Goal: Task Accomplishment & Management: Use online tool/utility

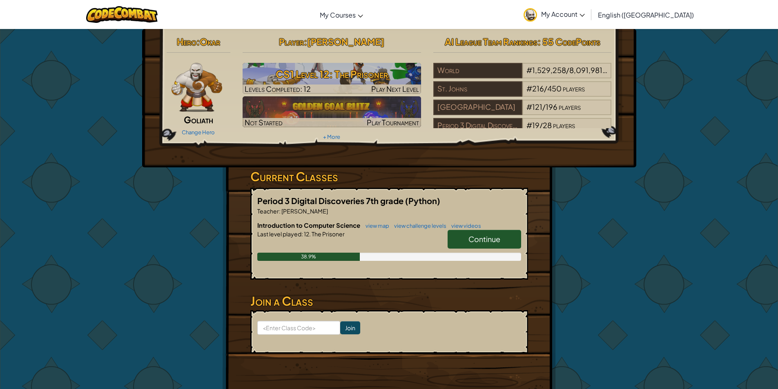
click at [455, 238] on link "Continue" at bounding box center [483, 239] width 73 height 19
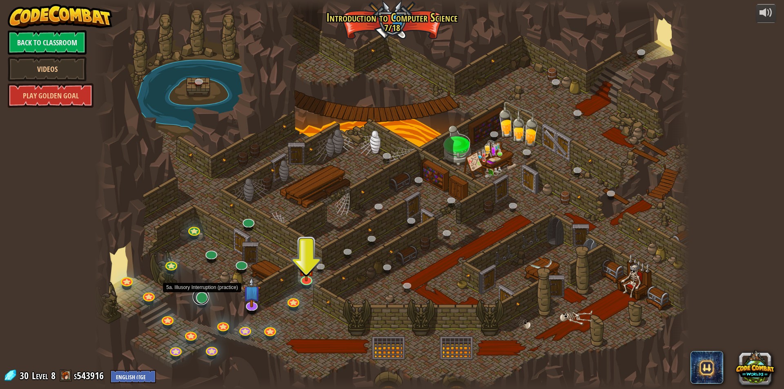
click at [202, 297] on link at bounding box center [201, 297] width 16 height 16
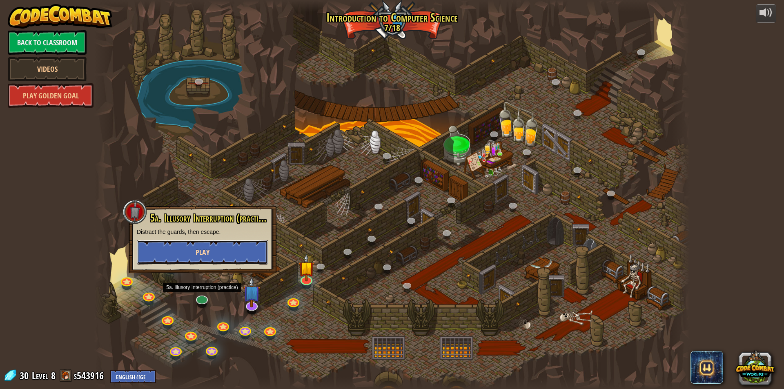
click at [194, 254] on button "Play" at bounding box center [202, 252] width 131 height 24
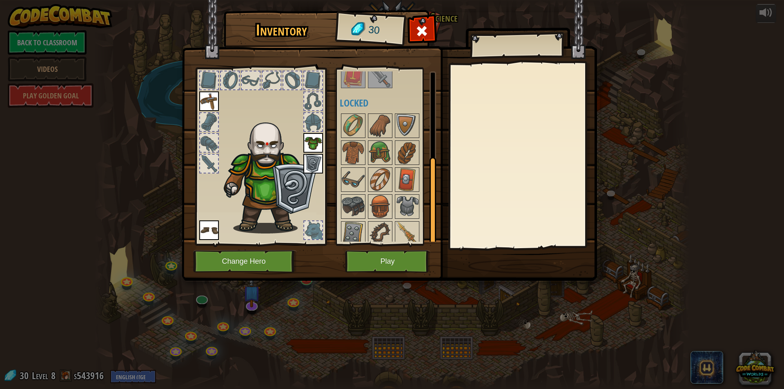
scroll to position [162, 0]
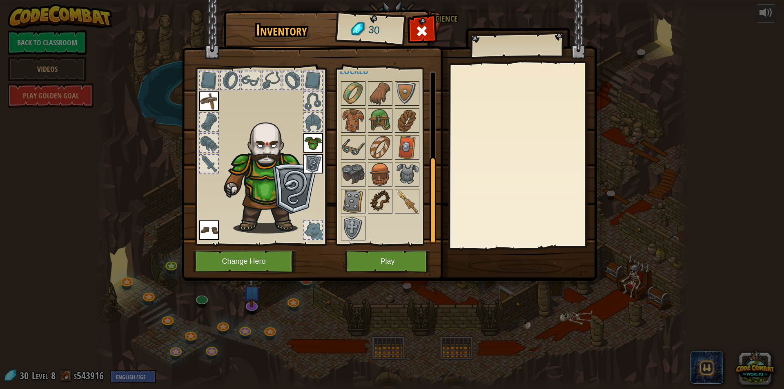
click at [373, 206] on img at bounding box center [380, 201] width 23 height 23
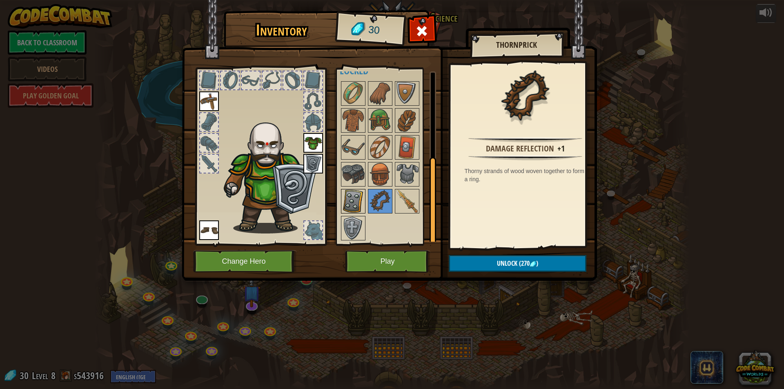
click at [354, 198] on img at bounding box center [353, 201] width 23 height 23
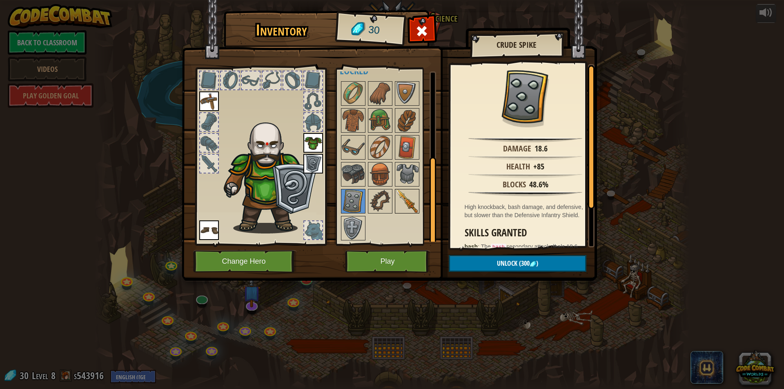
click at [396, 203] on img at bounding box center [407, 201] width 23 height 23
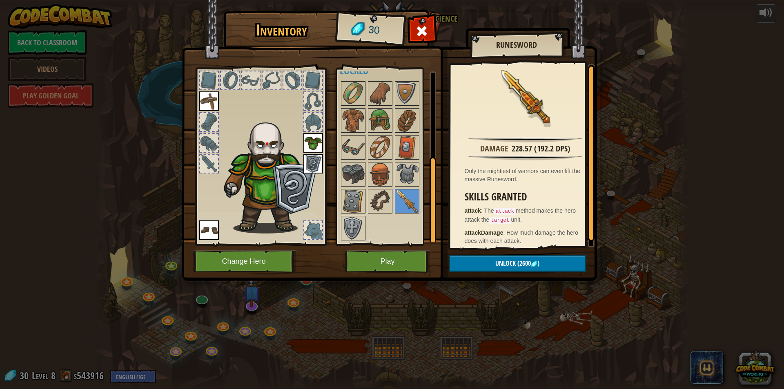
click at [555, 342] on div "Inventory 30 Available Equip Equip Equip Equip Equip (double-click to equip) Re…" at bounding box center [392, 194] width 784 height 389
click at [388, 267] on button "Play" at bounding box center [387, 261] width 85 height 22
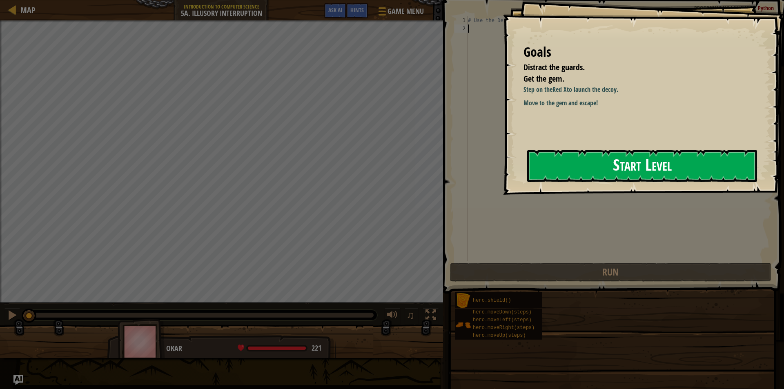
click at [591, 160] on button "Start Level" at bounding box center [642, 166] width 230 height 32
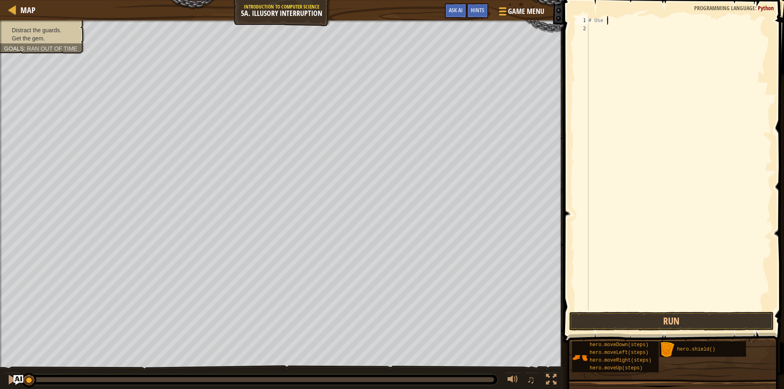
type textarea "#"
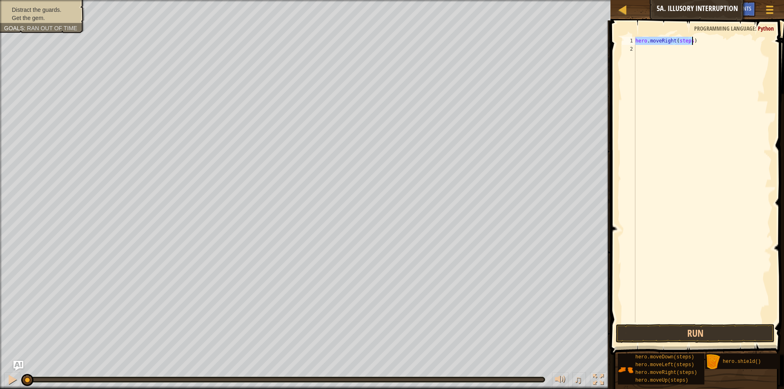
click at [682, 39] on div "hero . moveRight ( steps )" at bounding box center [703, 180] width 138 height 286
click at [682, 39] on div "hero . moveRight ( steps )" at bounding box center [703, 188] width 138 height 302
click at [685, 51] on div "hero . moveRight ( 1 ) hero . moveDown ( steps )" at bounding box center [703, 188] width 138 height 302
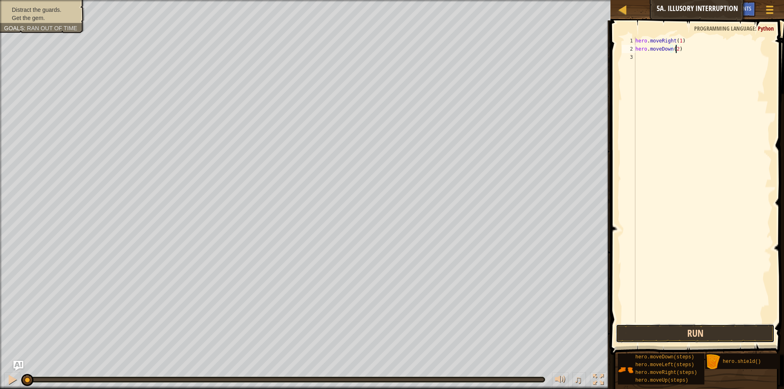
click at [641, 336] on button "Run" at bounding box center [695, 333] width 159 height 19
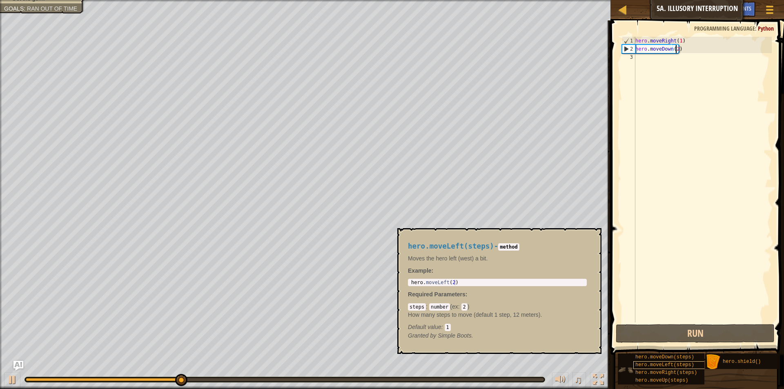
scroll to position [6, 0]
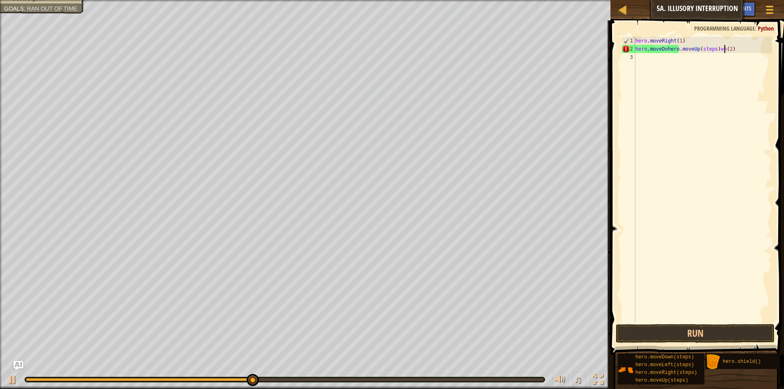
click at [724, 48] on div "hero . moveRight ( 1 ) hero . moveDohero . moveUp ( steps ) wn ( 2 )" at bounding box center [703, 188] width 138 height 302
click at [734, 51] on div "hero . moveRight ( 1 ) hero . moveDohero . moveUp ( steps ) wn ( 2 )" at bounding box center [703, 188] width 138 height 302
type textarea "h"
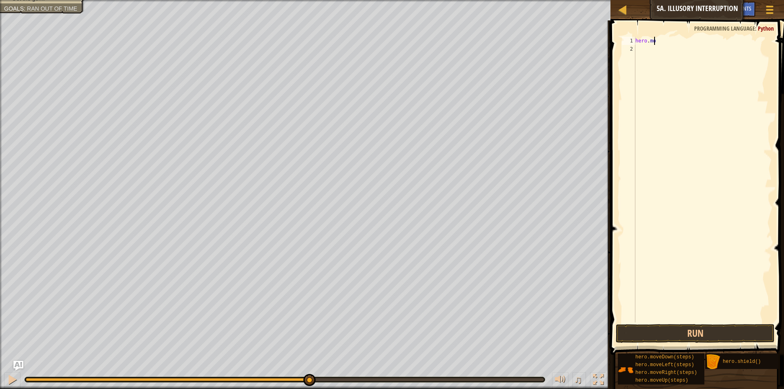
type textarea "h"
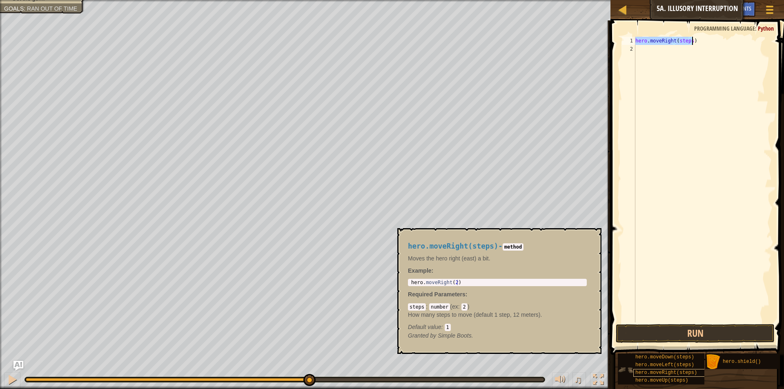
scroll to position [0, 0]
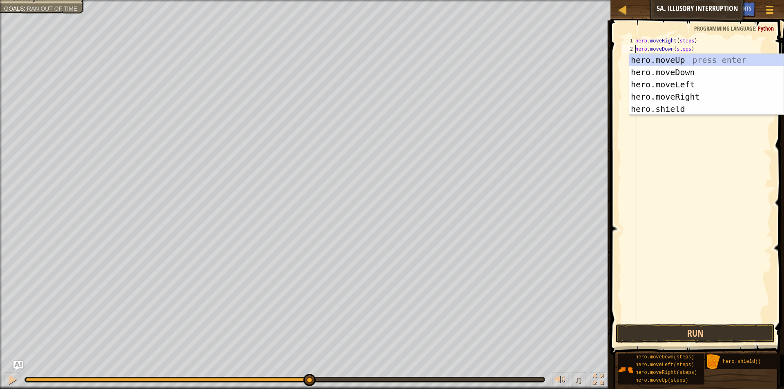
click at [684, 50] on div "hero . moveRight ( steps ) hero . moveDown ( steps )" at bounding box center [703, 188] width 138 height 302
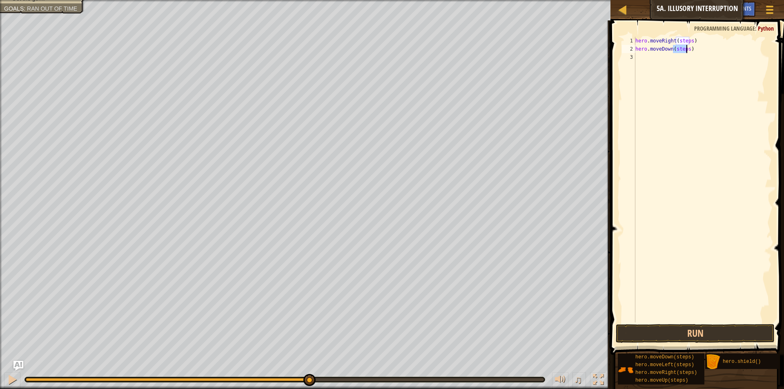
click at [684, 50] on div "hero . moveRight ( steps ) hero . moveDown ( steps )" at bounding box center [703, 188] width 138 height 302
click at [680, 41] on div "hero . moveRight ( steps ) hero . moveDown ( 2 )" at bounding box center [703, 188] width 138 height 302
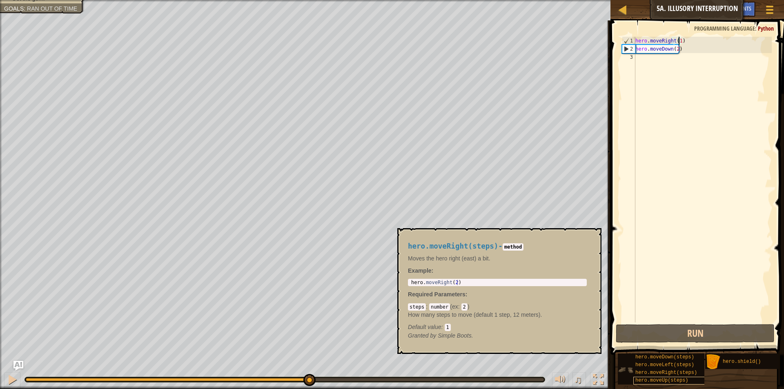
scroll to position [6, 0]
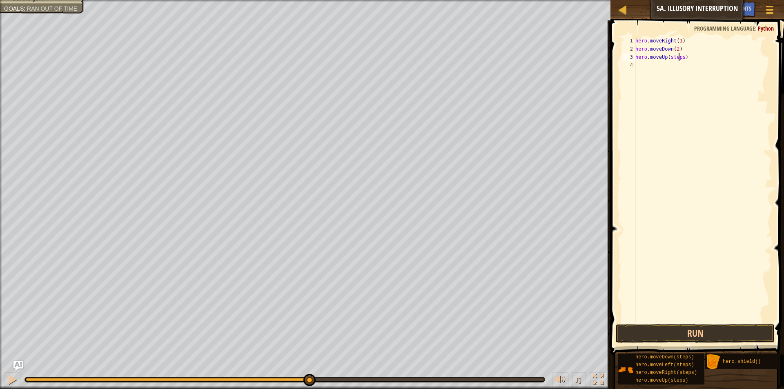
click at [679, 57] on div "hero . moveRight ( 1 ) hero . moveDown ( 2 ) hero . moveUp ( steps )" at bounding box center [703, 188] width 138 height 302
click at [684, 66] on div "hero . moveRight ( 1 ) hero . moveDown ( 2 ) hero . moveUp ( 2 ) hero . moveRig…" at bounding box center [703, 188] width 138 height 302
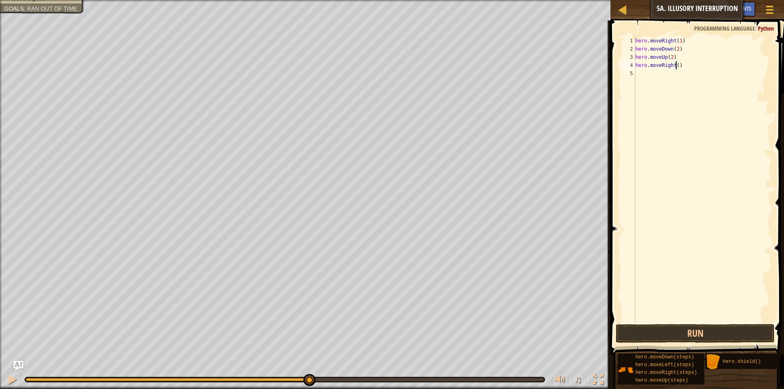
scroll to position [4, 3]
type textarea "hero.moveRight(3)"
click at [651, 340] on button "Run" at bounding box center [695, 333] width 159 height 19
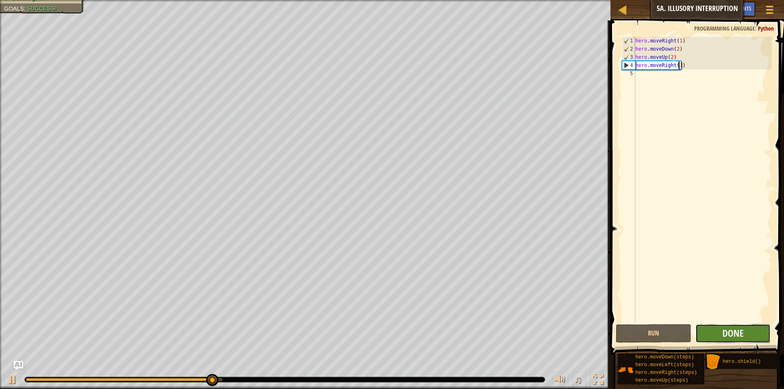
click at [757, 331] on button "Done" at bounding box center [732, 333] width 75 height 19
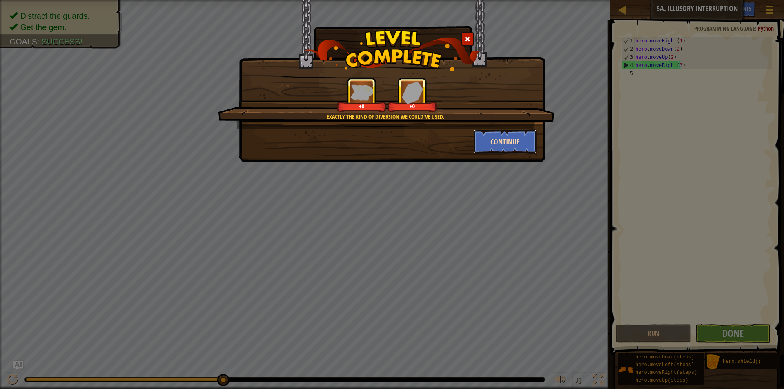
click at [491, 142] on button "Continue" at bounding box center [505, 141] width 63 height 24
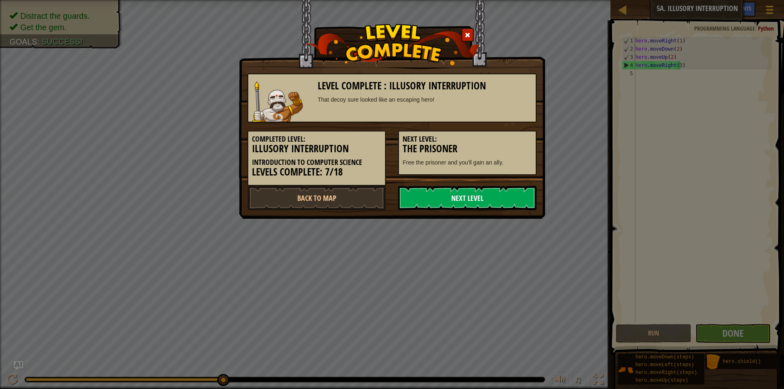
click at [449, 201] on link "Next Level" at bounding box center [467, 198] width 138 height 24
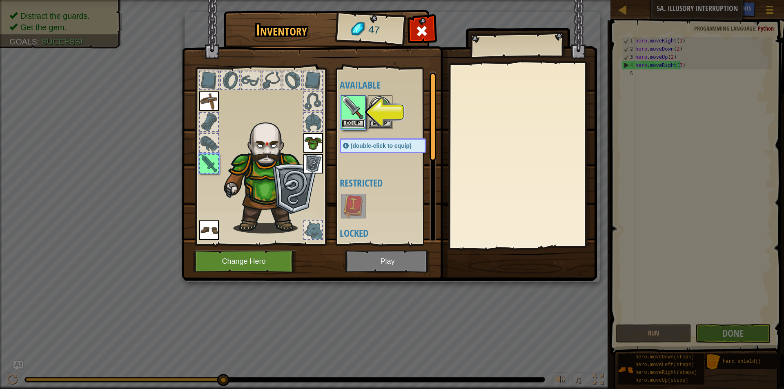
click at [349, 125] on button "Equip" at bounding box center [353, 123] width 23 height 9
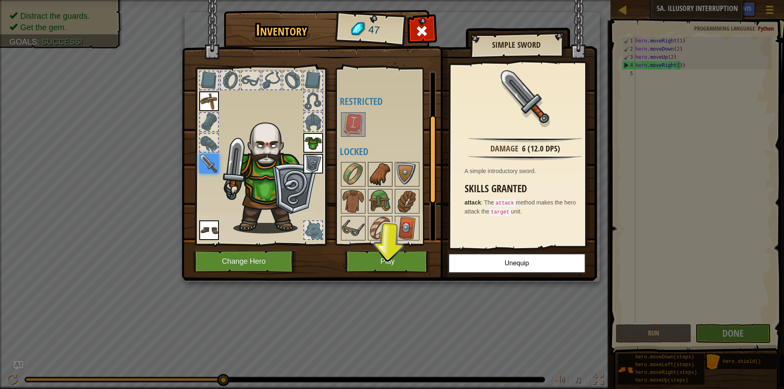
scroll to position [162, 0]
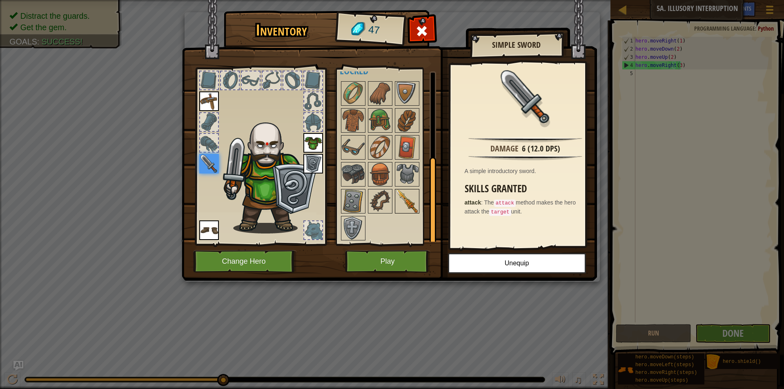
click at [410, 203] on img at bounding box center [407, 201] width 23 height 23
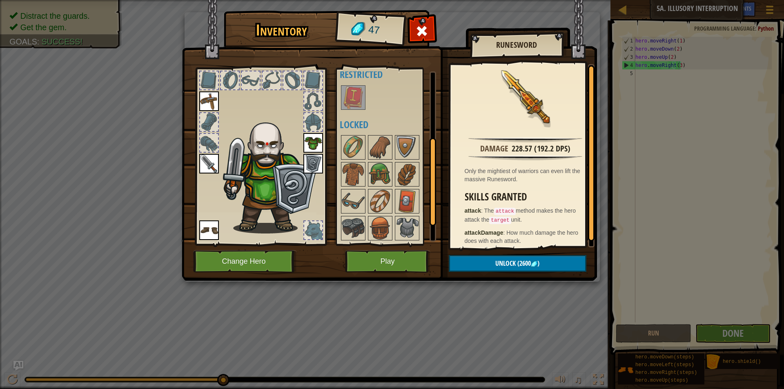
scroll to position [0, 0]
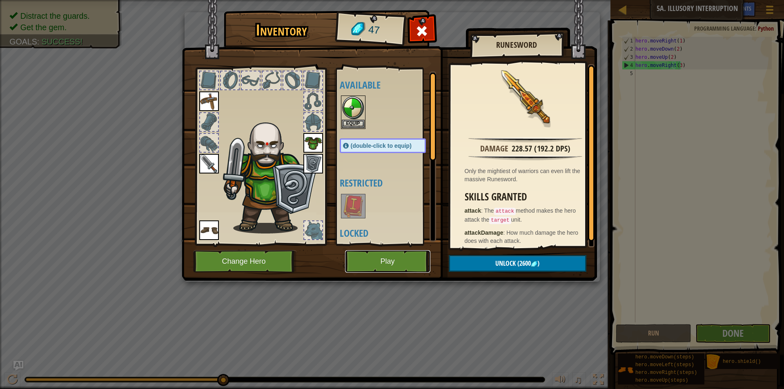
click at [384, 259] on button "Play" at bounding box center [387, 261] width 85 height 22
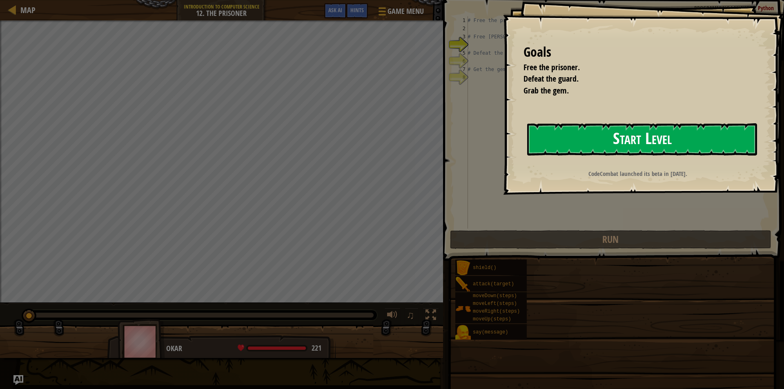
click at [554, 131] on button "Start Level" at bounding box center [642, 139] width 230 height 32
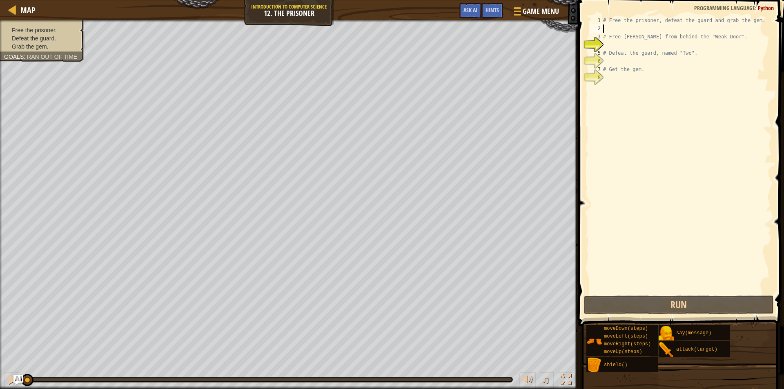
click at [614, 29] on div "# Free the prisoner, defeat the guard and grab the gem. # Free Patrick from beh…" at bounding box center [686, 163] width 170 height 294
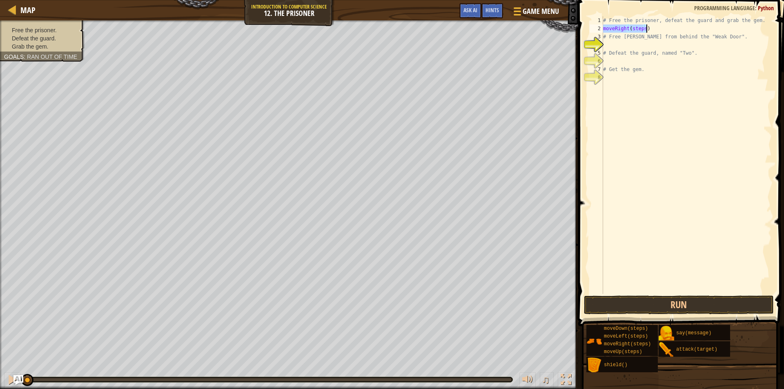
click at [649, 27] on div "# Free the prisoner, defeat the guard and grab the gem. moveRight ( steps ) # F…" at bounding box center [686, 155] width 170 height 278
click at [637, 28] on div "# Free the prisoner, defeat the guard and grab the gem. moveRight ( steps ) # F…" at bounding box center [686, 163] width 170 height 294
click at [636, 28] on div "# Free the prisoner, defeat the guard and grab the gem. moveRight ( steps ) # F…" at bounding box center [686, 163] width 170 height 294
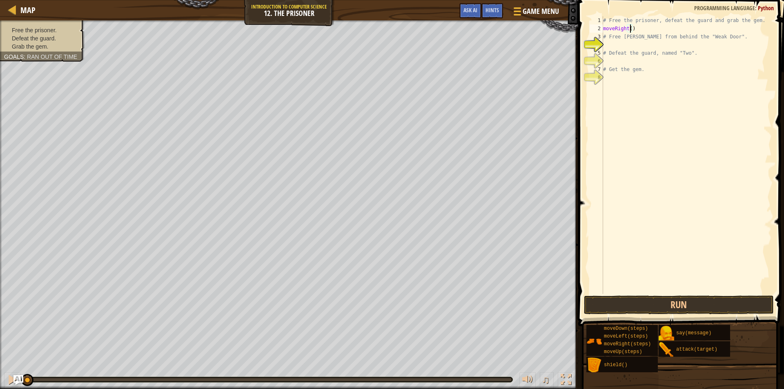
scroll to position [4, 2]
drag, startPoint x: 624, startPoint y: 358, endPoint x: 698, endPoint y: 388, distance: 79.7
click at [627, 43] on div "# Free the prisoner, defeat the guard and grab the gem. moveRight ( 1 ) # Free …" at bounding box center [686, 155] width 170 height 278
click at [627, 43] on div "# Free the prisoner, defeat the guard and grab the gem. moveRight ( 1 ) # Free …" at bounding box center [686, 163] width 170 height 294
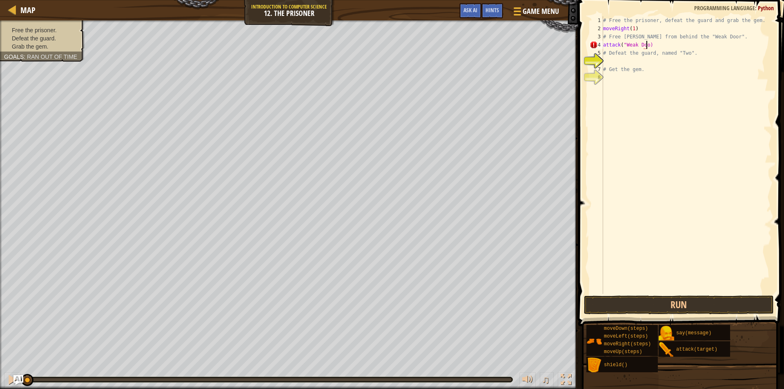
scroll to position [4, 3]
type textarea "attack("Weak Door")"
click at [628, 64] on div "# Free the prisoner, defeat the guard and grab the gem. moveRight ( 1 ) # Free …" at bounding box center [686, 163] width 170 height 294
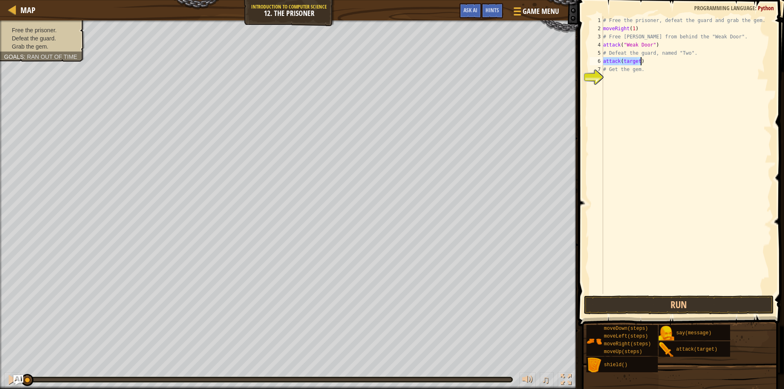
click at [631, 64] on div "# Free the prisoner, defeat the guard and grab the gem. moveRight ( 1 ) # Free …" at bounding box center [686, 155] width 170 height 278
click at [631, 62] on div "# Free the prisoner, defeat the guard and grab the gem. moveRight ( 1 ) # Free …" at bounding box center [686, 163] width 170 height 294
type textarea "attack("Two")"
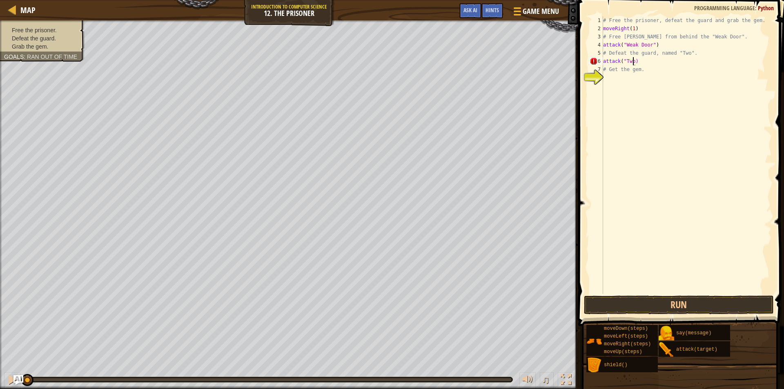
scroll to position [4, 2]
click at [645, 63] on div "# Free the prisoner, defeat the guard and grab the gem. moveRight ( 1 ) # Free …" at bounding box center [686, 163] width 170 height 294
click at [629, 67] on div "# Free the prisoner, defeat the guard and grab the gem. moveRight ( 1 ) # Free …" at bounding box center [686, 155] width 170 height 278
click at [629, 67] on div "# Free the prisoner, defeat the guard and grab the gem. moveRight ( 1 ) # Free …" at bounding box center [686, 163] width 170 height 294
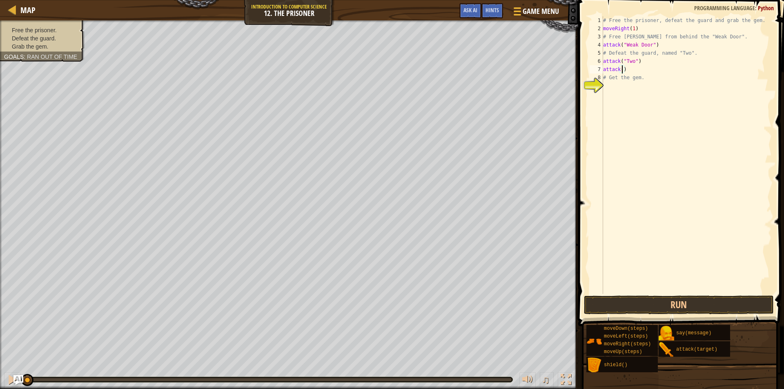
scroll to position [4, 1]
type textarea "attack("Two")"
click at [629, 88] on div "# Free the prisoner, defeat the guard and grab the gem. moveRight ( 1 ) # Free …" at bounding box center [686, 163] width 170 height 294
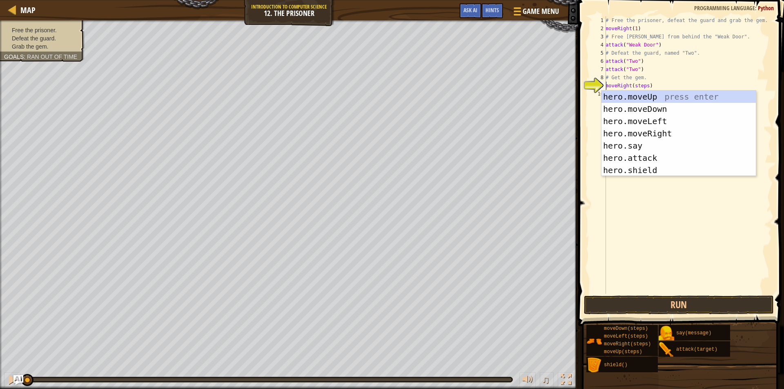
click at [643, 86] on div "# Free the prisoner, defeat the guard and grab the gem. moveRight ( 1 ) # Free …" at bounding box center [689, 163] width 170 height 294
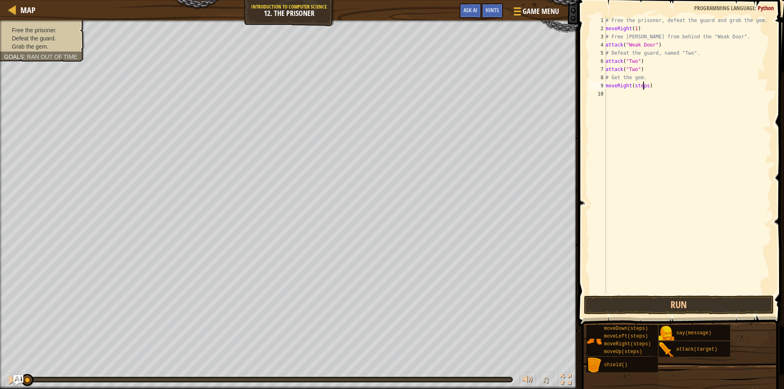
click at [643, 86] on div "# Free the prisoner, defeat the guard and grab the gem. moveRight ( 1 ) # Free …" at bounding box center [688, 163] width 168 height 294
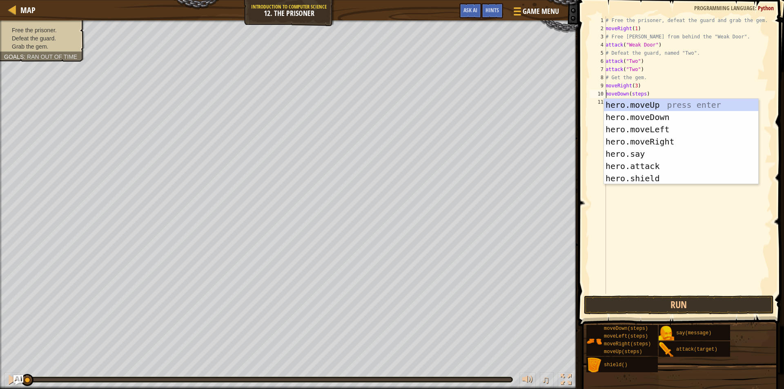
click at [638, 94] on div "# Free the prisoner, defeat the guard and grab the gem. moveRight ( 1 ) # Free …" at bounding box center [688, 163] width 168 height 294
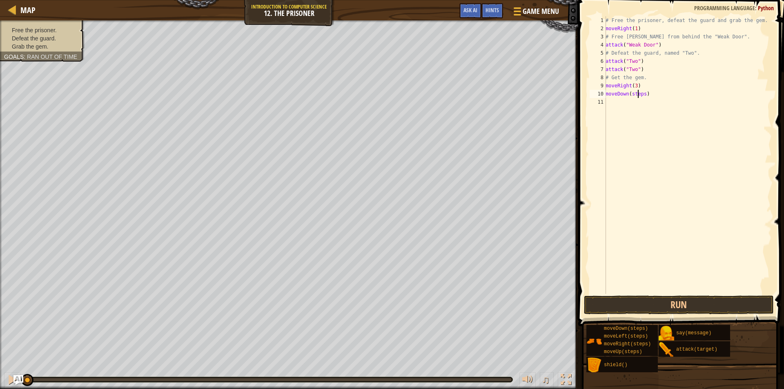
click at [638, 94] on div "# Free the prisoner, defeat the guard and grab the gem. moveRight ( 1 ) # Free …" at bounding box center [688, 163] width 168 height 294
click at [640, 305] on button "Run" at bounding box center [679, 305] width 190 height 19
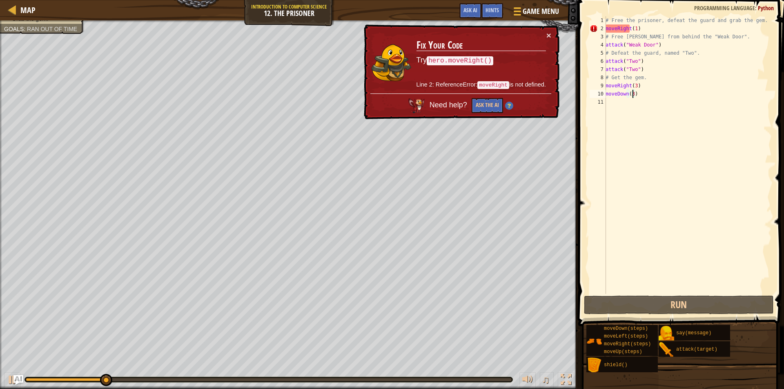
click at [605, 31] on div "2" at bounding box center [597, 28] width 16 height 8
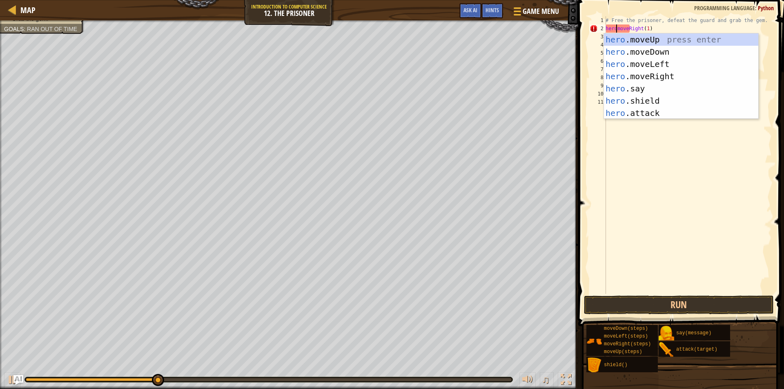
scroll to position [4, 1]
click at [665, 30] on div "# Free the prisoner, defeat the guard and grab the gem. hero . moveRight ( 1 ) …" at bounding box center [688, 163] width 168 height 294
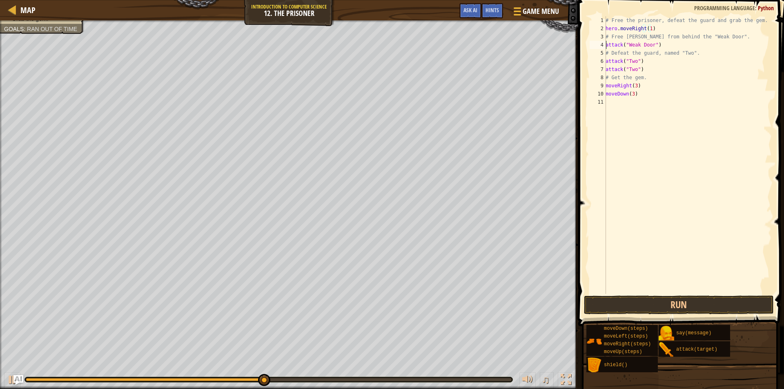
click at [606, 48] on div "# Free the prisoner, defeat the guard and grab the gem. hero . moveRight ( 1 ) …" at bounding box center [688, 163] width 168 height 294
click at [9, 380] on div at bounding box center [12, 379] width 11 height 11
click at [581, 76] on span at bounding box center [682, 151] width 212 height 350
click at [605, 60] on div "6" at bounding box center [597, 61] width 16 height 8
drag, startPoint x: 594, startPoint y: 80, endPoint x: 596, endPoint y: 76, distance: 4.2
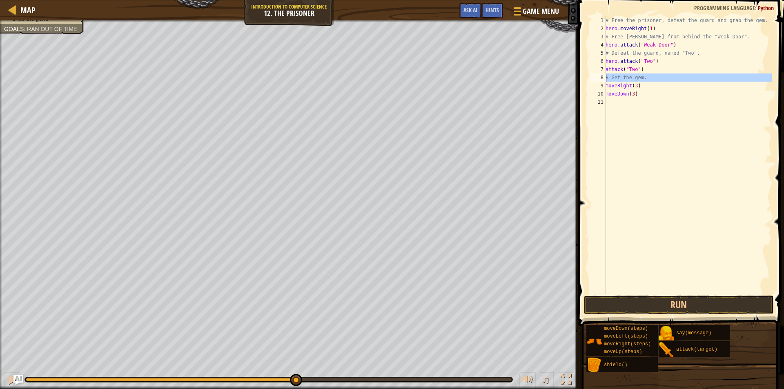
click at [594, 80] on div "8" at bounding box center [597, 77] width 16 height 8
click at [606, 69] on div "# Free the prisoner, defeat the guard and grab the gem. hero . moveRight ( 1 ) …" at bounding box center [688, 163] width 168 height 294
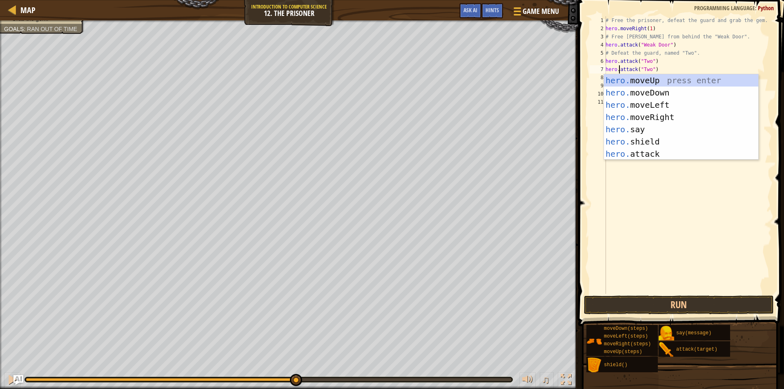
click at [579, 136] on span at bounding box center [682, 151] width 212 height 350
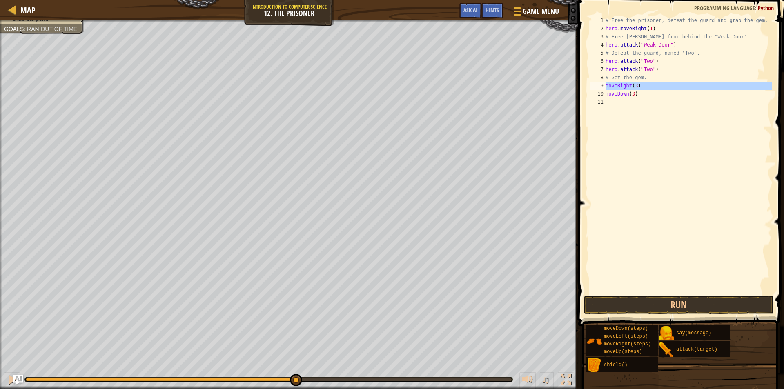
click at [605, 88] on div "9" at bounding box center [597, 86] width 16 height 8
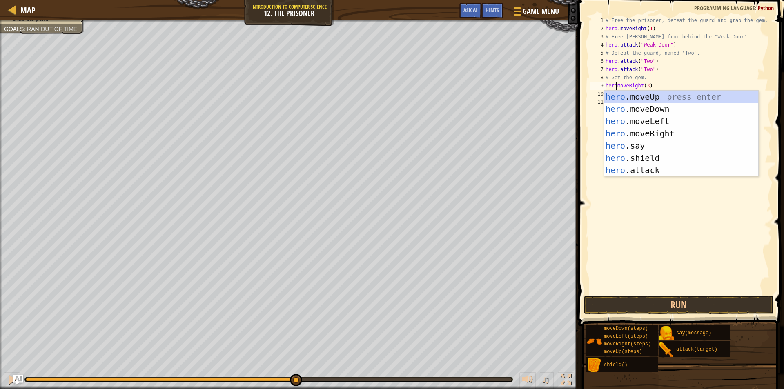
type textarea "hero.moveRight(3)"
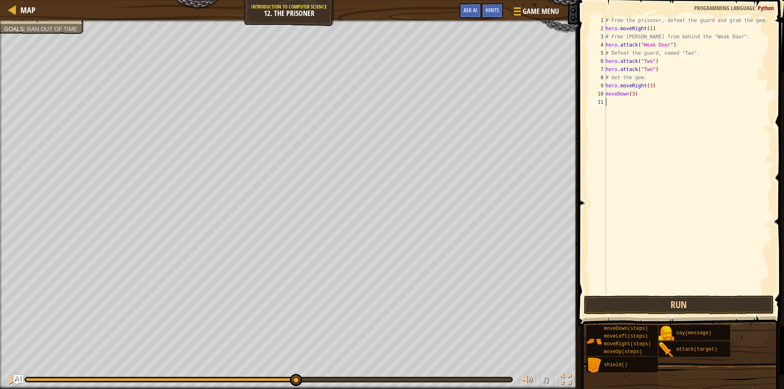
click at [605, 92] on div "10" at bounding box center [597, 94] width 16 height 8
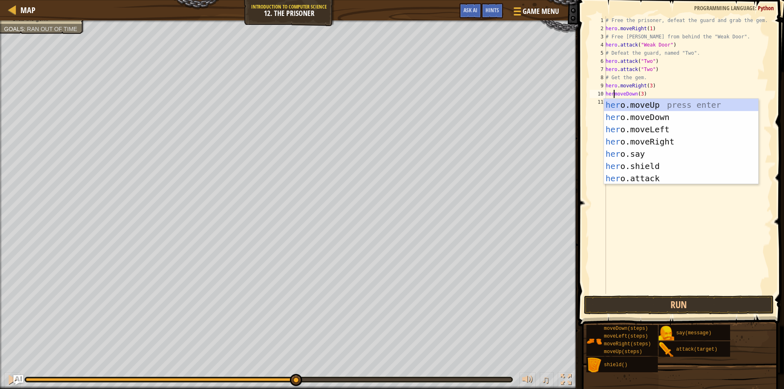
scroll to position [4, 1]
type textarea "hero.moveDown(3)"
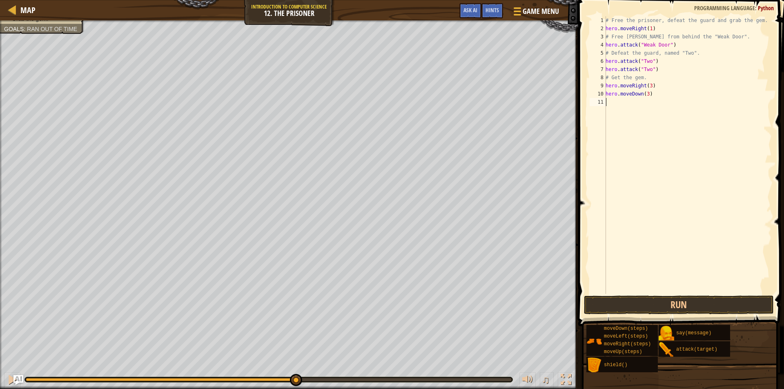
click at [601, 304] on button "Run" at bounding box center [679, 305] width 190 height 19
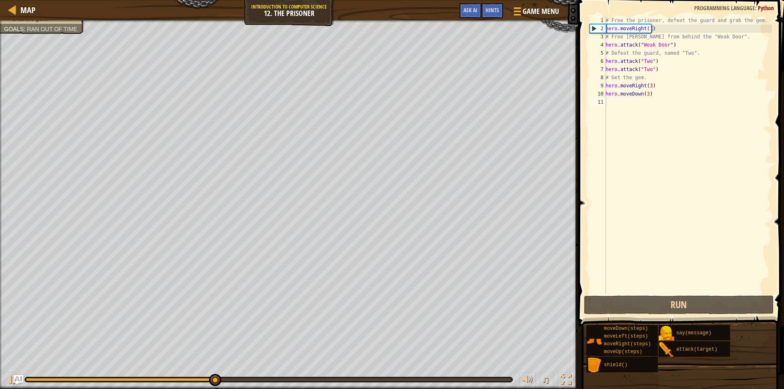
click at [583, 57] on span at bounding box center [682, 151] width 212 height 350
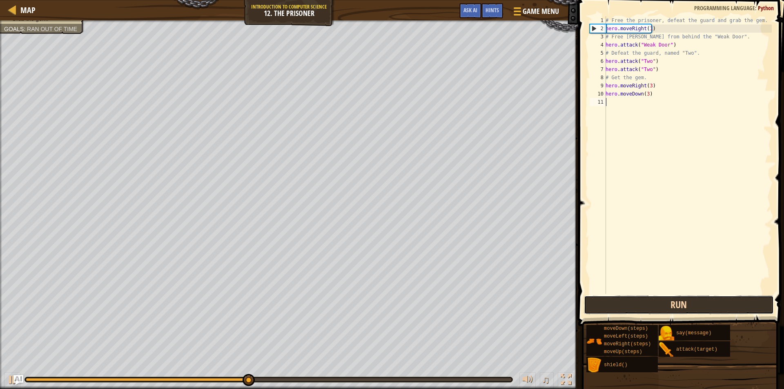
click at [614, 299] on button "Run" at bounding box center [679, 305] width 190 height 19
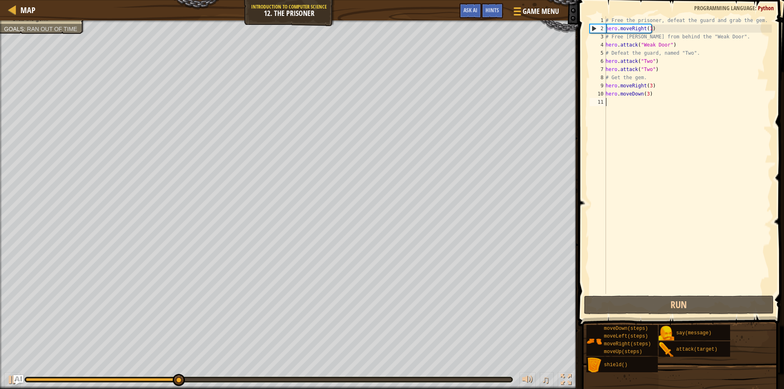
click at [648, 86] on div "# Free the prisoner, defeat the guard and grab the gem. hero . moveRight ( 1 ) …" at bounding box center [688, 163] width 168 height 294
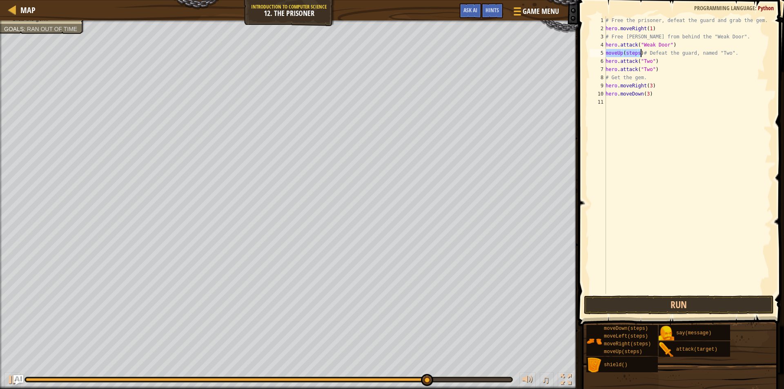
click at [605, 52] on div "5" at bounding box center [597, 53] width 16 height 8
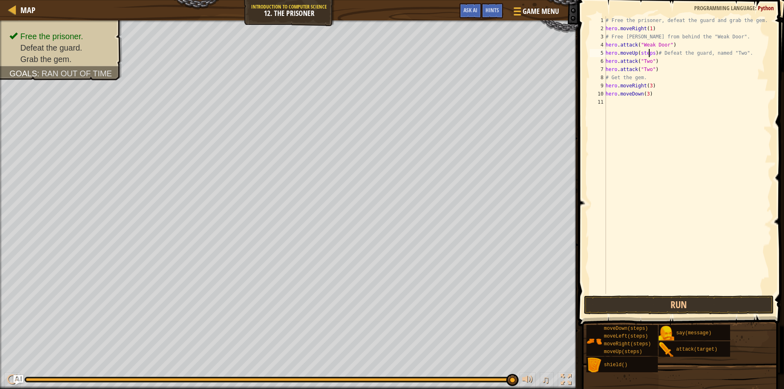
click at [648, 53] on div "# Free the prisoner, defeat the guard and grab the gem. hero . moveRight ( 1 ) …" at bounding box center [688, 163] width 168 height 294
click at [610, 303] on button "Run" at bounding box center [679, 305] width 190 height 19
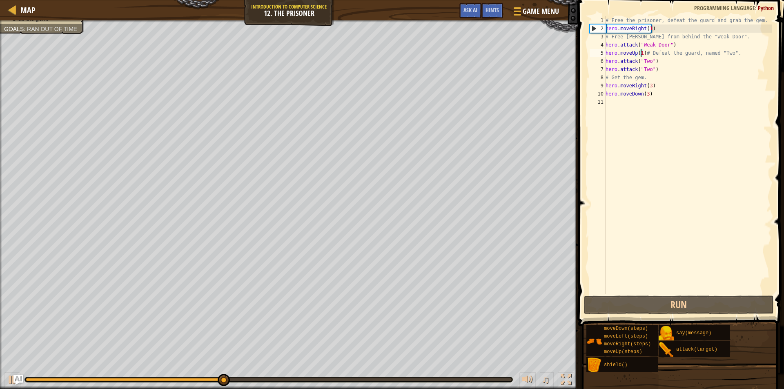
click at [643, 54] on div "# Free the prisoner, defeat the guard and grab the gem. hero . moveRight ( 1 ) …" at bounding box center [688, 163] width 168 height 294
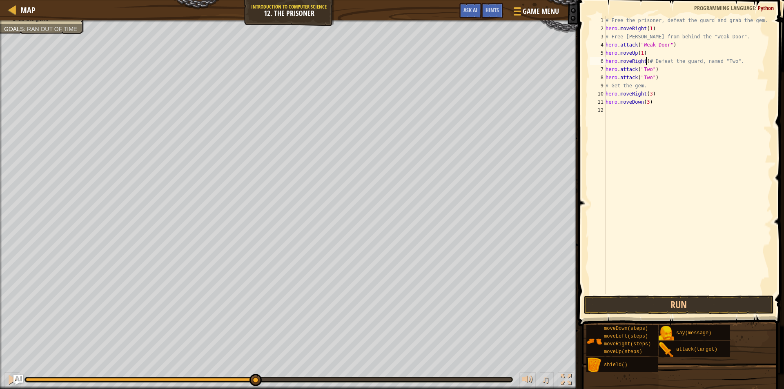
scroll to position [4, 3]
type textarea "hero.moveRight(3)# Defeat the guard, named "Two"."
click at [651, 106] on div "# Free the prisoner, defeat the guard and grab the gem. hero . moveRight ( 1 ) …" at bounding box center [688, 163] width 168 height 294
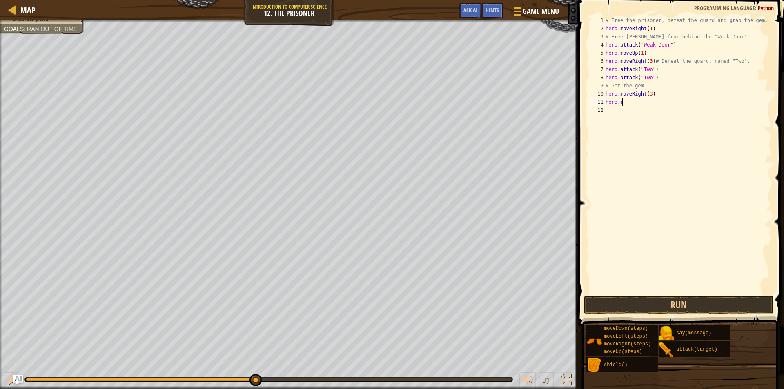
type textarea "h"
type textarea "#"
type textarea "hero.moveDown(3)"
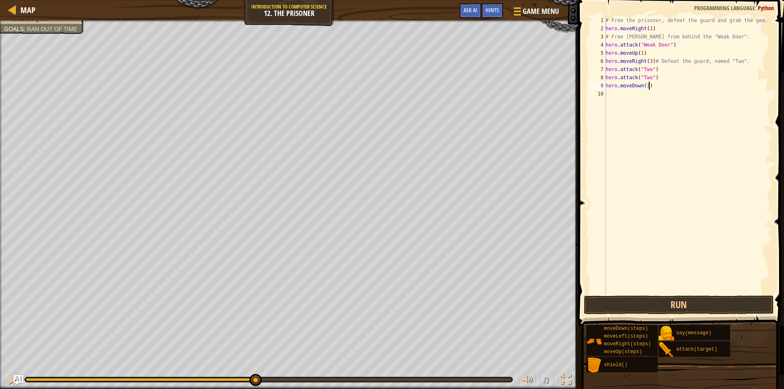
click at [594, 307] on button "Run" at bounding box center [679, 305] width 190 height 19
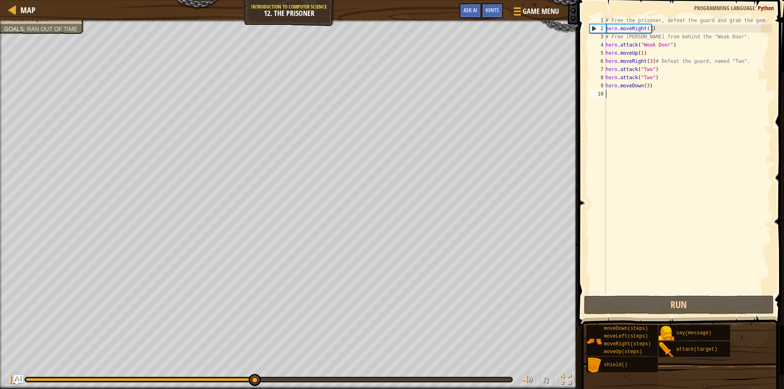
click at [648, 61] on div "# Free the prisoner, defeat the guard and grab the gem. hero . moveRight ( 1 ) …" at bounding box center [688, 163] width 168 height 294
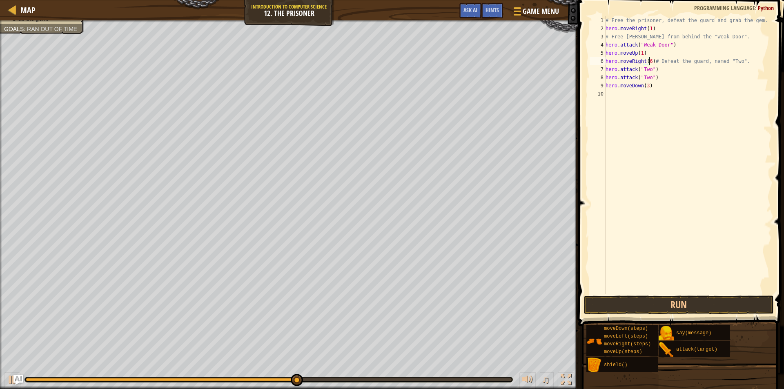
scroll to position [4, 3]
click at [649, 308] on button "Run" at bounding box center [679, 305] width 190 height 19
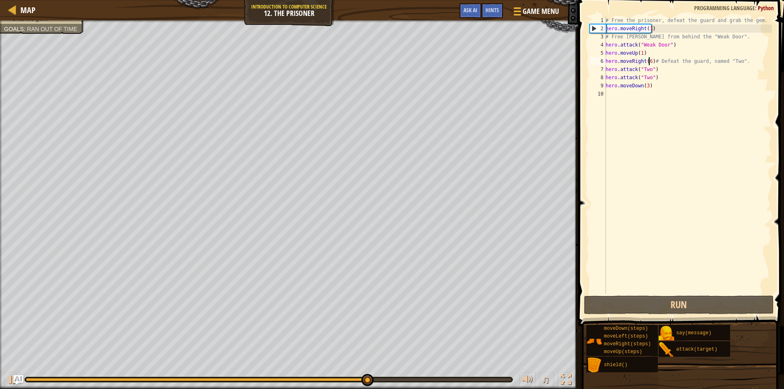
click at [677, 33] on div "# Free the prisoner, defeat the guard and grab the gem. hero . moveRight ( 1 ) …" at bounding box center [688, 163] width 168 height 294
click at [591, 27] on div "2" at bounding box center [598, 28] width 16 height 8
click at [597, 31] on div "2" at bounding box center [598, 28] width 16 height 8
click at [581, 60] on span at bounding box center [682, 151] width 212 height 350
click at [614, 50] on div "# Free the prisoner, defeat the guard and grab the gem. hero . moveRight ( 1 ) …" at bounding box center [688, 163] width 168 height 294
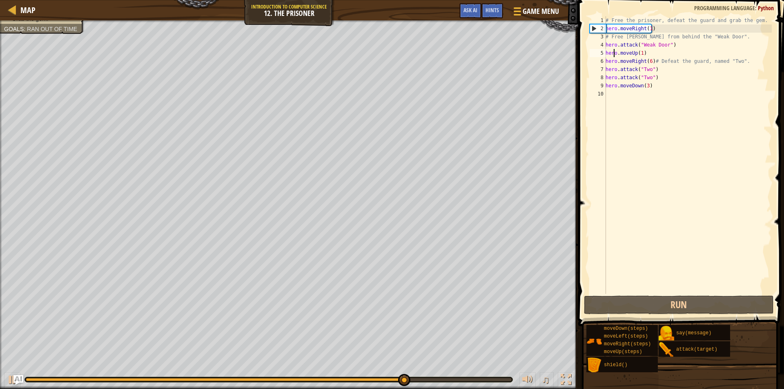
scroll to position [4, 3]
click at [671, 45] on div "# Free the prisoner, defeat the guard and grab the gem. hero . moveRight ( 1 ) …" at bounding box center [688, 163] width 168 height 294
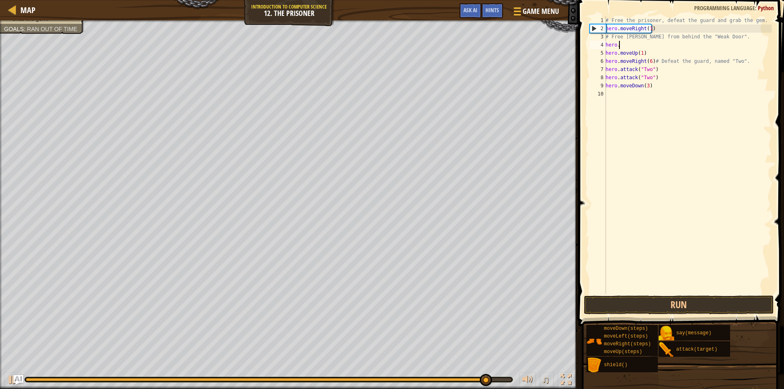
scroll to position [4, 0]
type textarea "h"
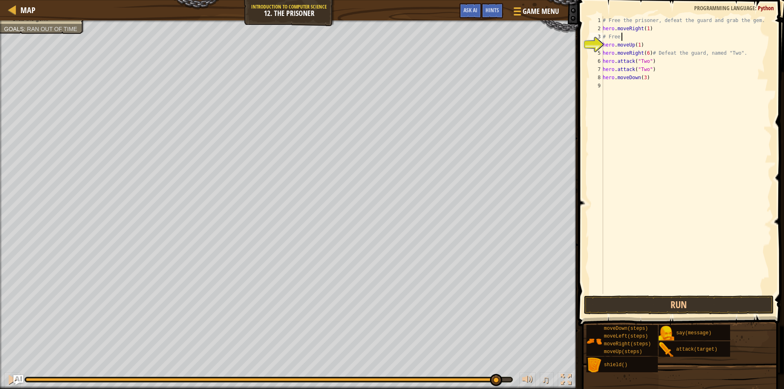
type textarea "#"
type textarea "hero.moveRight(1)"
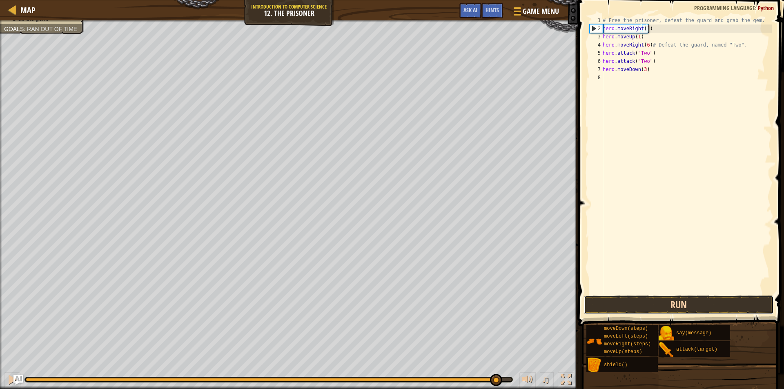
click at [607, 302] on button "Run" at bounding box center [679, 305] width 190 height 19
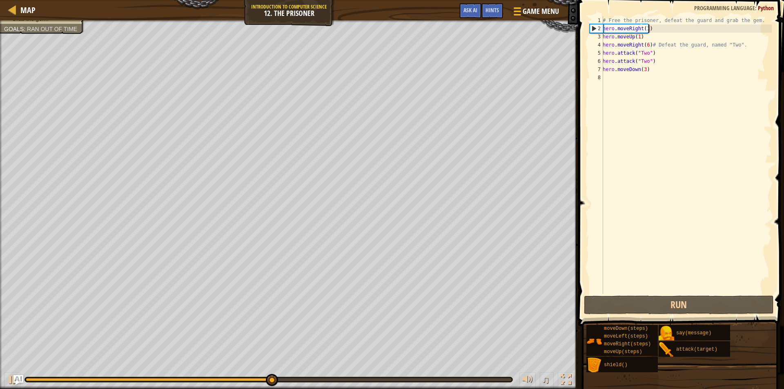
click at [620, 81] on div "# Free the prisoner, defeat the guard and grab the gem. hero . moveRight ( 1 ) …" at bounding box center [686, 163] width 171 height 294
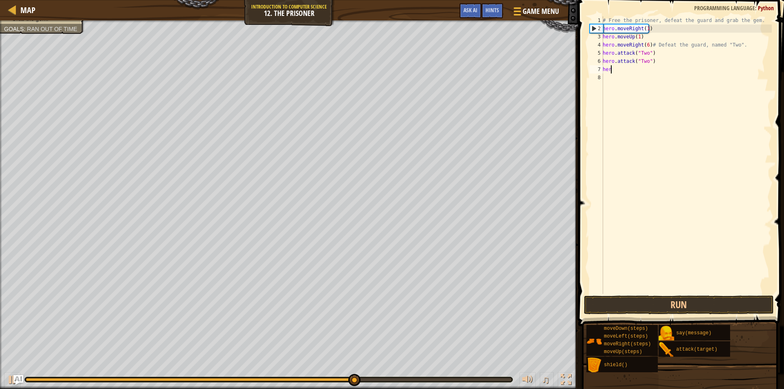
type textarea "h"
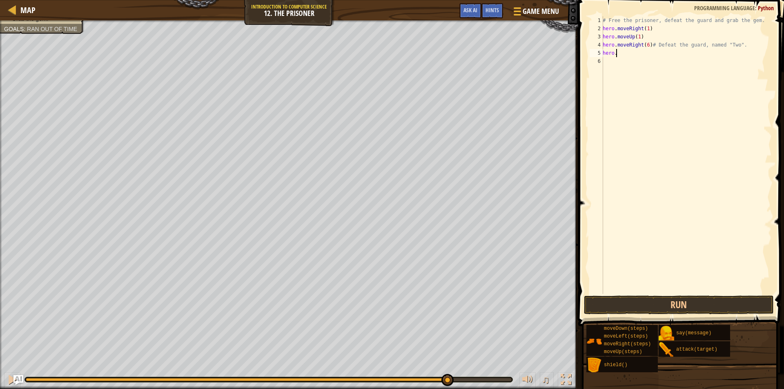
type textarea "h"
type textarea "#"
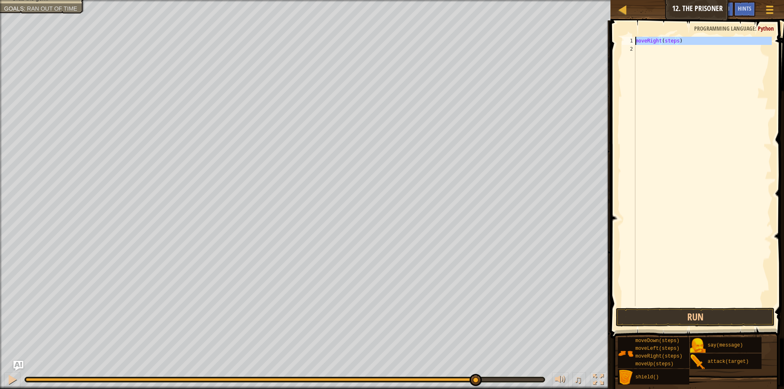
click at [635, 41] on div "1" at bounding box center [628, 41] width 13 height 8
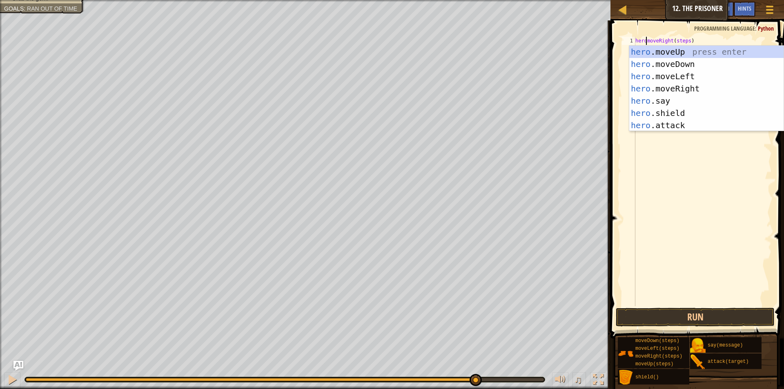
scroll to position [4, 1]
click at [685, 41] on div "hero . moveRight ( steps )" at bounding box center [703, 180] width 138 height 286
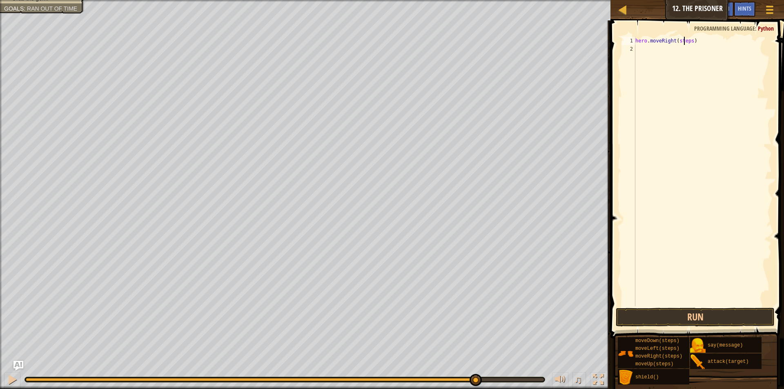
click at [685, 41] on div "hero . moveRight ( steps )" at bounding box center [703, 180] width 138 height 286
click at [649, 311] on button "Run" at bounding box center [695, 317] width 159 height 19
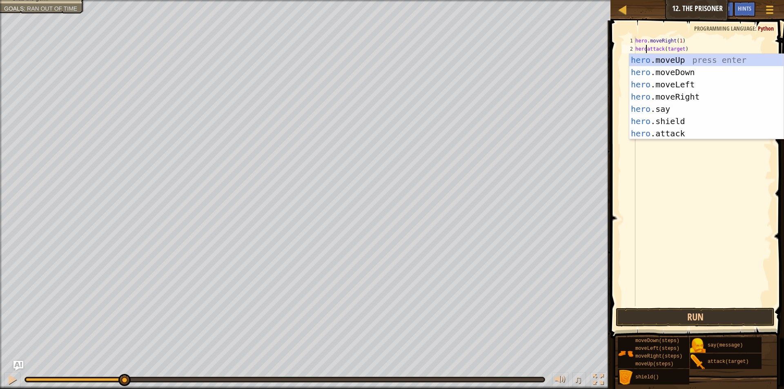
scroll to position [4, 1]
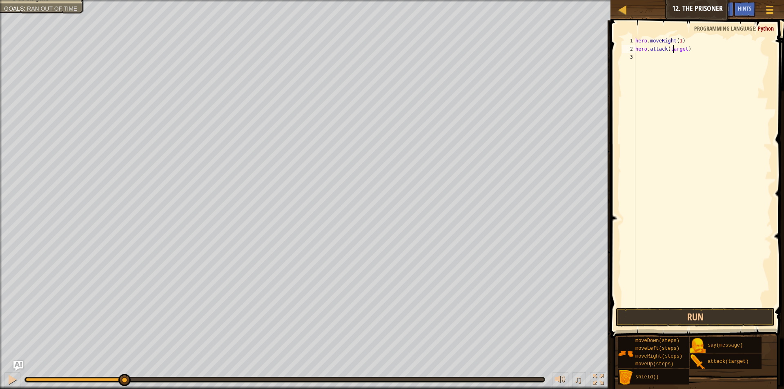
click at [672, 51] on div "hero . moveRight ( 1 ) hero . attack ( target )" at bounding box center [703, 180] width 138 height 286
click at [676, 49] on div "hero . moveRight ( 1 ) hero . attack ( Weeak Door ")" at bounding box center [703, 180] width 138 height 286
click at [668, 52] on div "hero . moveRight ( 1 ) hero . attack ( Weak Door ")" at bounding box center [703, 180] width 138 height 286
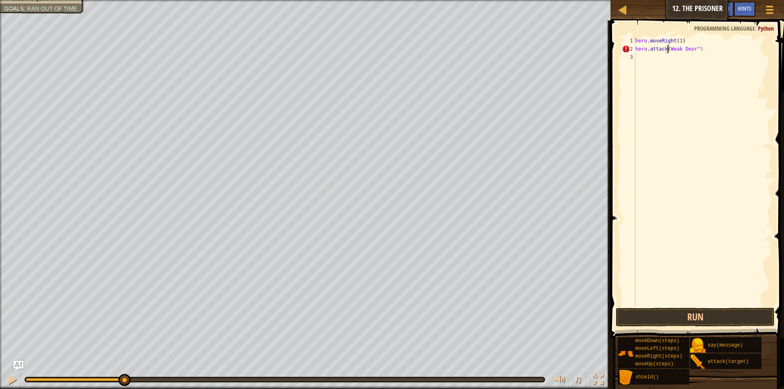
scroll to position [4, 3]
click at [678, 313] on button "Run" at bounding box center [695, 317] width 159 height 19
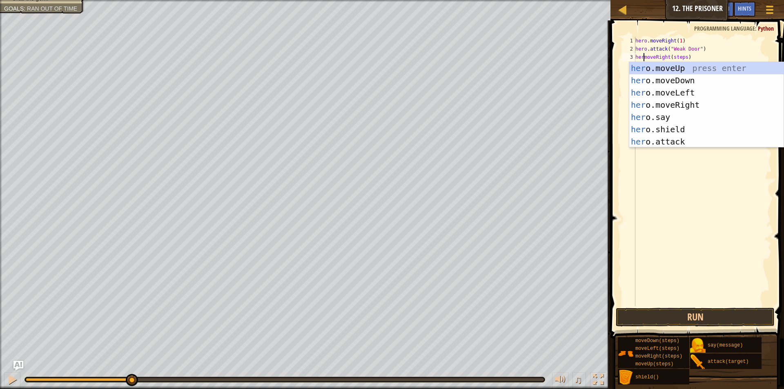
scroll to position [4, 1]
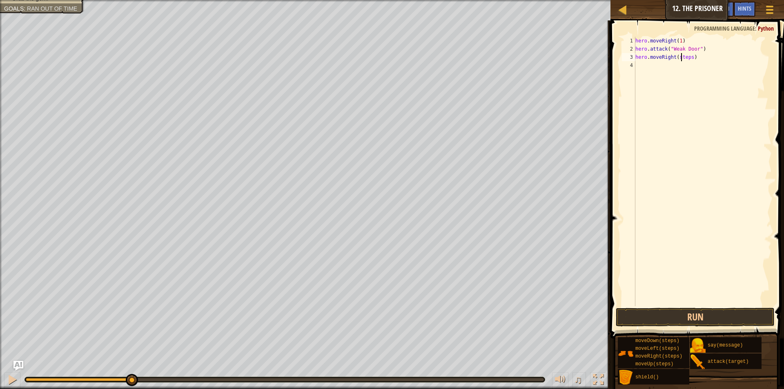
click at [680, 58] on div "hero . moveRight ( 1 ) hero . attack ( "Weak Door" ) hero . moveRight ( steps )" at bounding box center [703, 180] width 138 height 286
click at [681, 57] on div "hero . moveRight ( 1 ) hero . attack ( "Weak Door" ) hero . moveRight ( steps )" at bounding box center [703, 171] width 138 height 269
click at [681, 57] on div "hero . moveRight ( 1 ) hero . attack ( "Weak Door" ) hero . moveRight ( steps )" at bounding box center [703, 180] width 138 height 286
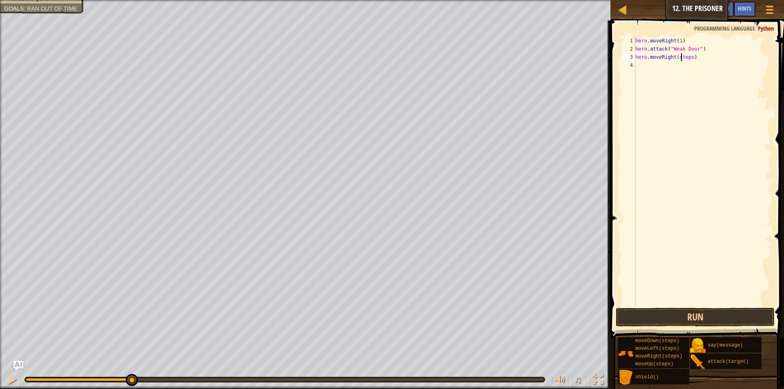
click at [681, 57] on div "hero . moveRight ( 1 ) hero . attack ( "Weak Door" ) hero . moveRight ( steps )" at bounding box center [703, 180] width 138 height 286
click at [656, 319] on button "Run" at bounding box center [695, 317] width 159 height 19
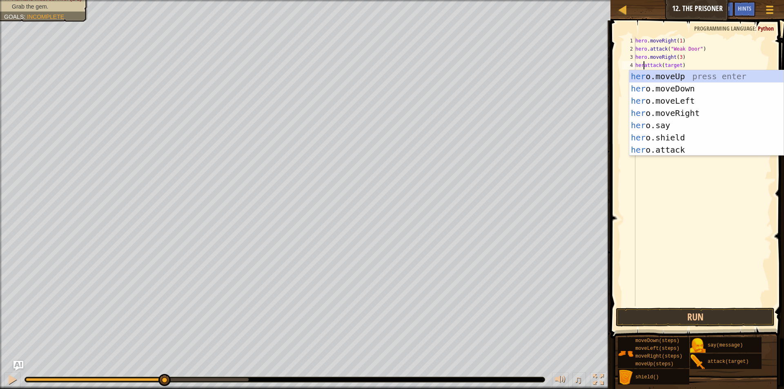
scroll to position [4, 1]
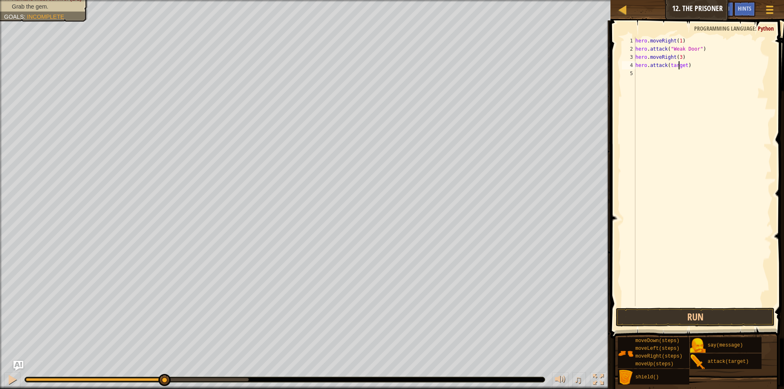
click at [679, 63] on div "hero . moveRight ( 1 ) hero . attack ( "Weak Door" ) hero . moveRight ( 3 ) her…" at bounding box center [703, 180] width 138 height 286
type textarea "hero.attack("Two")"
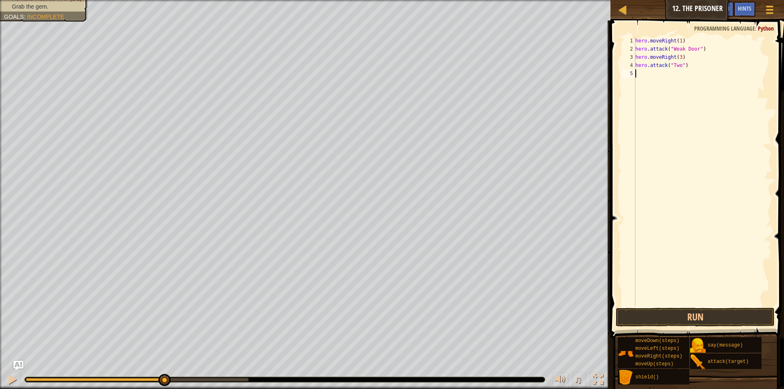
click at [653, 80] on div "hero . moveRight ( 1 ) hero . attack ( "Weak Door" ) hero . moveRight ( 3 ) her…" at bounding box center [703, 180] width 138 height 286
click at [664, 313] on button "Run" at bounding box center [695, 317] width 159 height 19
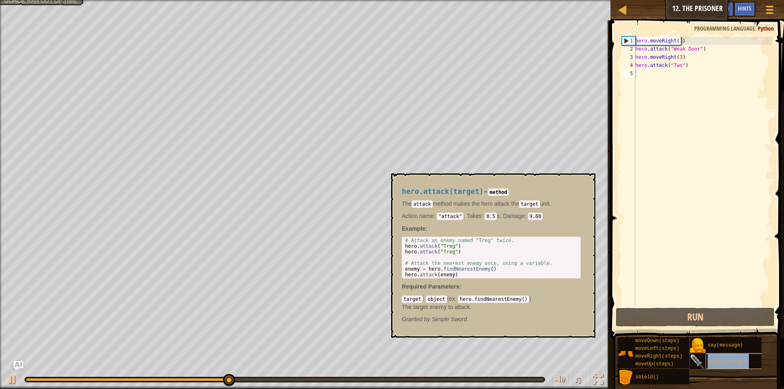
type textarea "attack(target)"
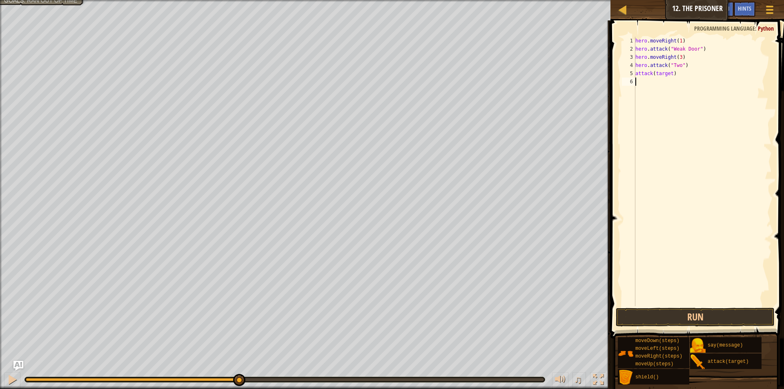
click at [678, 184] on div "hero . moveRight ( 1 ) hero . attack ( "Weak Door" ) hero . moveRight ( 3 ) her…" at bounding box center [703, 180] width 138 height 286
click at [686, 74] on div "hero . moveRight ( 1 ) hero . attack ( "Weak Door" ) hero . moveRight ( 3 ) her…" at bounding box center [703, 180] width 138 height 286
type textarea "a"
click at [634, 73] on div "5" at bounding box center [628, 73] width 13 height 8
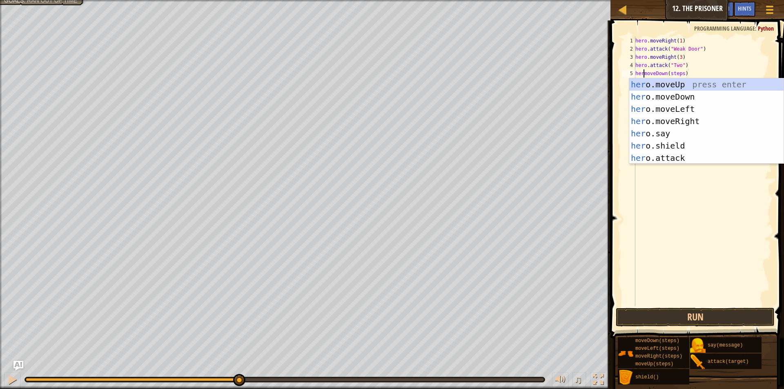
scroll to position [4, 1]
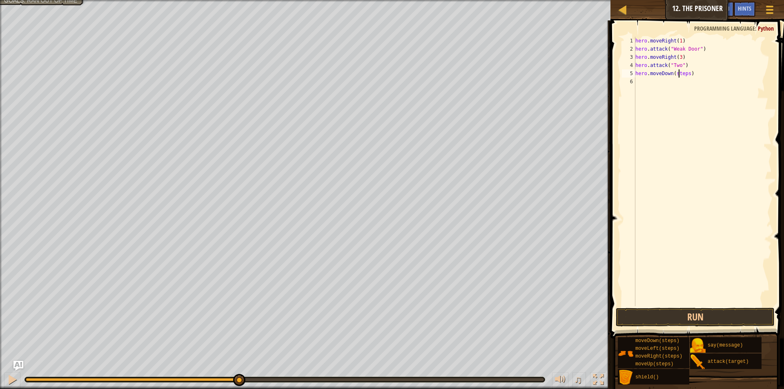
click at [678, 72] on div "hero . moveRight ( 1 ) hero . attack ( "Weak Door" ) hero . moveRight ( 3 ) her…" at bounding box center [703, 180] width 138 height 286
type textarea "hero.moveDown(2)"
click at [647, 80] on div "hero . moveRight ( 1 ) hero . attack ( "Weak Door" ) hero . moveRight ( 3 ) her…" at bounding box center [703, 180] width 138 height 286
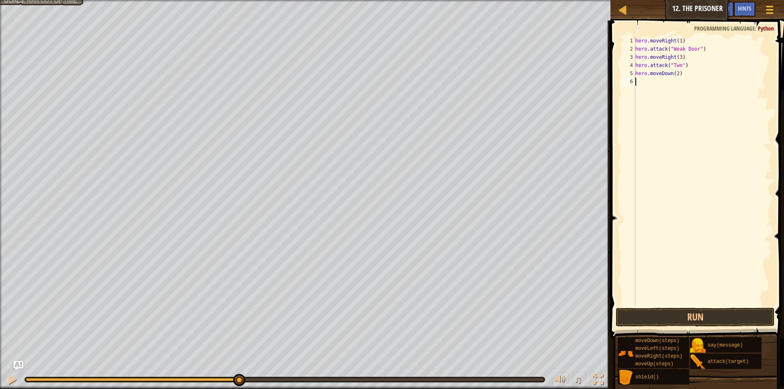
scroll to position [4, 0]
click at [651, 311] on button "Run" at bounding box center [695, 317] width 159 height 19
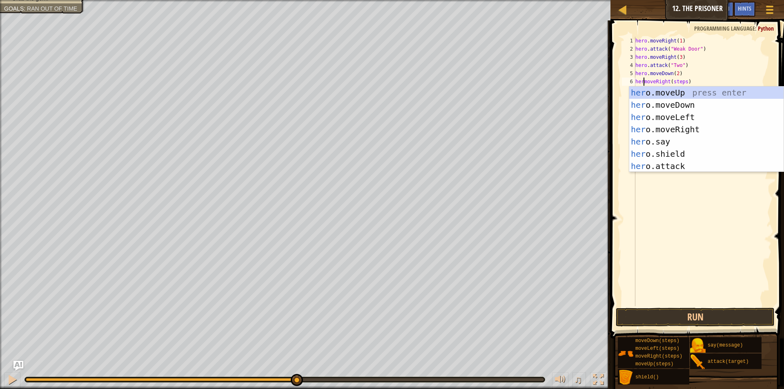
scroll to position [4, 1]
click at [681, 81] on div "hero . moveRight ( 1 ) hero . attack ( "Weak Door" ) hero . moveRight ( 3 ) her…" at bounding box center [703, 180] width 138 height 286
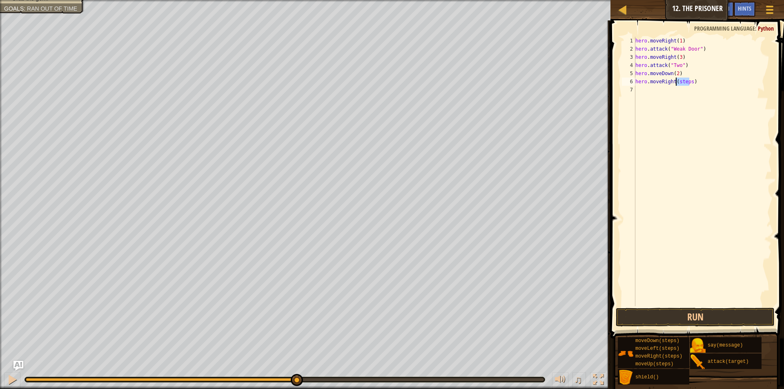
click at [681, 81] on div "hero . moveRight ( 1 ) hero . attack ( "Weak Door" ) hero . moveRight ( 3 ) her…" at bounding box center [703, 180] width 138 height 286
type textarea "hero.moveRight(1)"
click at [649, 318] on button "Run" at bounding box center [695, 317] width 159 height 19
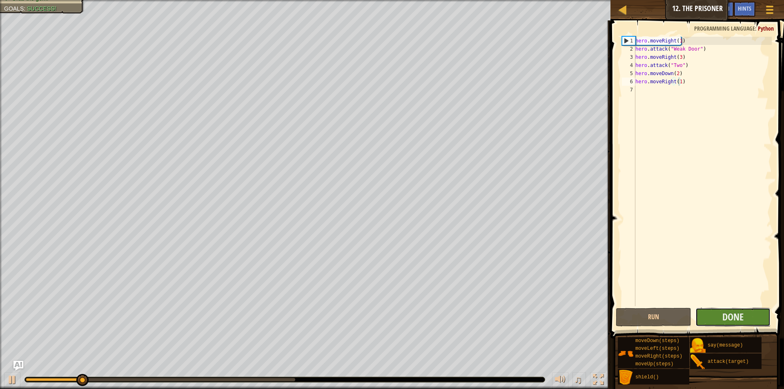
click at [706, 313] on button "Done" at bounding box center [732, 317] width 75 height 19
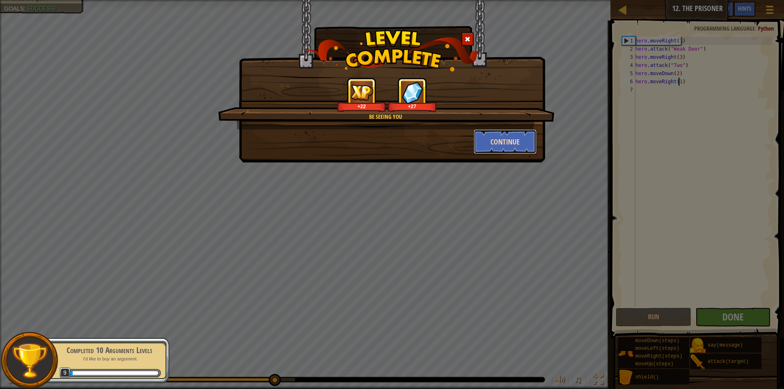
click at [485, 142] on button "Continue" at bounding box center [505, 141] width 63 height 24
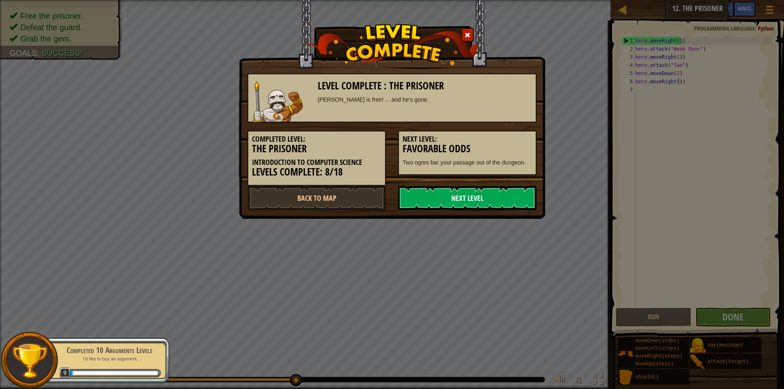
click at [434, 198] on link "Next Level" at bounding box center [467, 198] width 138 height 24
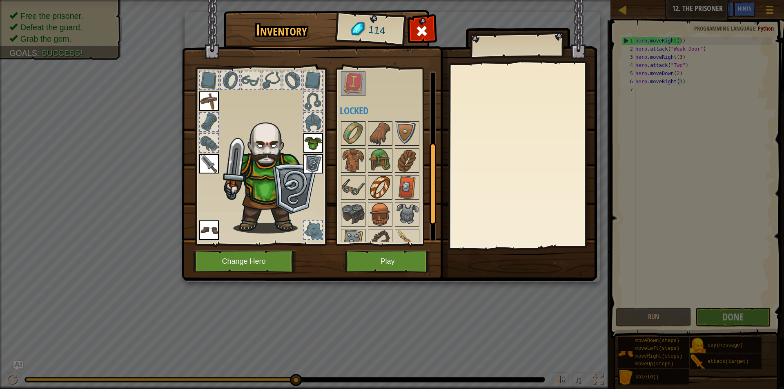
scroll to position [163, 0]
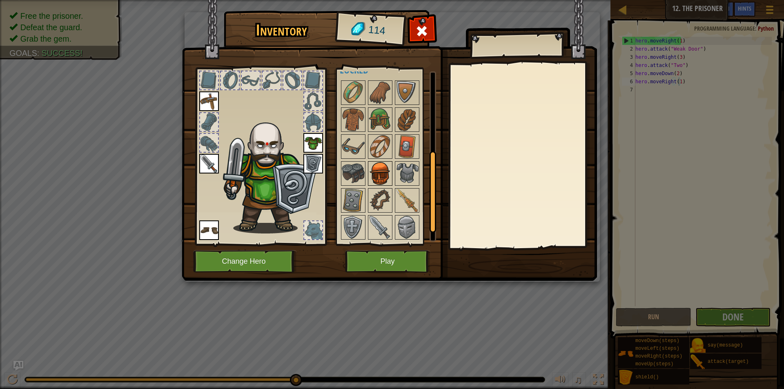
click at [379, 178] on img at bounding box center [380, 173] width 23 height 23
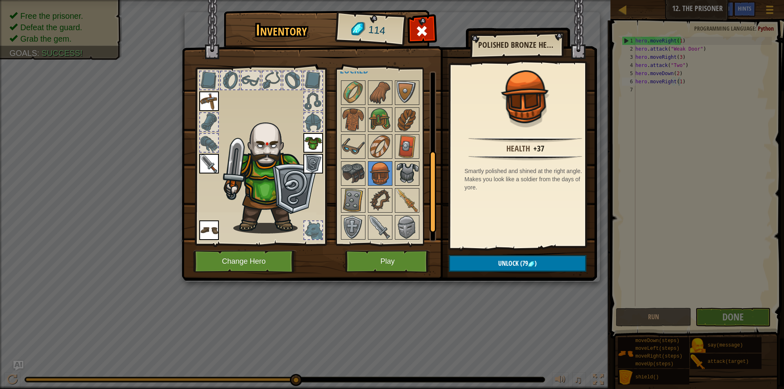
click at [409, 173] on img at bounding box center [407, 173] width 23 height 23
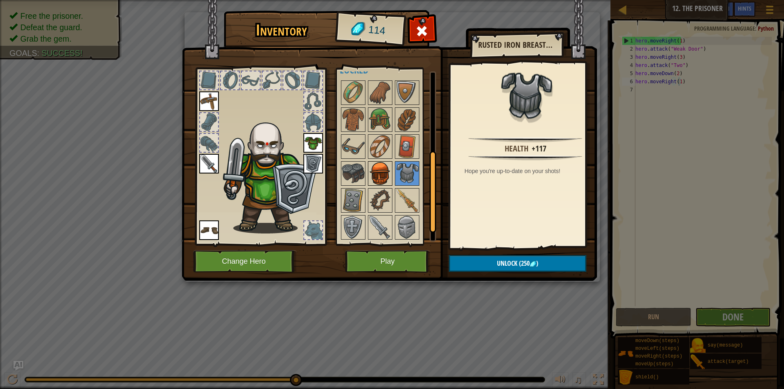
click at [387, 171] on img at bounding box center [380, 173] width 23 height 23
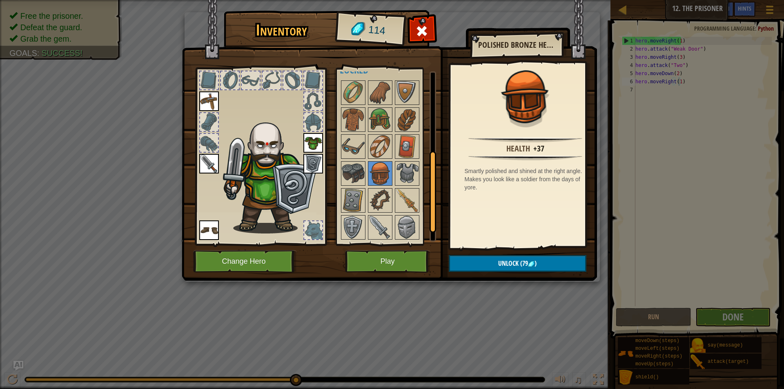
click at [315, 143] on img at bounding box center [313, 143] width 20 height 20
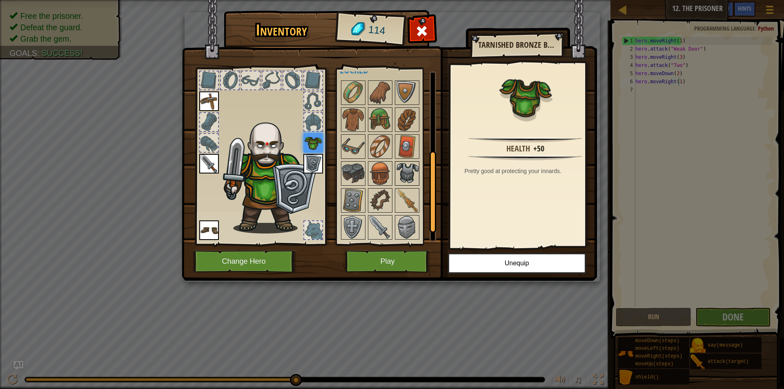
click at [411, 170] on img at bounding box center [407, 173] width 23 height 23
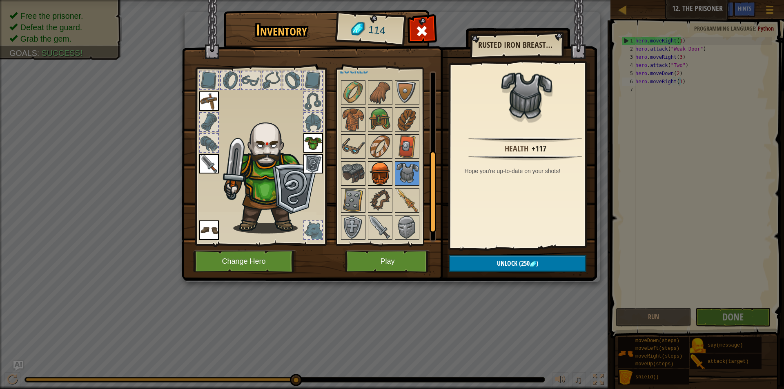
click at [380, 176] on img at bounding box center [380, 173] width 23 height 23
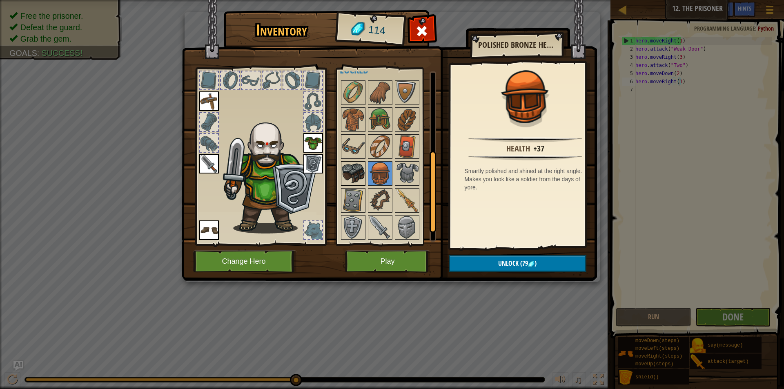
click at [352, 179] on img at bounding box center [353, 173] width 23 height 23
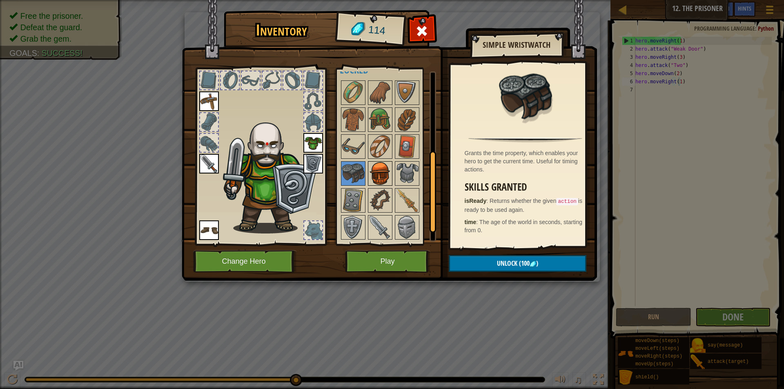
click at [387, 179] on img at bounding box center [380, 173] width 23 height 23
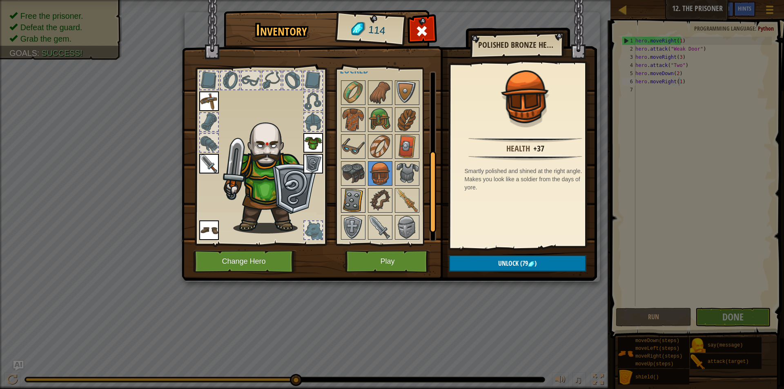
click at [357, 198] on img at bounding box center [353, 200] width 23 height 23
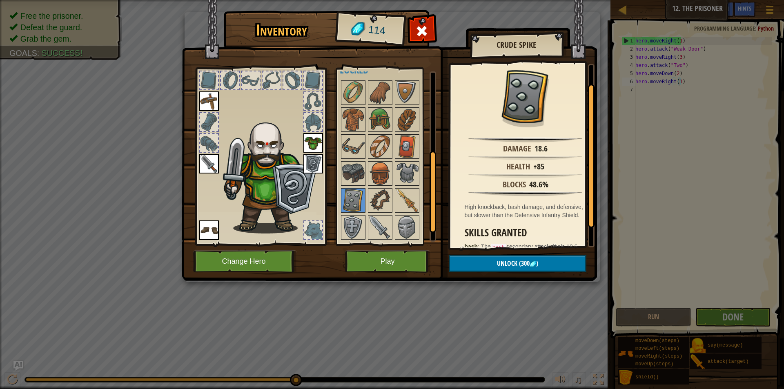
scroll to position [48, 0]
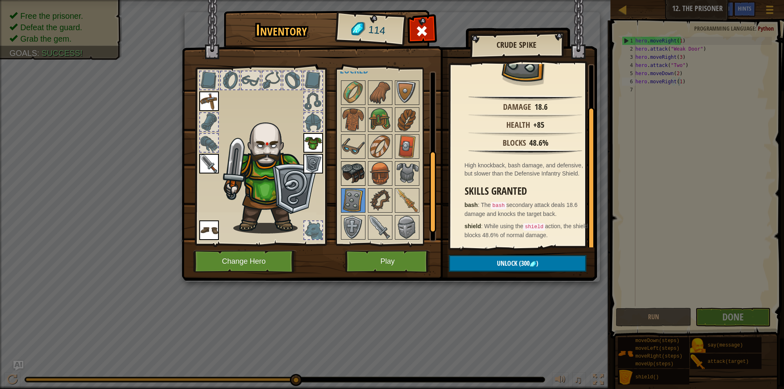
click at [358, 172] on img at bounding box center [353, 173] width 23 height 23
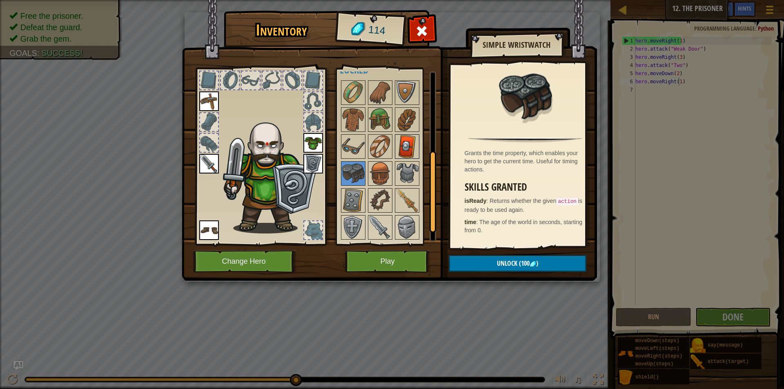
click at [411, 146] on img at bounding box center [407, 146] width 23 height 23
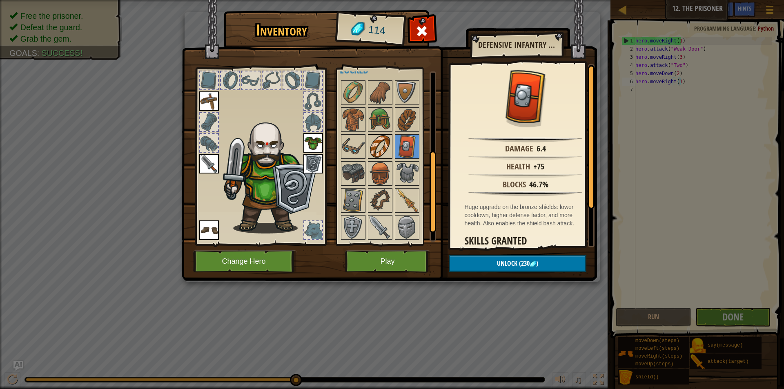
click at [385, 148] on img at bounding box center [380, 146] width 23 height 23
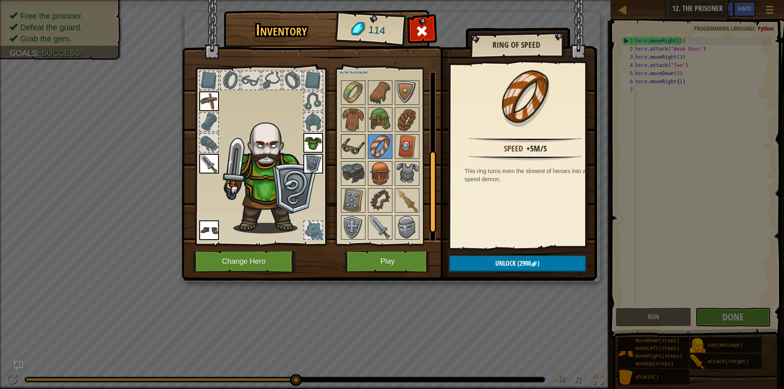
click at [349, 149] on img at bounding box center [353, 146] width 23 height 23
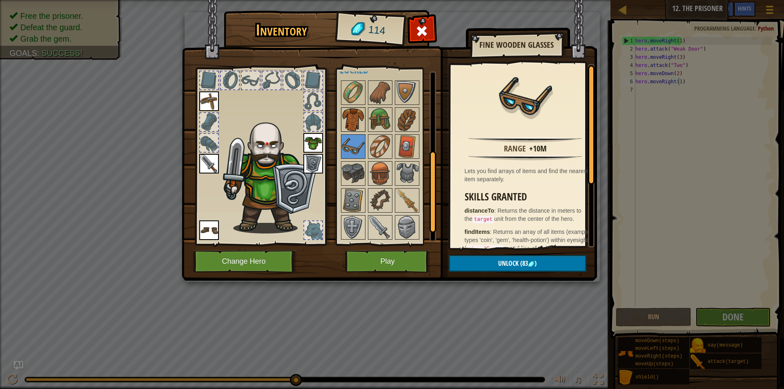
click at [358, 120] on img at bounding box center [353, 119] width 23 height 23
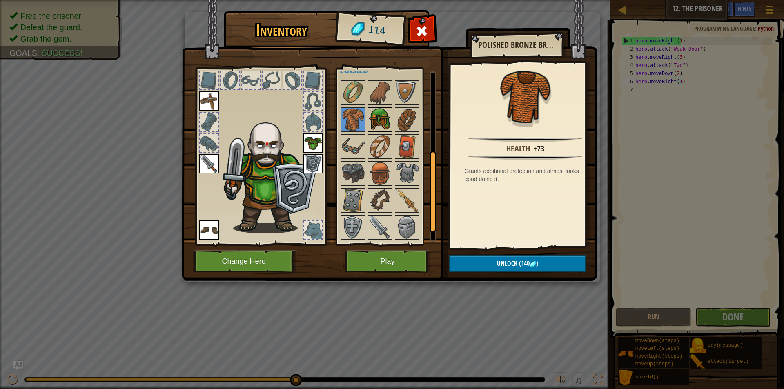
click at [382, 128] on img at bounding box center [380, 119] width 23 height 23
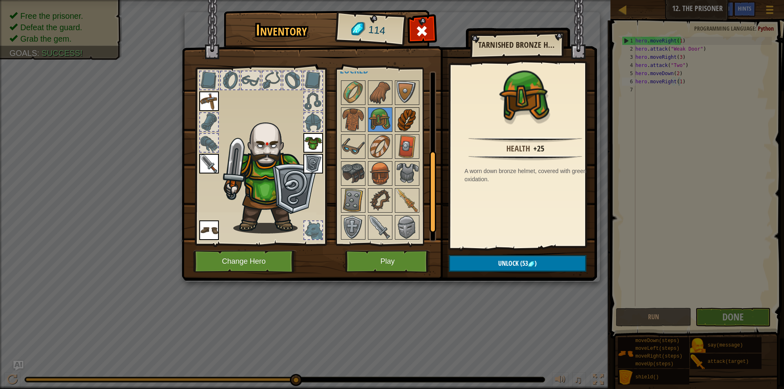
click at [402, 125] on img at bounding box center [407, 119] width 23 height 23
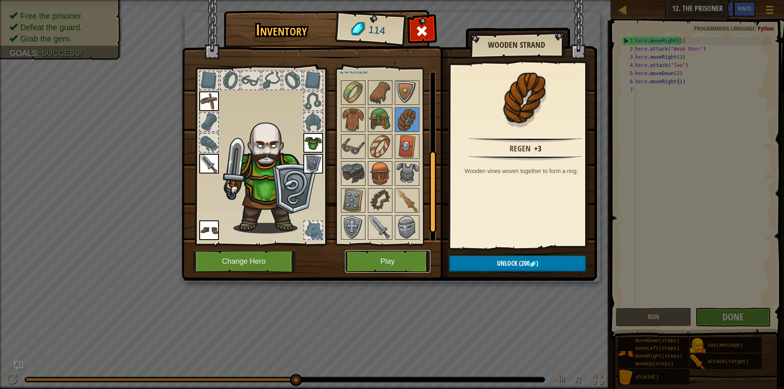
click at [373, 263] on button "Play" at bounding box center [387, 261] width 85 height 22
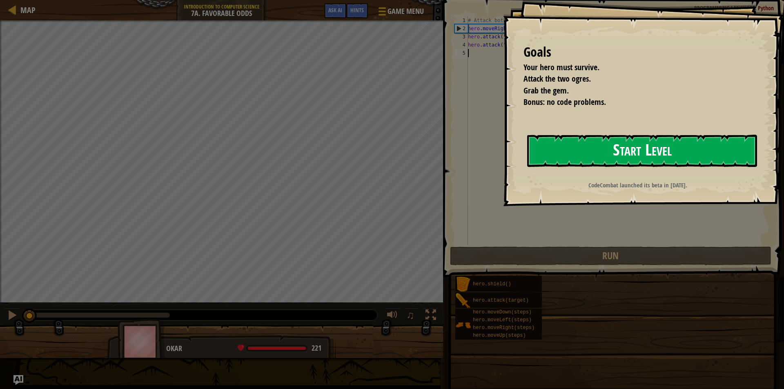
click at [579, 146] on button "Start Level" at bounding box center [642, 151] width 230 height 32
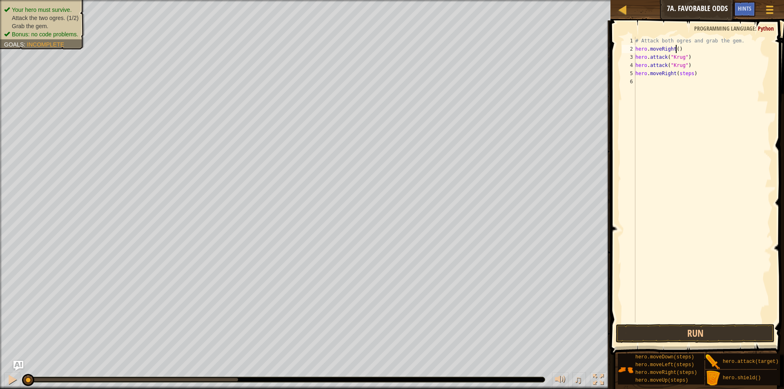
click at [676, 47] on div "# Attack both ogres and grab the gem. hero . moveRight ( ) hero . attack ( "Kru…" at bounding box center [703, 188] width 138 height 302
click at [678, 76] on div "# Attack both ogres and grab the gem. hero . moveRight ( 1 ) hero . attack ( "K…" at bounding box center [703, 188] width 138 height 302
click at [671, 333] on button "Run" at bounding box center [695, 333] width 159 height 19
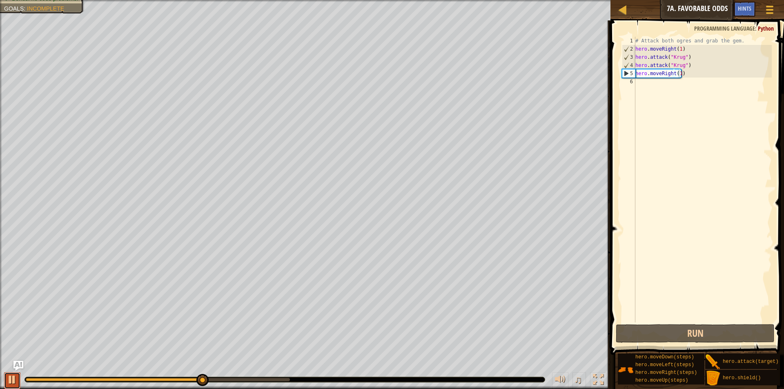
click at [18, 381] on button at bounding box center [12, 380] width 16 height 17
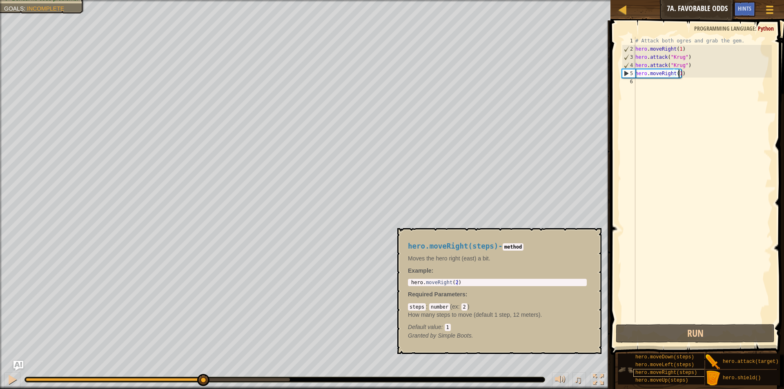
scroll to position [6, 0]
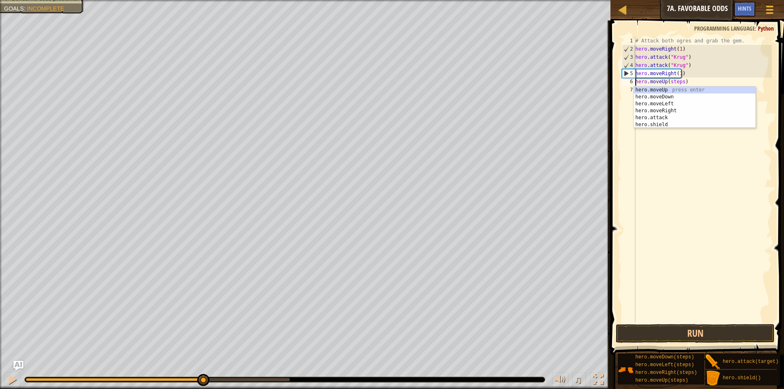
click at [676, 82] on div "# Attack both ogres and grab the gem. hero . moveRight ( 1 ) hero . attack ( "K…" at bounding box center [703, 188] width 138 height 302
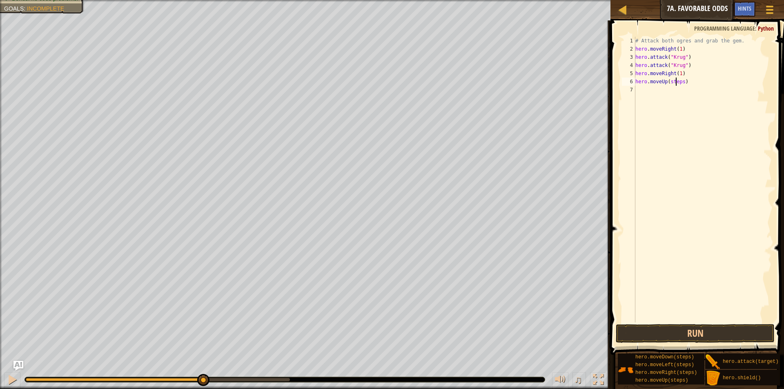
click at [676, 82] on div "# Attack both ogres and grab the gem. hero . moveRight ( 1 ) hero . attack ( "K…" at bounding box center [703, 188] width 138 height 302
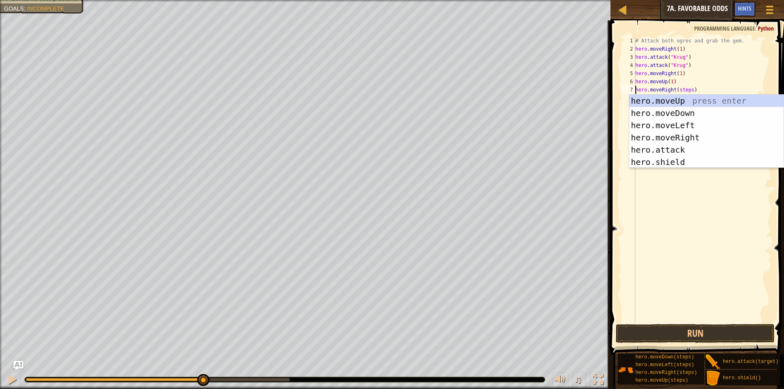
click at [681, 87] on div "# Attack both ogres and grab the gem. hero . moveRight ( 1 ) hero . attack ( "K…" at bounding box center [703, 188] width 138 height 302
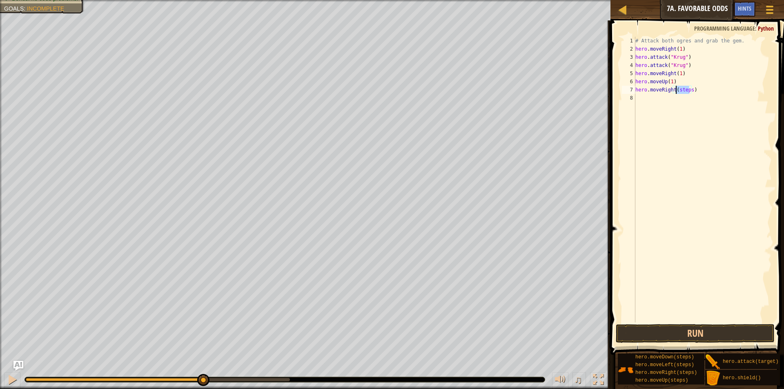
click at [681, 87] on div "# Attack both ogres and grab the gem. hero . moveRight ( 1 ) hero . attack ( "K…" at bounding box center [703, 188] width 138 height 302
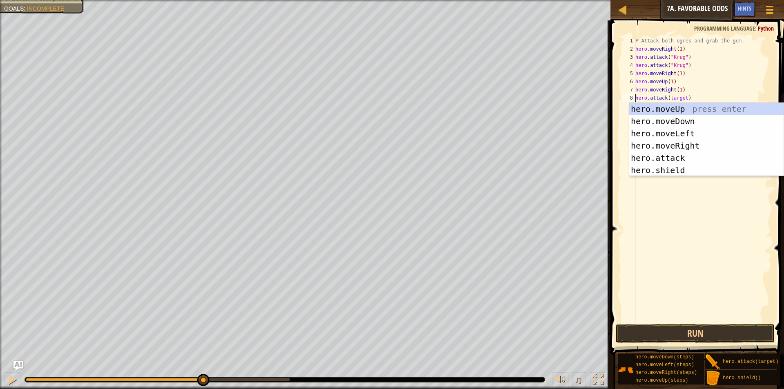
click at [672, 99] on div "# Attack both ogres and grab the gem. hero . moveRight ( 1 ) hero . attack ( "K…" at bounding box center [703, 188] width 138 height 302
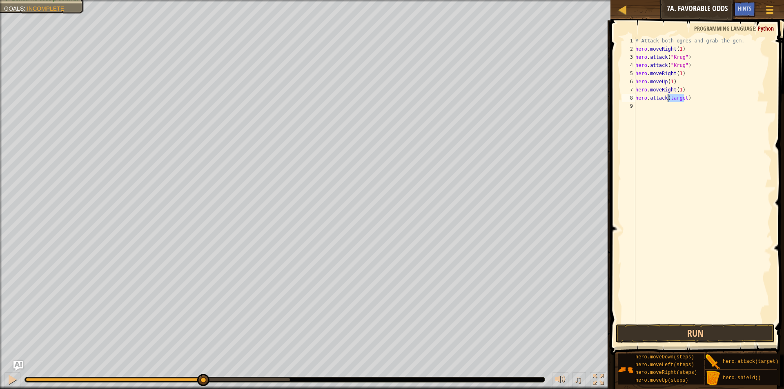
click at [672, 99] on div "# Attack both ogres and grab the gem. hero . moveRight ( 1 ) hero . attack ( "K…" at bounding box center [703, 188] width 138 height 302
type textarea "hero.attack("Grump")"
click at [663, 107] on div "# Attack both ogres and grab the gem. hero . moveRight ( 1 ) hero . attack ( "K…" at bounding box center [703, 188] width 138 height 302
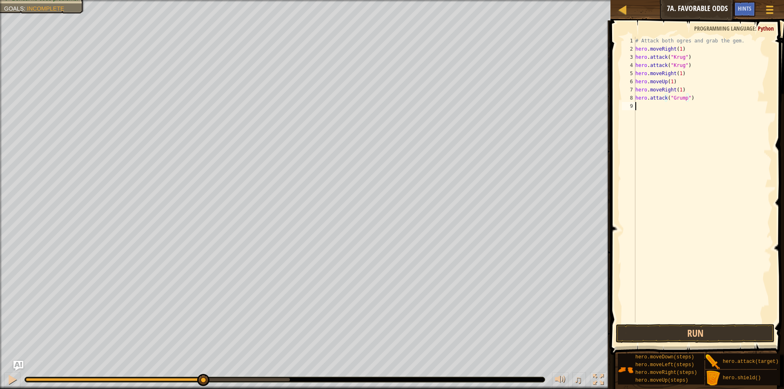
scroll to position [4, 0]
click at [673, 90] on div "# Attack both ogres and grab the gem. hero . moveRight ( 1 ) hero . attack ( "K…" at bounding box center [703, 188] width 138 height 302
type textarea "hero.moveLeft(1)"
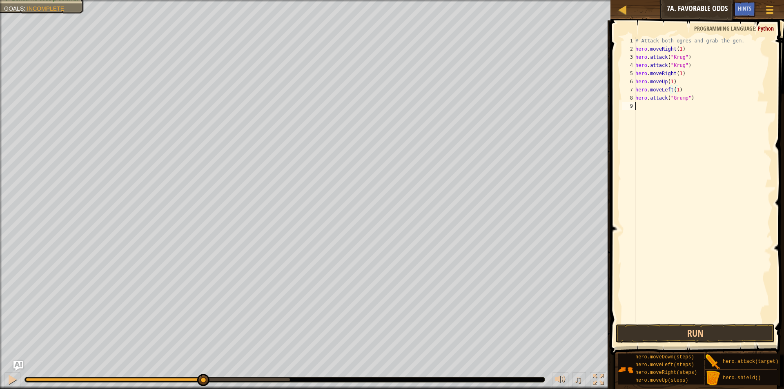
click at [672, 165] on div "# Attack both ogres and grab the gem. hero . moveRight ( 1 ) hero . attack ( "K…" at bounding box center [703, 188] width 138 height 302
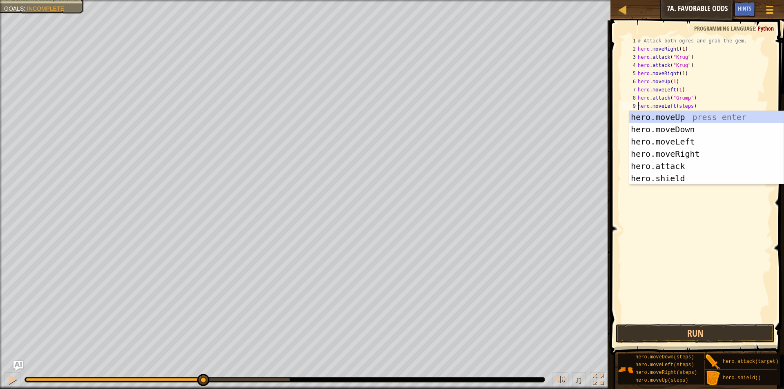
click at [683, 109] on div "# Attack both ogres and grab the gem. hero . moveRight ( 1 ) hero . attack ( "K…" at bounding box center [704, 188] width 136 height 302
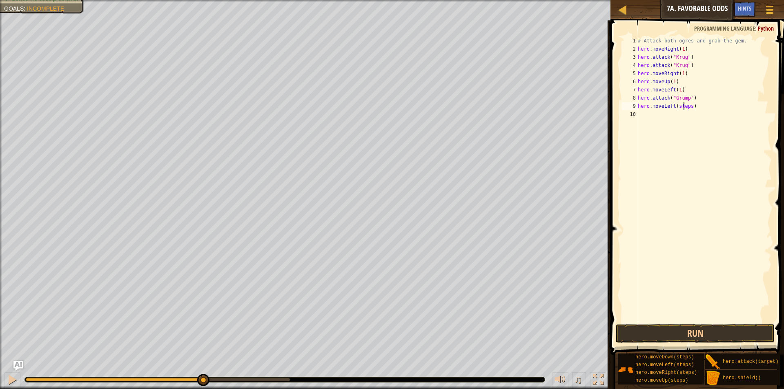
click at [682, 109] on div "# Attack both ogres and grab the gem. hero . moveRight ( 1 ) hero . attack ( "K…" at bounding box center [704, 188] width 136 height 302
click at [712, 329] on button "Run" at bounding box center [695, 333] width 159 height 19
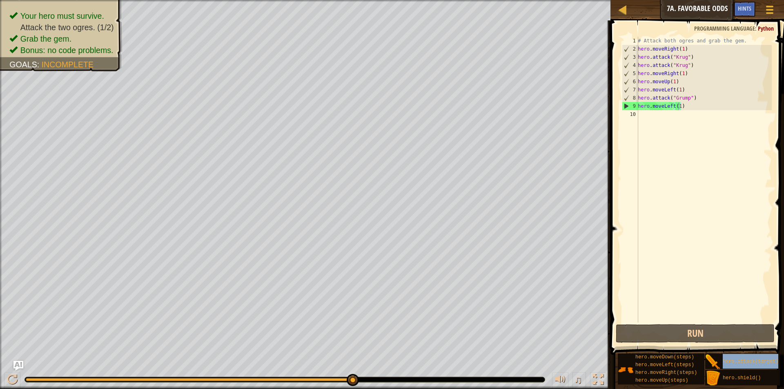
type textarea "hero.attack("Grump")"
click at [698, 94] on div "# Attack both ogres and grab the gem. hero . moveRight ( 1 ) hero . attack ( "K…" at bounding box center [704, 188] width 136 height 302
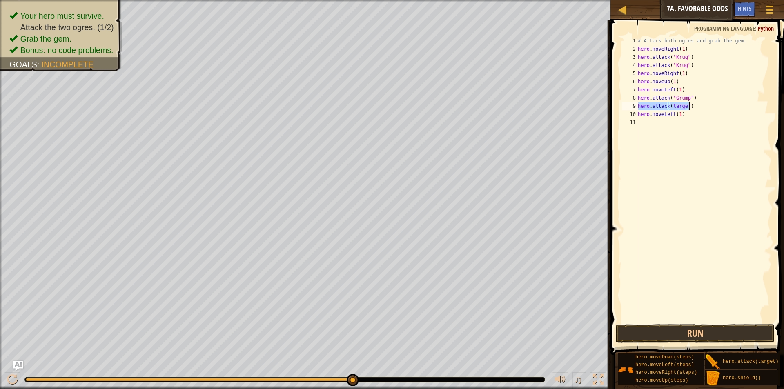
click at [680, 106] on div "# Attack both ogres and grab the gem. hero . moveRight ( 1 ) hero . attack ( "K…" at bounding box center [704, 180] width 136 height 286
click at [680, 105] on div "# Attack both ogres and grab the gem. hero . moveRight ( 1 ) hero . attack ( "K…" at bounding box center [704, 188] width 136 height 302
type textarea "hero.attack("Grump")"
click at [674, 327] on button "Run" at bounding box center [695, 333] width 159 height 19
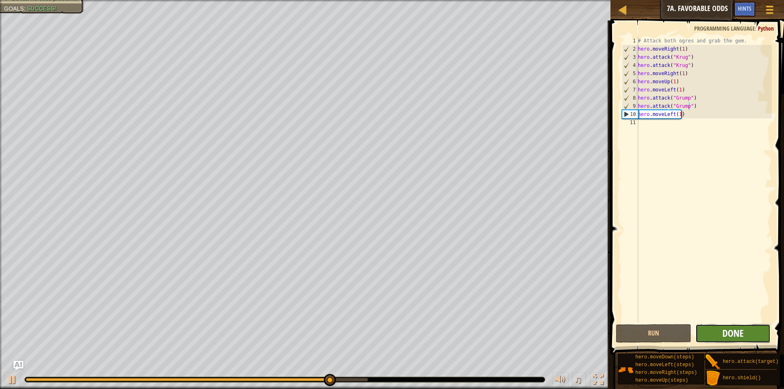
click at [743, 335] on span "Done" at bounding box center [732, 333] width 21 height 13
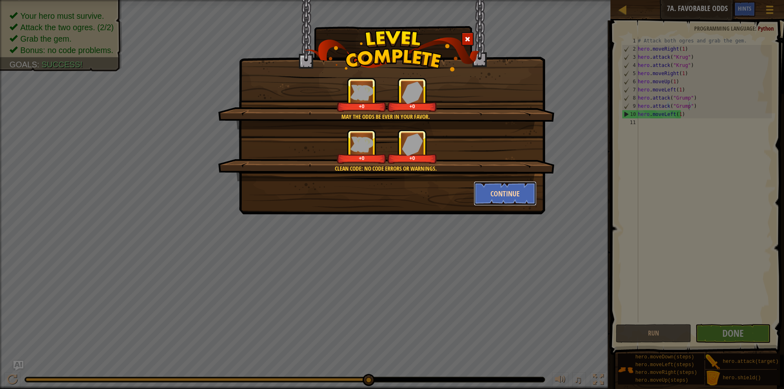
click at [491, 188] on button "Continue" at bounding box center [505, 193] width 63 height 24
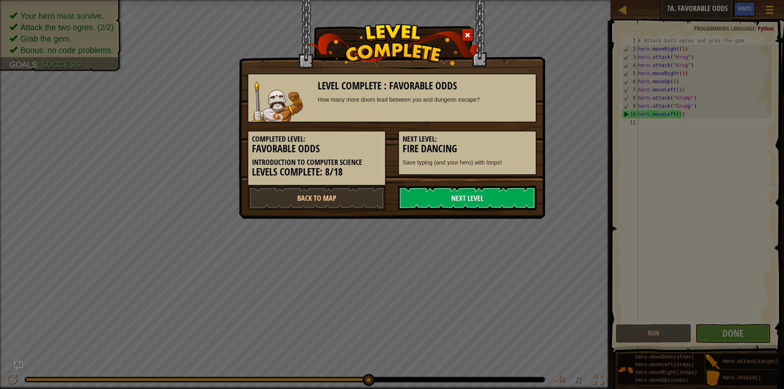
click at [488, 193] on link "Next Level" at bounding box center [467, 198] width 138 height 24
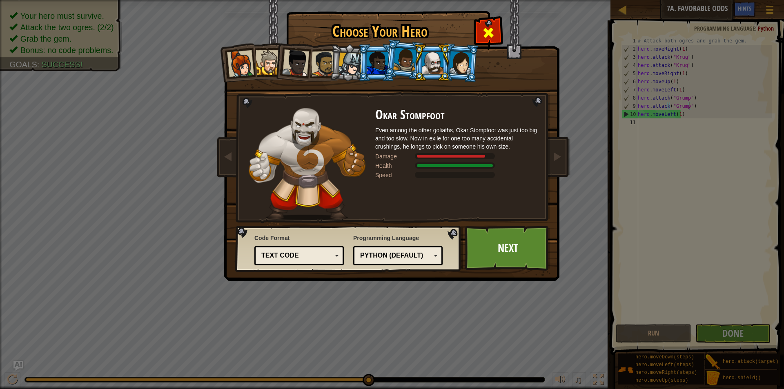
click at [483, 29] on span at bounding box center [488, 32] width 13 height 13
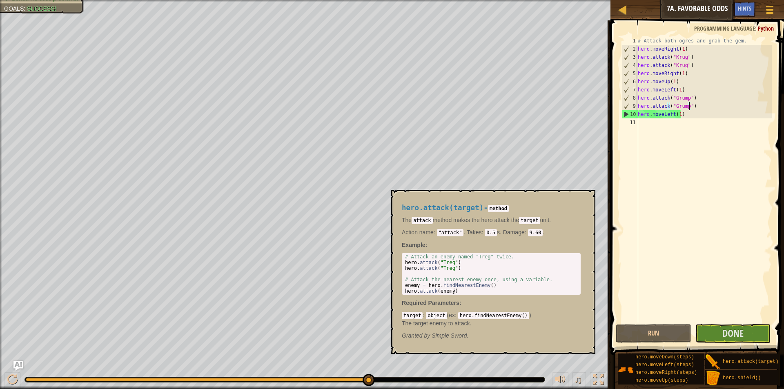
scroll to position [0, 0]
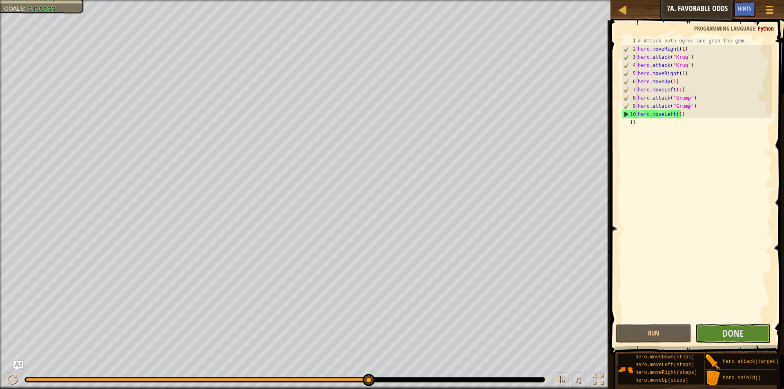
click at [24, 49] on div "Your hero must survive. Attack the two ogres. (2/2) Grab the gem. Bonus: no cod…" at bounding box center [305, 194] width 610 height 389
click at [618, 13] on div at bounding box center [623, 9] width 10 height 10
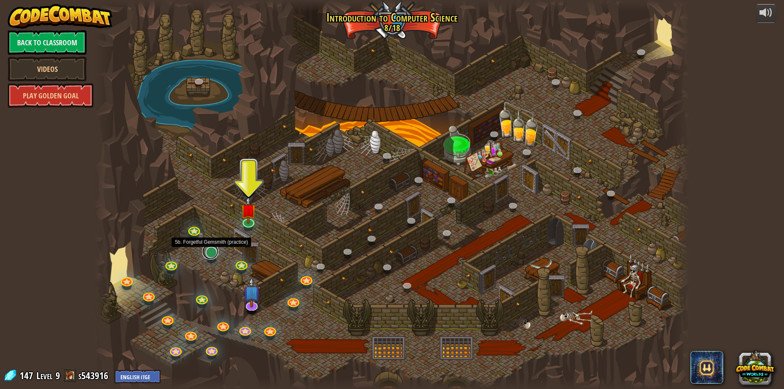
click at [213, 251] on link at bounding box center [210, 251] width 16 height 16
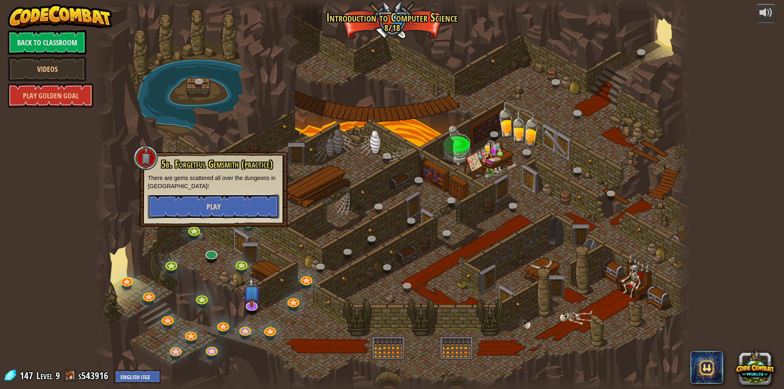
click at [211, 212] on button "Play" at bounding box center [213, 206] width 131 height 24
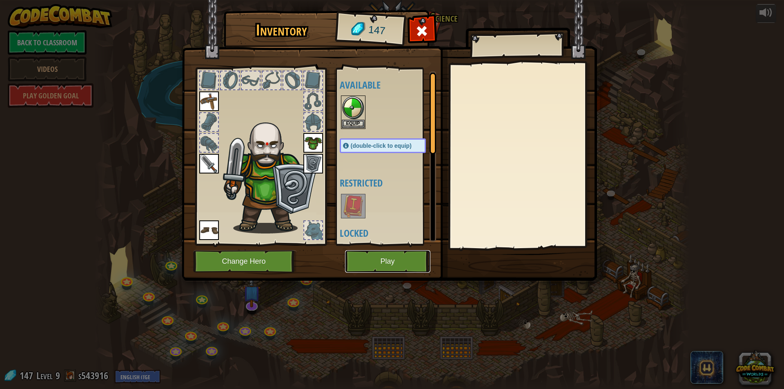
click at [362, 256] on button "Play" at bounding box center [387, 261] width 85 height 22
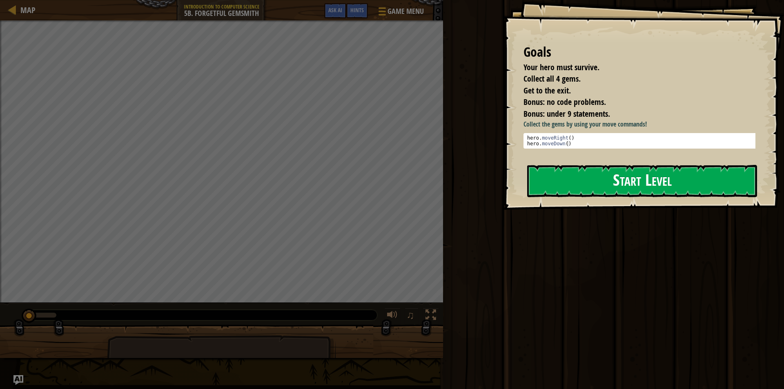
click at [563, 186] on button "Start Level" at bounding box center [642, 181] width 230 height 32
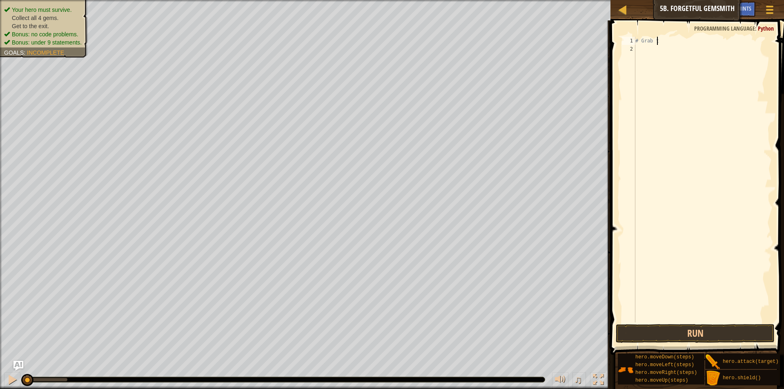
type textarea "#"
click at [678, 40] on div "hero . moveRight ( steps )" at bounding box center [703, 180] width 138 height 286
click at [678, 40] on div "hero . moveRight ( steps )" at bounding box center [703, 188] width 138 height 302
click at [683, 50] on div "hero . moveRight ( 1 ) hero . moveDown ( steps )" at bounding box center [703, 188] width 138 height 302
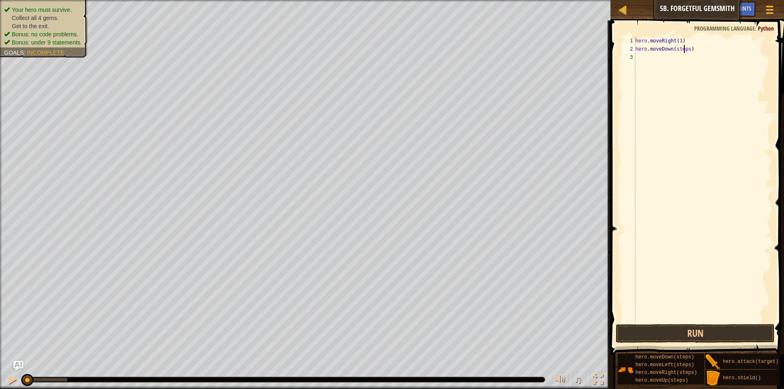
click at [683, 50] on div "hero . moveRight ( 1 ) hero . moveDown ( steps )" at bounding box center [703, 188] width 138 height 302
click at [684, 60] on div "hero . moveRight ( 1 ) hero . moveDown ( 1 ) hero . moveRight ( steps )" at bounding box center [703, 188] width 138 height 302
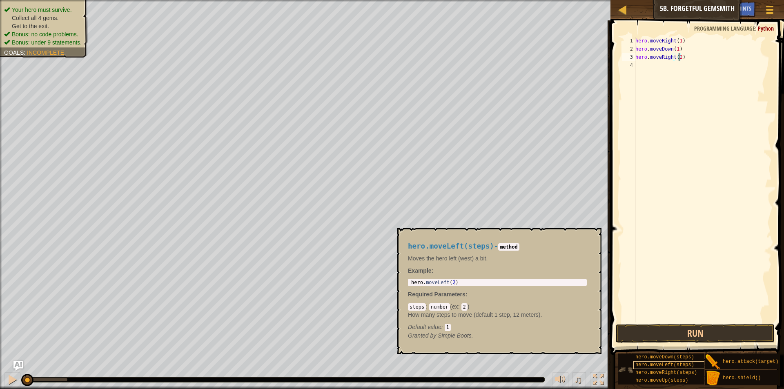
scroll to position [6, 0]
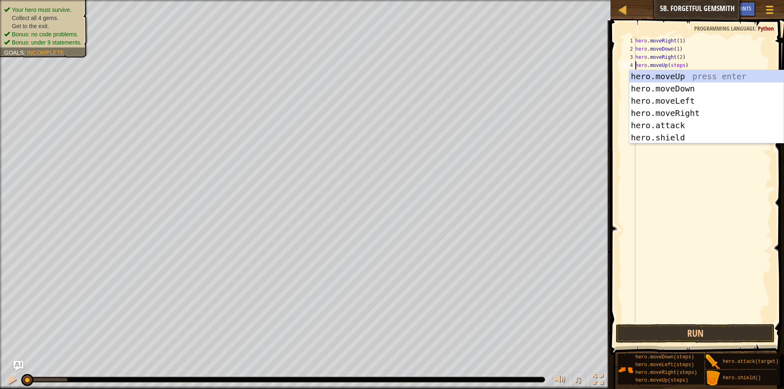
click at [680, 68] on div "hero . moveRight ( 1 ) hero . moveDown ( 1 ) hero . moveRight ( 2 ) hero . move…" at bounding box center [703, 188] width 138 height 302
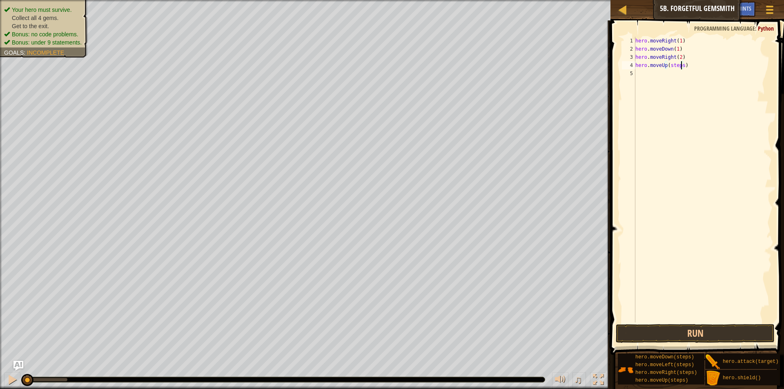
click at [673, 67] on div "hero . moveRight ( 1 ) hero . moveDown ( 1 ) hero . moveRight ( 2 ) hero . move…" at bounding box center [703, 188] width 138 height 302
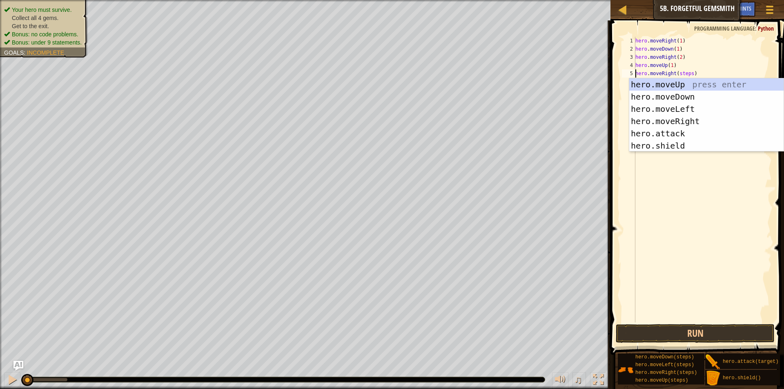
click at [678, 73] on div "hero . moveRight ( 1 ) hero . moveDown ( 1 ) hero . moveRight ( 2 ) hero . move…" at bounding box center [703, 188] width 138 height 302
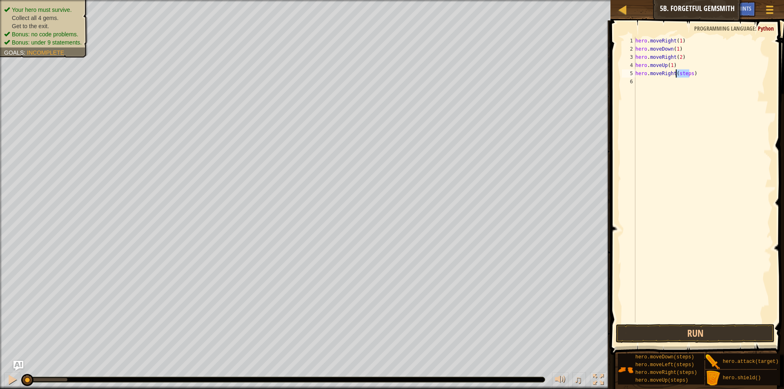
click at [679, 73] on div "hero . moveRight ( 1 ) hero . moveDown ( 1 ) hero . moveRight ( 2 ) hero . move…" at bounding box center [703, 188] width 138 height 302
type textarea "hero.moveRight(1)"
click at [9, 376] on div at bounding box center [12, 379] width 11 height 11
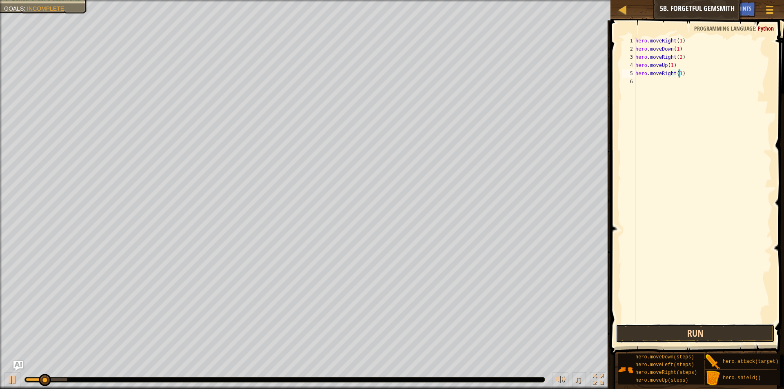
click at [630, 325] on button "Run" at bounding box center [695, 333] width 159 height 19
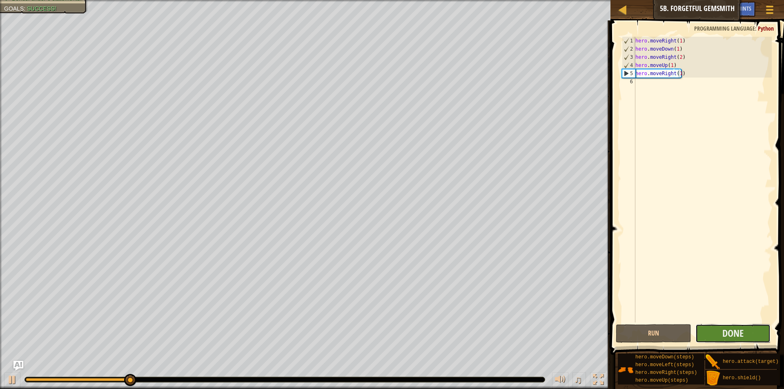
click at [738, 341] on button "Done" at bounding box center [732, 333] width 75 height 19
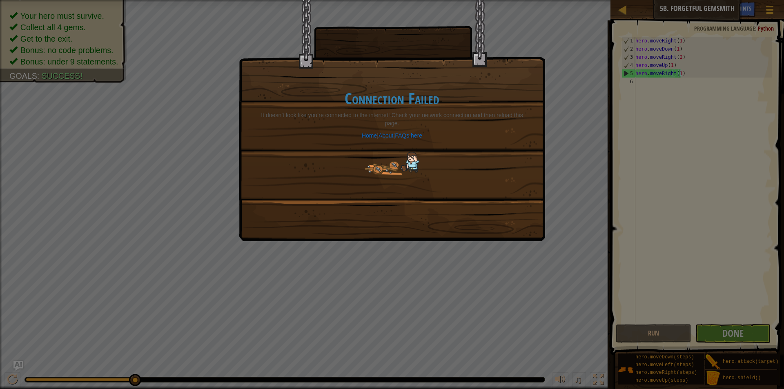
click at [389, 162] on img at bounding box center [392, 164] width 55 height 24
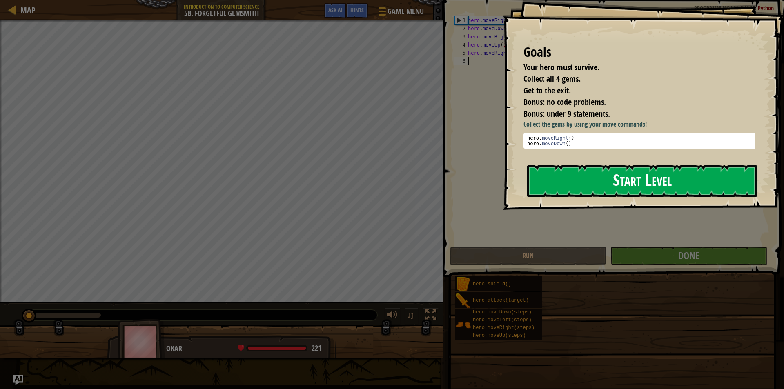
click at [567, 185] on button "Start Level" at bounding box center [642, 181] width 230 height 32
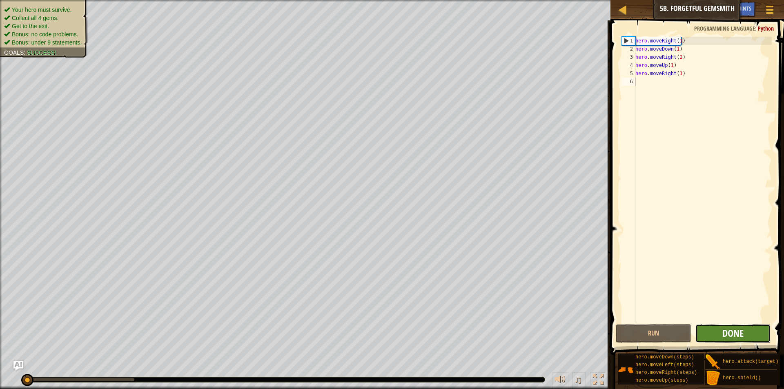
click at [727, 336] on span "Done" at bounding box center [732, 333] width 21 height 13
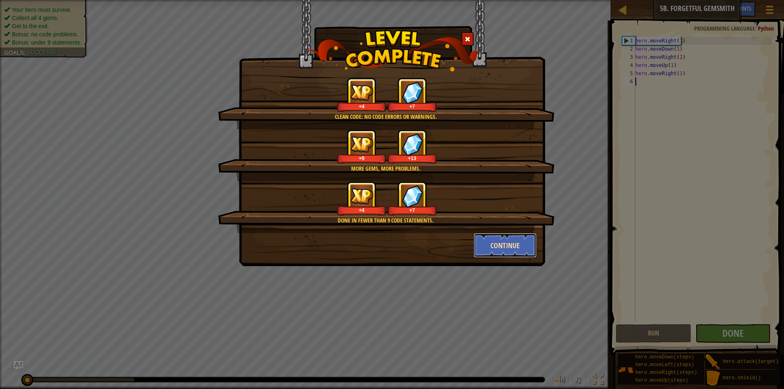
click at [492, 251] on button "Continue" at bounding box center [505, 245] width 63 height 24
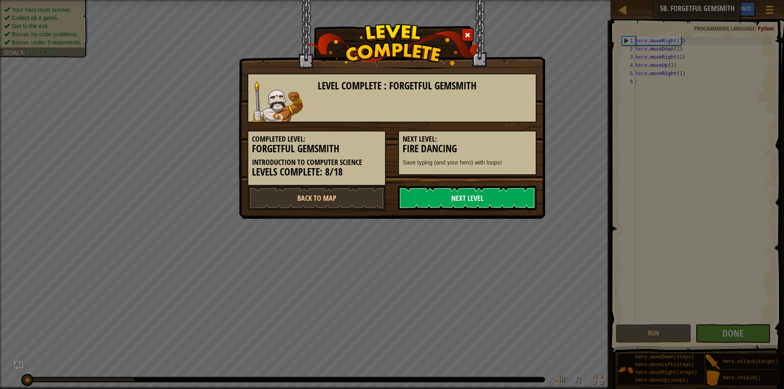
click at [404, 198] on link "Next Level" at bounding box center [467, 198] width 138 height 24
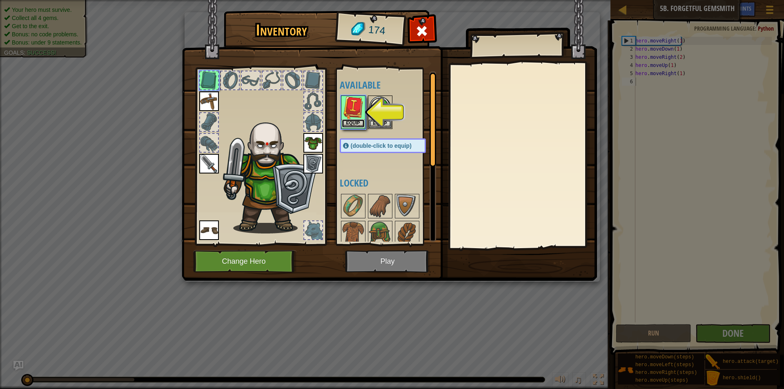
click at [354, 120] on button "Equip" at bounding box center [353, 123] width 23 height 9
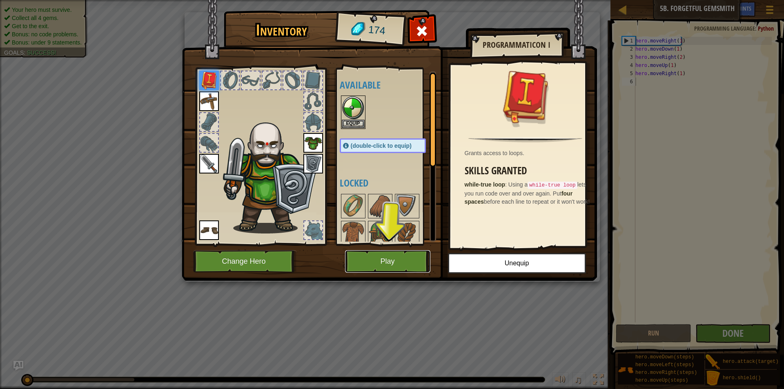
click at [407, 260] on button "Play" at bounding box center [387, 261] width 85 height 22
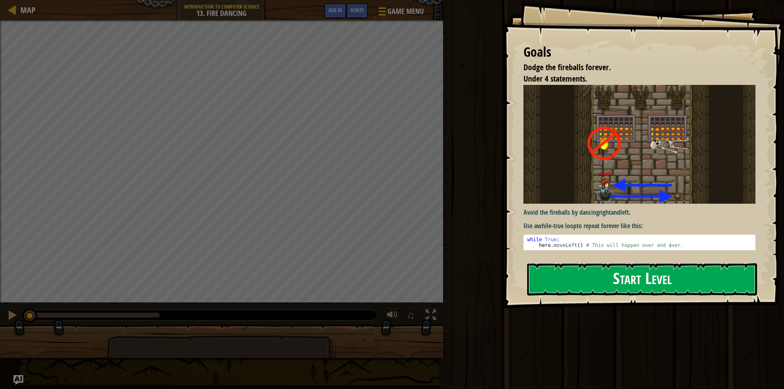
click at [558, 158] on img at bounding box center [642, 144] width 238 height 119
click at [602, 274] on button "Start Level" at bounding box center [642, 279] width 230 height 32
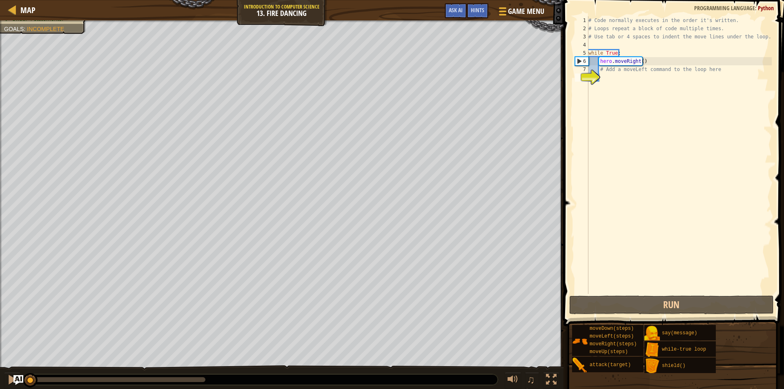
click at [3, 10] on div "Map Introduction to Computer Science 13. Fire Dancing Game Menu Done Hints Ask …" at bounding box center [281, 10] width 563 height 20
click at [7, 9] on div at bounding box center [12, 9] width 10 height 10
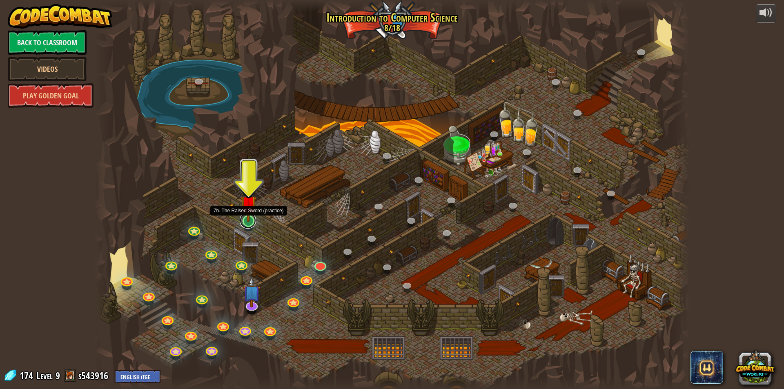
click at [247, 224] on link at bounding box center [248, 220] width 16 height 16
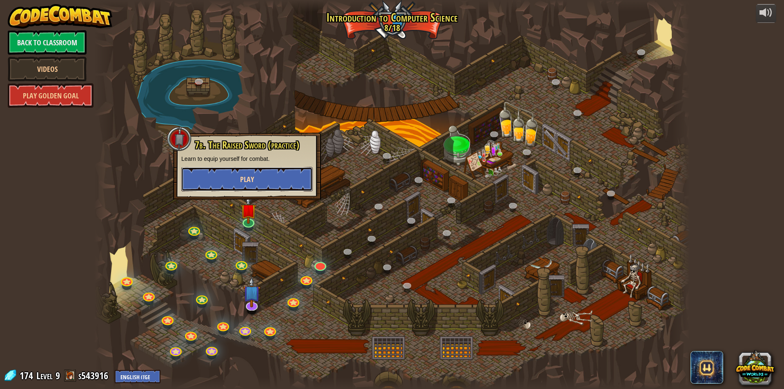
click at [262, 169] on button "Play" at bounding box center [246, 179] width 131 height 24
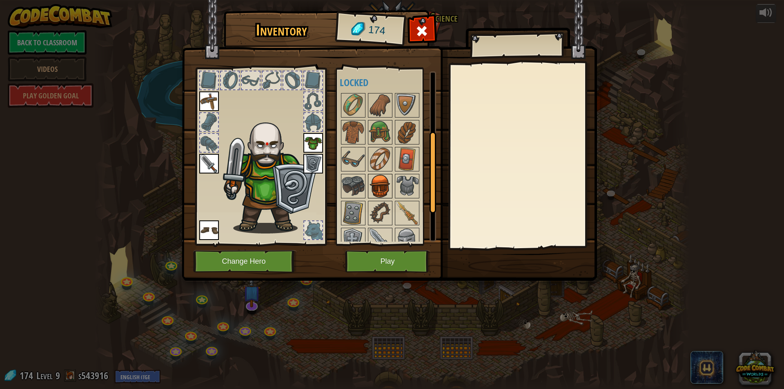
scroll to position [163, 0]
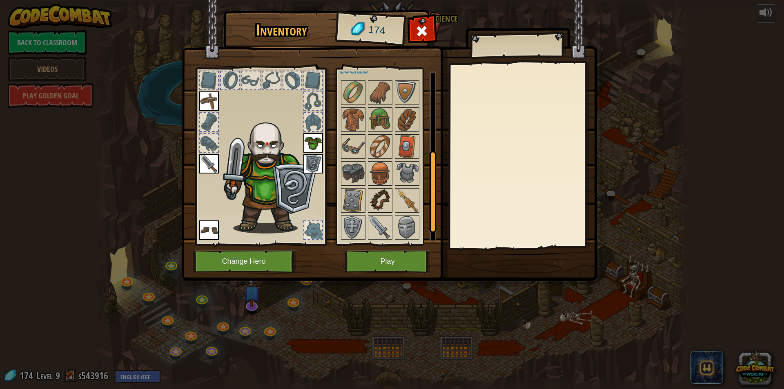
click at [389, 193] on img at bounding box center [380, 200] width 23 height 23
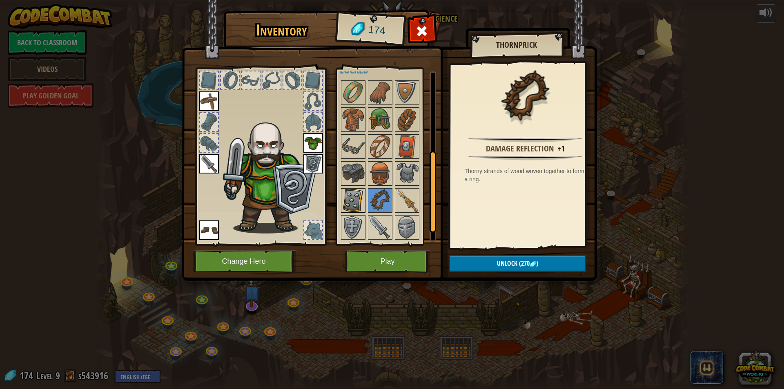
click at [350, 202] on img at bounding box center [353, 200] width 23 height 23
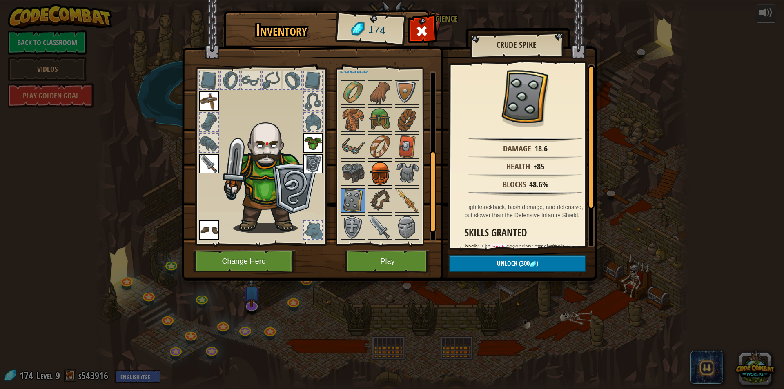
click at [379, 171] on img at bounding box center [380, 173] width 23 height 23
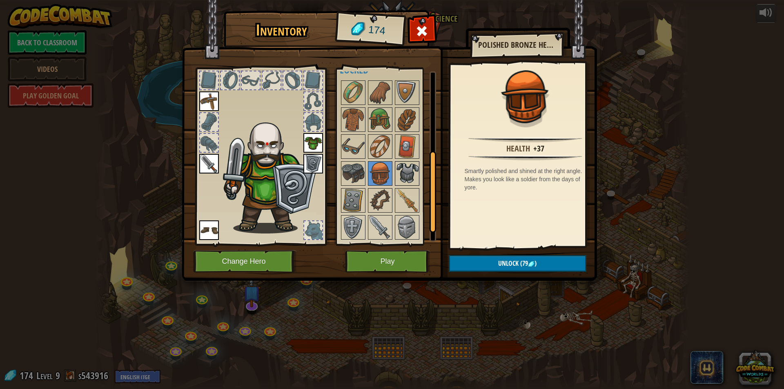
click at [411, 182] on img at bounding box center [407, 173] width 23 height 23
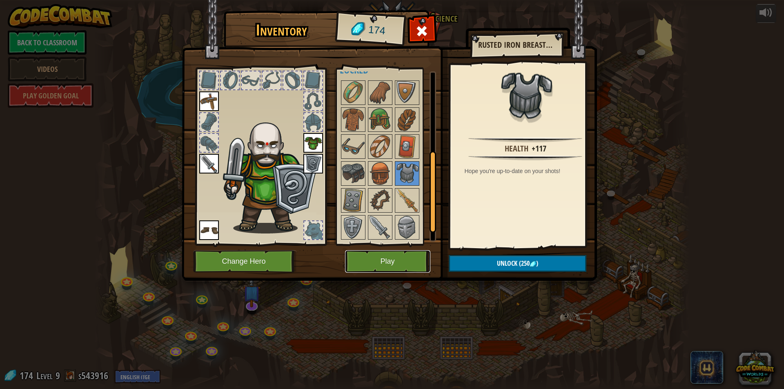
click at [389, 251] on button "Play" at bounding box center [387, 261] width 85 height 22
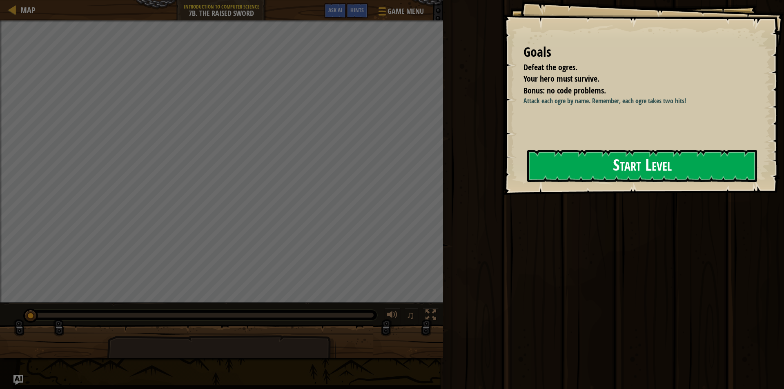
click at [548, 160] on button "Start Level" at bounding box center [642, 166] width 230 height 32
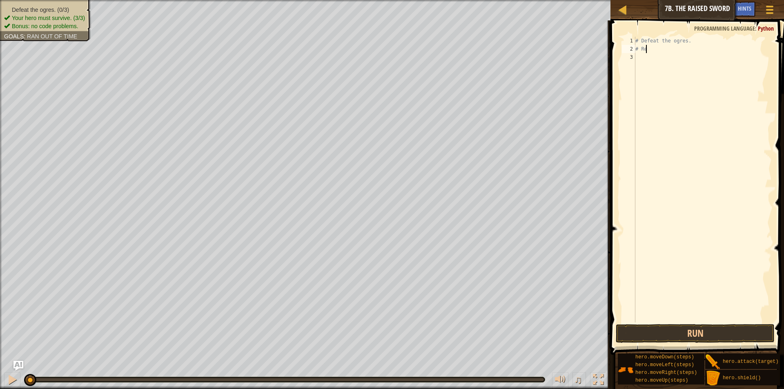
type textarea "#"
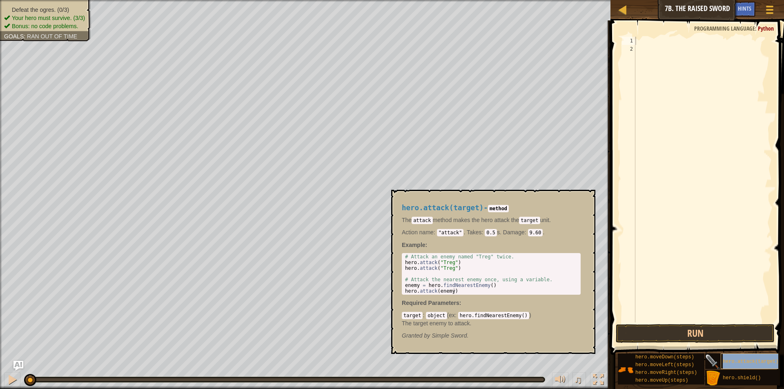
type textarea "hero.attack(target)"
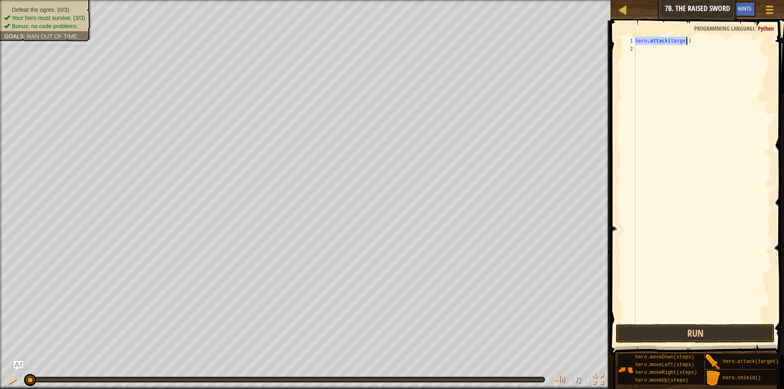
drag, startPoint x: 646, startPoint y: 50, endPoint x: 637, endPoint y: 47, distance: 9.6
click at [637, 47] on div "hero . attack ( target )" at bounding box center [703, 188] width 138 height 302
paste textarea "hero.attack(target)"
type textarea "hero.attack(target)"
click at [643, 56] on div "hero . attack ( target ) hero . attack ( target )" at bounding box center [703, 188] width 138 height 302
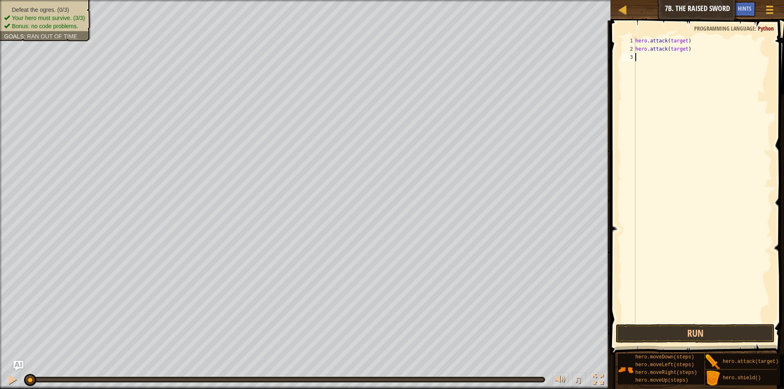
paste textarea "hero.attack(target)"
type textarea "hero.attack(target)"
click at [650, 71] on div "hero . attack ( target ) hero . attack ( target ) hero . attack ( target )" at bounding box center [703, 188] width 138 height 302
paste textarea "hero.attack(target)"
type textarea "hero.attack(target)"
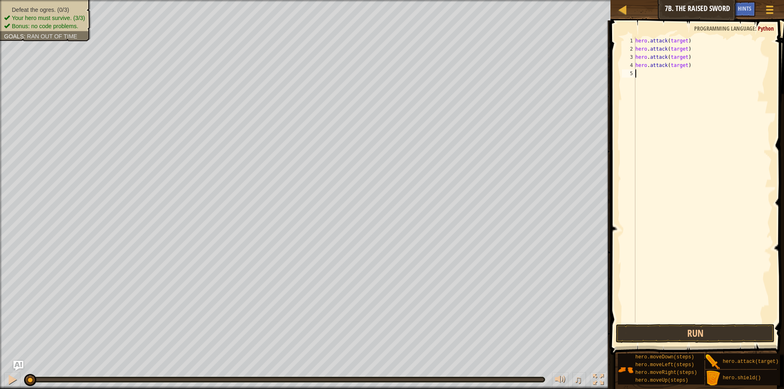
click at [646, 76] on div "hero . attack ( target ) hero . attack ( target ) hero . attack ( target ) hero…" at bounding box center [703, 188] width 138 height 302
paste textarea "hero.attack(target)"
type textarea "hero.attack(target)"
click at [647, 87] on div "hero . attack ( target ) hero . attack ( target ) hero . attack ( target ) hero…" at bounding box center [703, 188] width 138 height 302
paste textarea "hero.attack(target)"
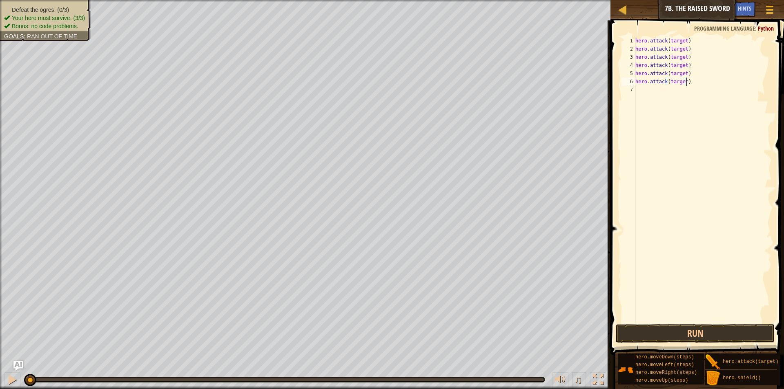
click at [678, 41] on div "hero . attack ( target ) hero . attack ( target ) hero . attack ( target ) hero…" at bounding box center [703, 188] width 138 height 302
click at [672, 52] on div "hero . attack ( "Rig" ) hero . attack ( target ) hero . attack ( target ) hero …" at bounding box center [703, 188] width 138 height 302
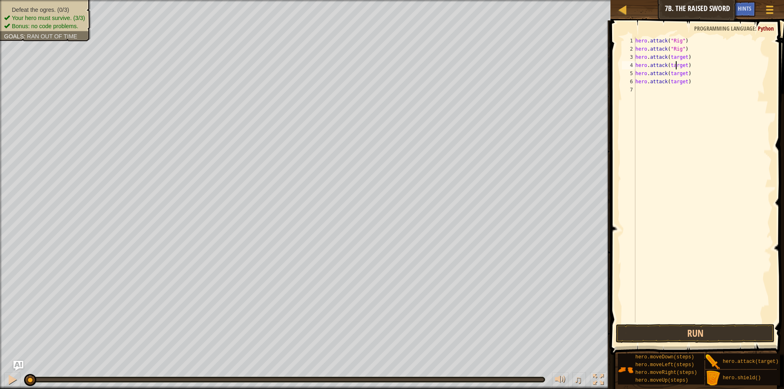
click at [676, 62] on div "hero . attack ( "Rig" ) hero . attack ( "Rig" ) hero . attack ( target ) hero .…" at bounding box center [703, 188] width 138 height 302
click at [676, 61] on div "hero . attack ( "Rig" ) hero . attack ( "Rig" ) hero . attack ( target ) hero .…" at bounding box center [703, 188] width 138 height 302
click at [676, 56] on div "hero . attack ( "Rig" ) hero . attack ( "Rig" ) hero . attack ( target ) hero .…" at bounding box center [703, 188] width 138 height 302
click at [674, 68] on div "hero . attack ( "Rig" ) hero . attack ( "Rig" ) hero . attack ( "Gurt" ) hero .…" at bounding box center [703, 188] width 138 height 302
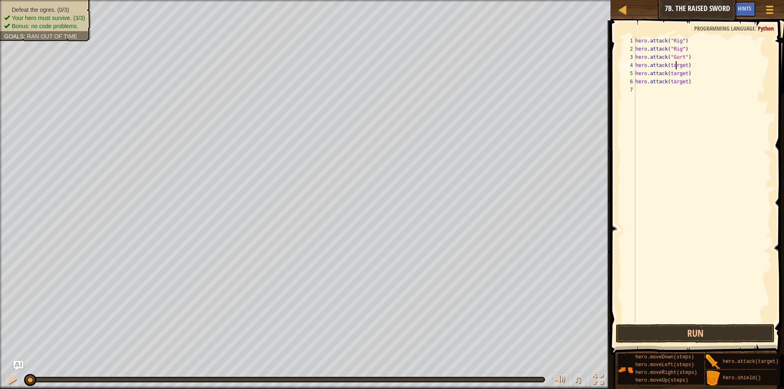
click at [674, 68] on div "hero . attack ( "Rig" ) hero . attack ( "Rig" ) hero . attack ( "Gurt" ) hero .…" at bounding box center [703, 188] width 138 height 302
click at [674, 69] on div "hero . attack ( "Rig" ) hero . attack ( "Rig" ) hero . attack ( "Gurt" ) hero .…" at bounding box center [703, 188] width 138 height 302
click at [677, 75] on div "hero . attack ( "Rig" ) hero . attack ( "Rig" ) hero . attack ( "Gurt" ) hero .…" at bounding box center [703, 188] width 138 height 302
click at [678, 82] on div "hero . attack ( "Rig" ) hero . attack ( "Rig" ) hero . attack ( "Gurt" ) hero .…" at bounding box center [703, 188] width 138 height 302
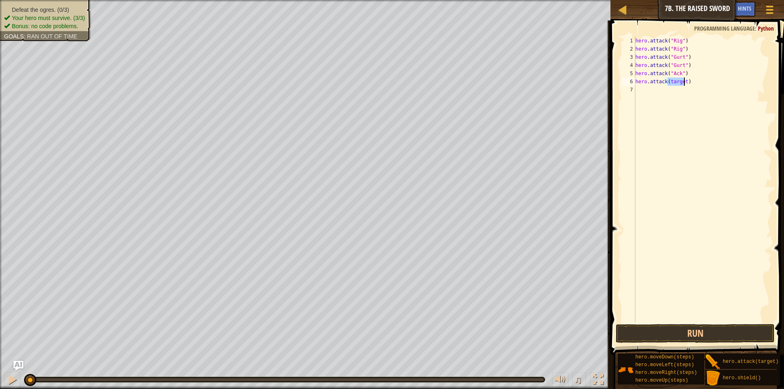
click at [678, 82] on div "hero . attack ( "Rig" ) hero . attack ( "Rig" ) hero . attack ( "Gurt" ) hero .…" at bounding box center [703, 188] width 138 height 302
type textarea "hero.attack("Ack")"
click at [649, 335] on button "Run" at bounding box center [695, 333] width 159 height 19
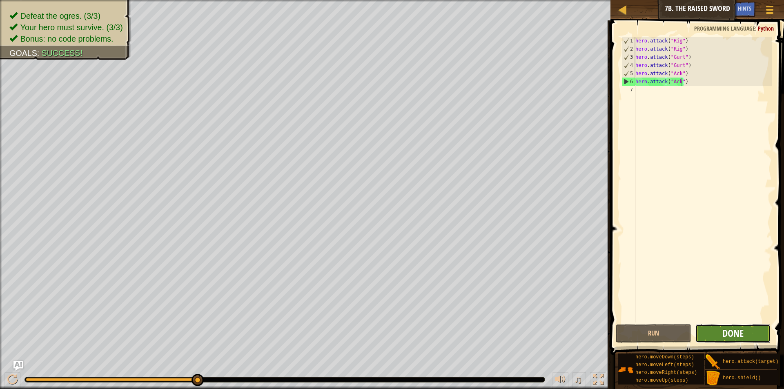
click at [723, 330] on span "Done" at bounding box center [732, 333] width 21 height 13
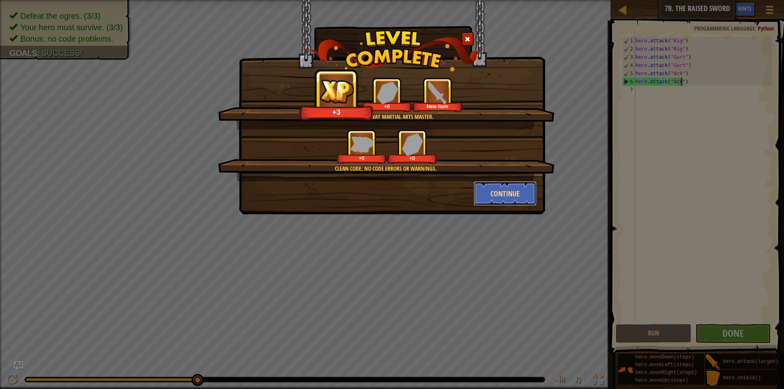
click at [498, 191] on button "Continue" at bounding box center [505, 193] width 63 height 24
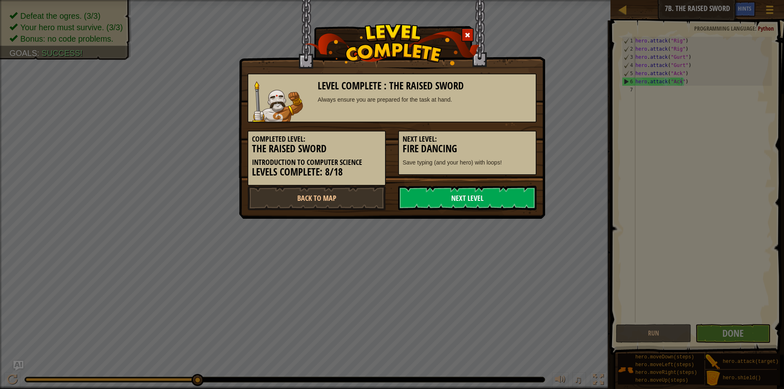
click at [427, 197] on link "Next Level" at bounding box center [467, 198] width 138 height 24
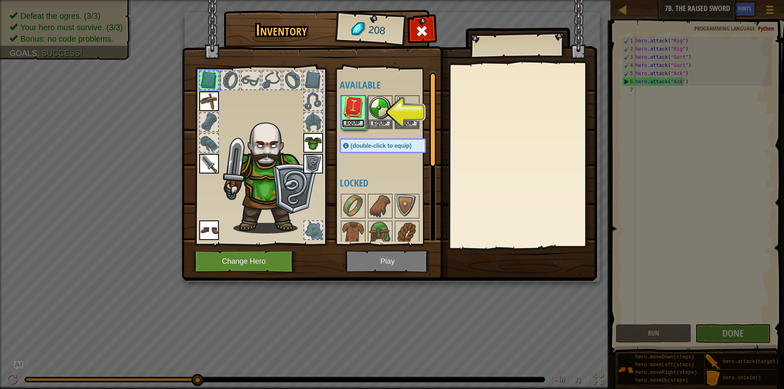
click at [354, 124] on button "Equip" at bounding box center [353, 123] width 23 height 9
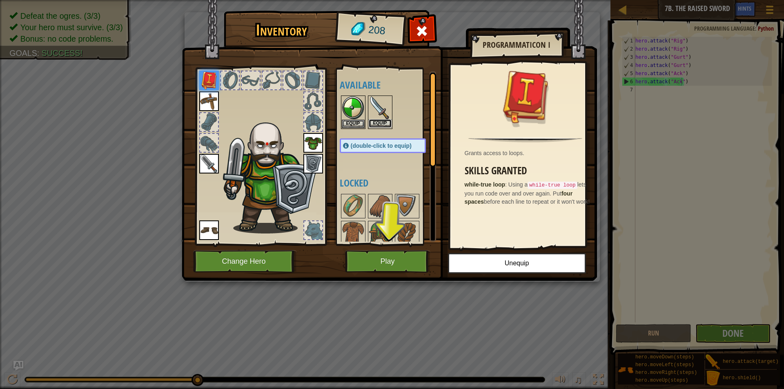
click at [381, 125] on button "Equip" at bounding box center [380, 123] width 23 height 9
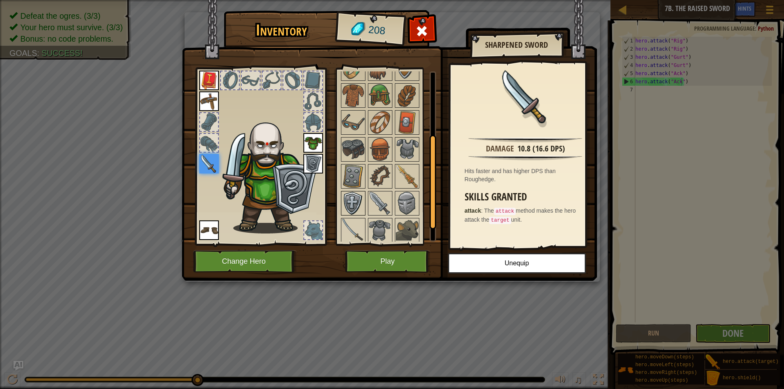
scroll to position [140, 0]
click at [359, 228] on img at bounding box center [353, 228] width 23 height 23
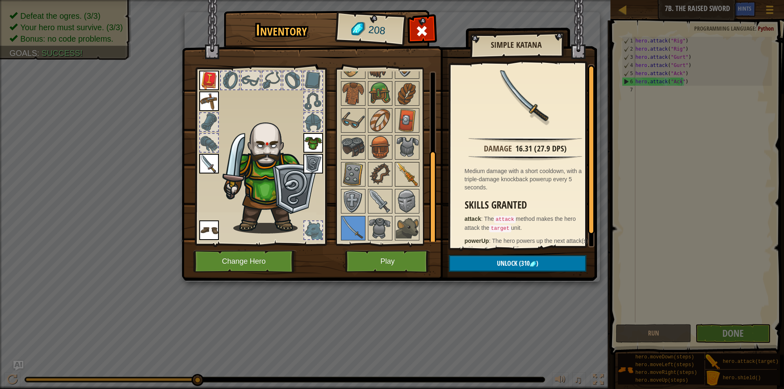
click at [408, 169] on img at bounding box center [407, 174] width 23 height 23
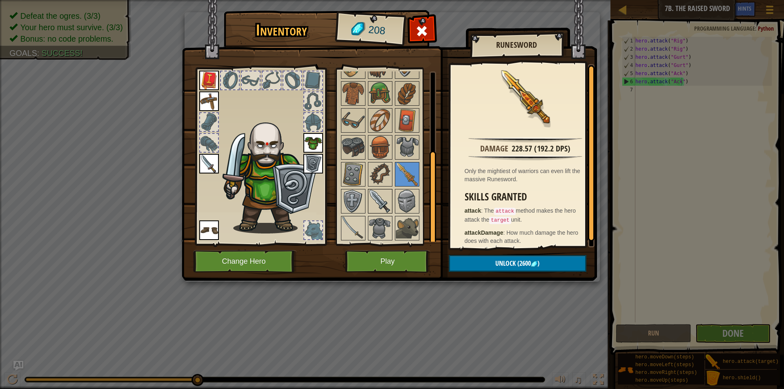
click at [379, 199] on img at bounding box center [380, 201] width 23 height 23
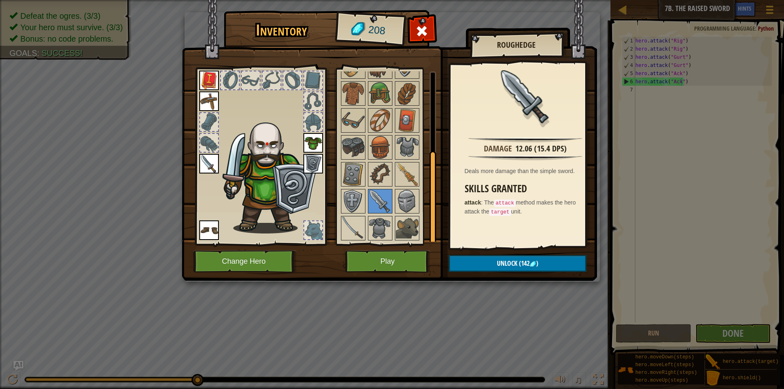
click at [213, 163] on img at bounding box center [209, 164] width 20 height 20
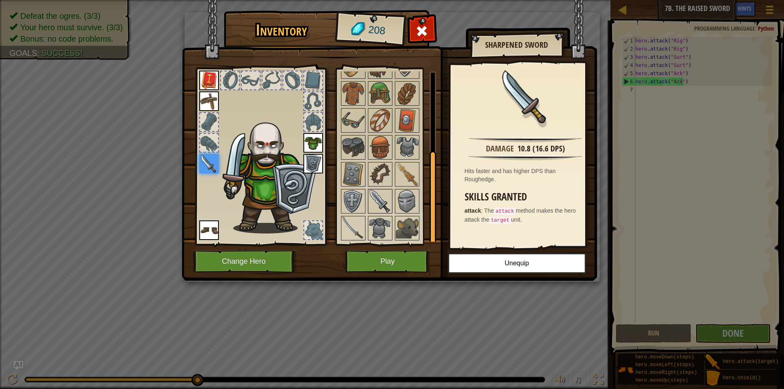
click at [372, 198] on img at bounding box center [380, 201] width 23 height 23
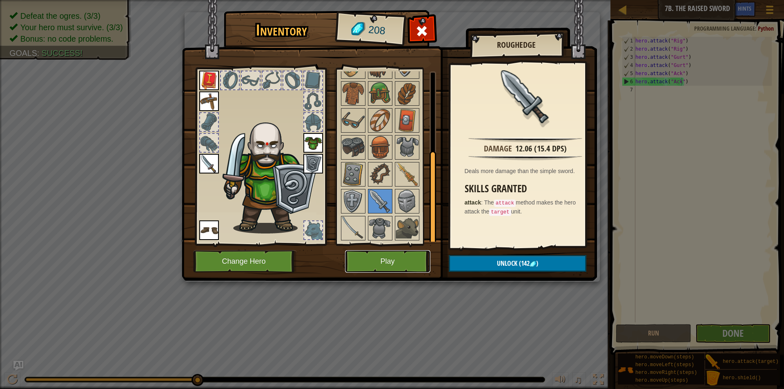
click at [362, 262] on button "Play" at bounding box center [387, 261] width 85 height 22
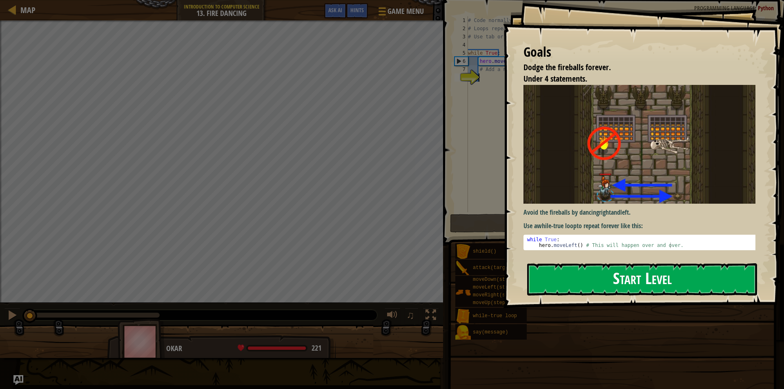
click at [578, 273] on button "Start Level" at bounding box center [642, 279] width 230 height 32
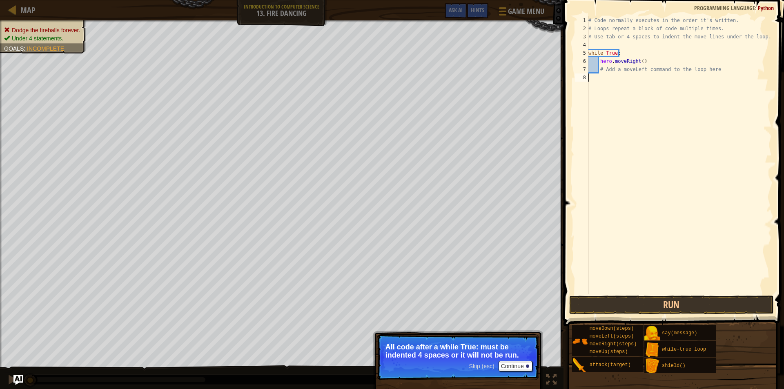
click at [609, 83] on div "# Code normally executes in the order it's written. # Loops repeat a block of c…" at bounding box center [679, 163] width 185 height 294
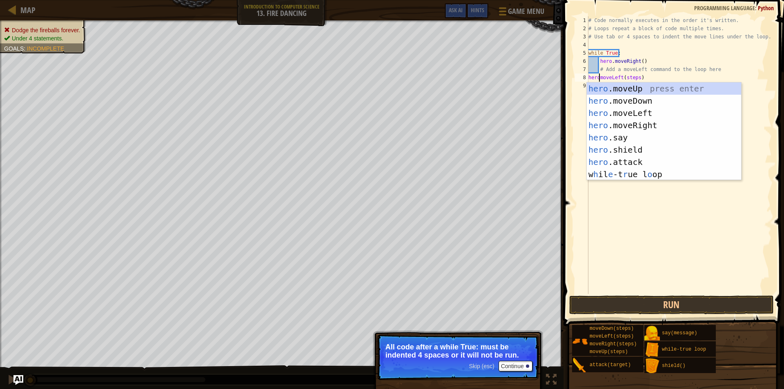
scroll to position [4, 1]
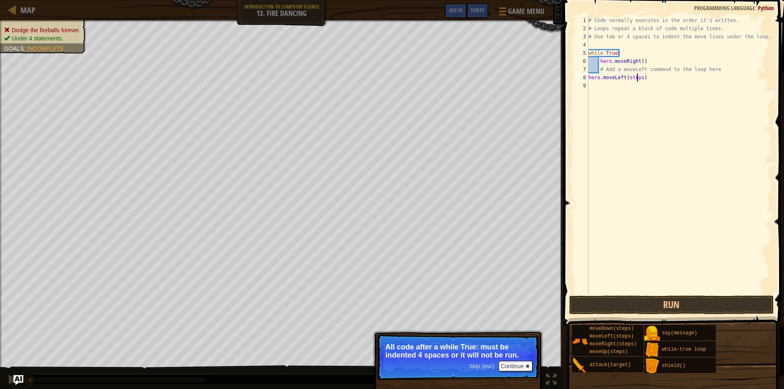
click at [636, 80] on div "# Code normally executes in the order it's written. # Loops repeat a block of c…" at bounding box center [679, 163] width 185 height 294
click at [638, 80] on div "# Code normally executes in the order it's written. # Loops repeat a block of c…" at bounding box center [679, 163] width 185 height 294
type textarea "hero.moveLeft()"
click at [520, 367] on button "Continue" at bounding box center [515, 366] width 34 height 11
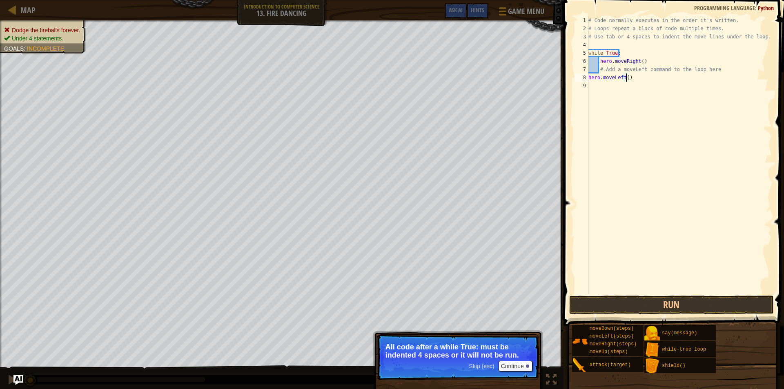
scroll to position [4, 3]
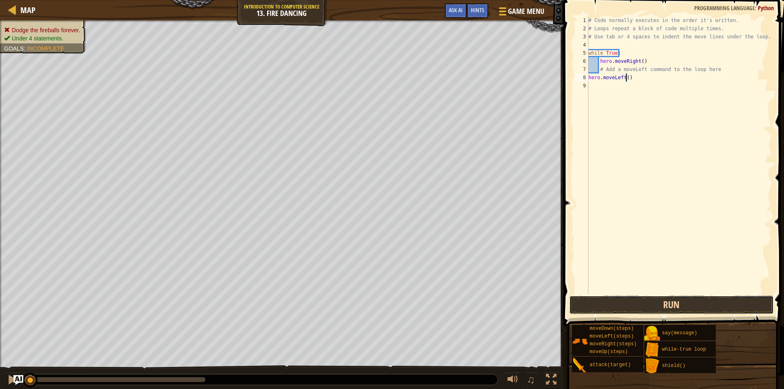
click at [599, 305] on button "Run" at bounding box center [671, 305] width 205 height 19
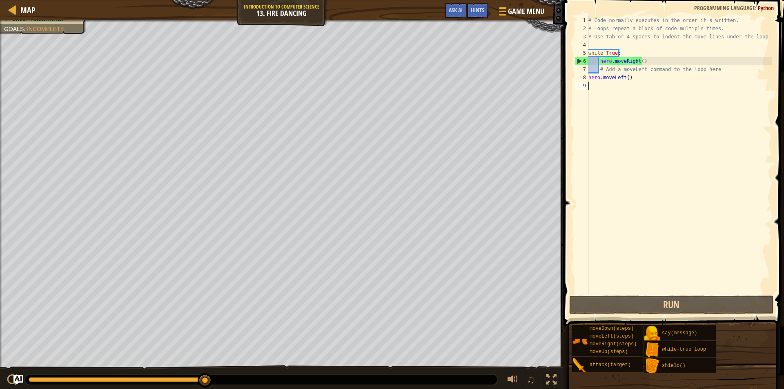
click at [594, 88] on div "# Code normally executes in the order it's written. # Loops repeat a block of c…" at bounding box center [679, 163] width 185 height 294
click at [713, 69] on div "# Code normally executes in the order it's written. # Loops repeat a block of c…" at bounding box center [679, 163] width 185 height 294
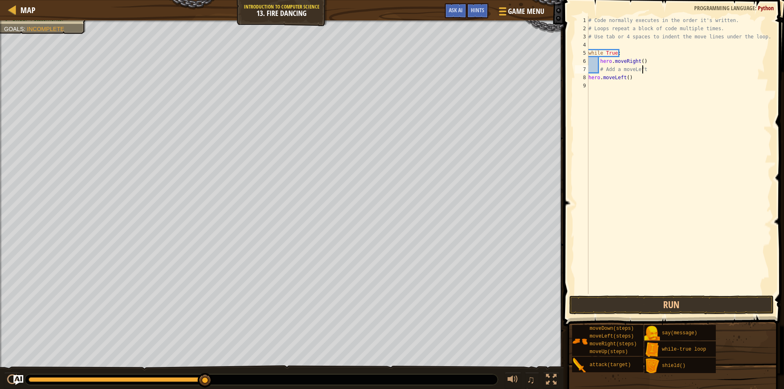
type textarea "# Add a moveL"
click at [684, 97] on div "# Code normally executes in the order it's written. # Loops repeat a block of c…" at bounding box center [679, 163] width 185 height 294
type textarea "h"
type textarea "#"
type textarea "h"
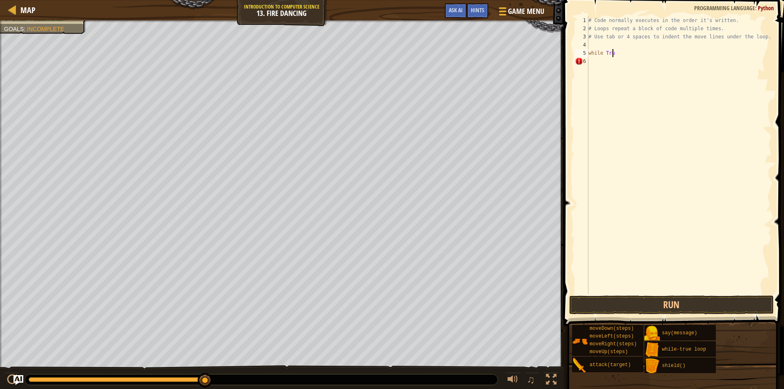
type textarea "w"
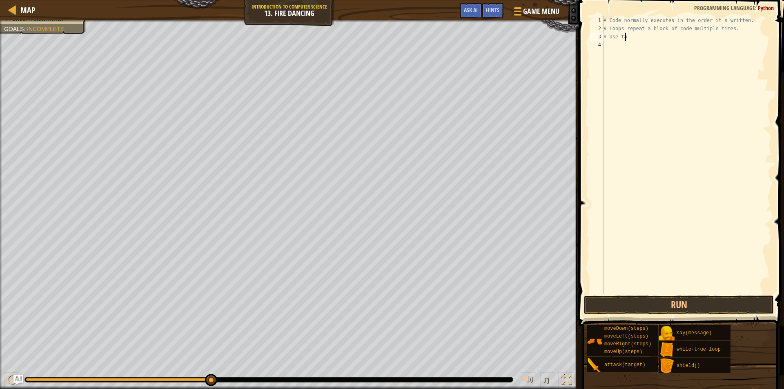
type textarea "#"
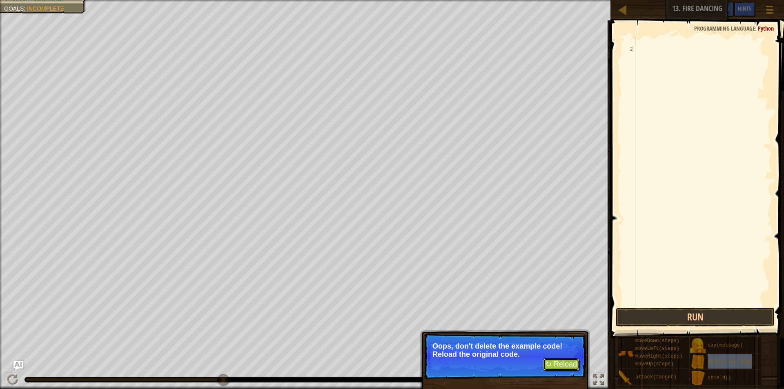
click at [559, 361] on button "↻ Reload" at bounding box center [561, 364] width 36 height 12
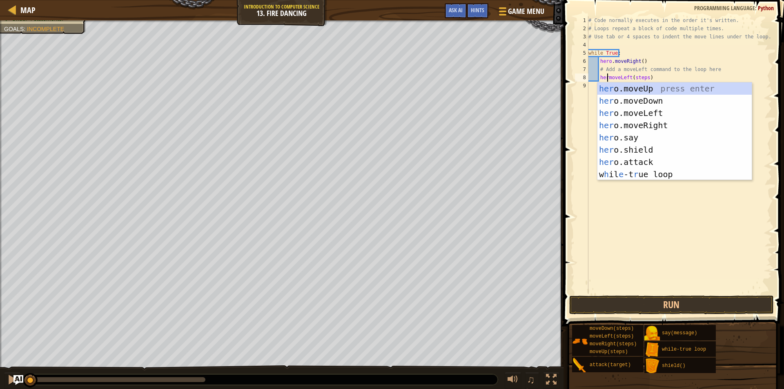
scroll to position [4, 2]
click at [629, 114] on div "her o . moveUp press enter her o . moveDown press enter her o . moveLeft press …" at bounding box center [674, 137] width 154 height 110
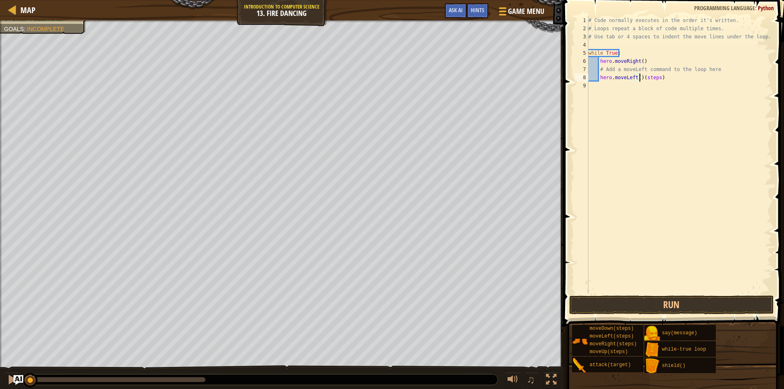
click at [665, 80] on div "# Code normally executes in the order it's written. # Loops repeat a block of c…" at bounding box center [679, 163] width 185 height 294
type textarea "hero.moveLeft()"
click at [609, 309] on button "Run" at bounding box center [671, 305] width 205 height 19
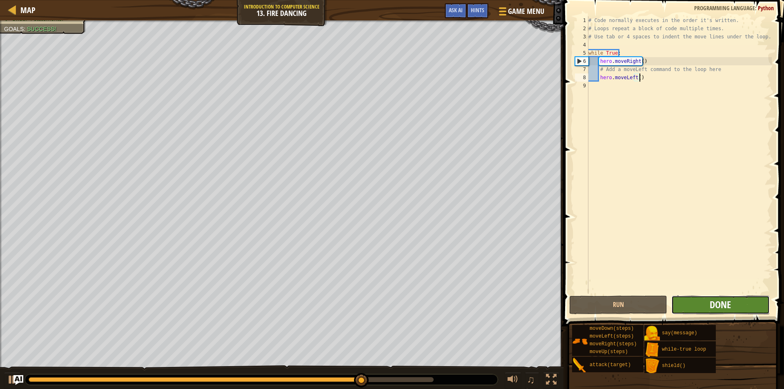
click at [724, 305] on span "Done" at bounding box center [719, 304] width 21 height 13
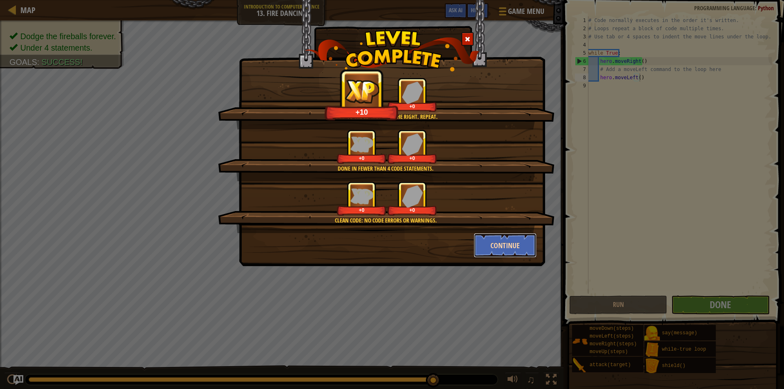
click at [500, 244] on button "Continue" at bounding box center [505, 245] width 63 height 24
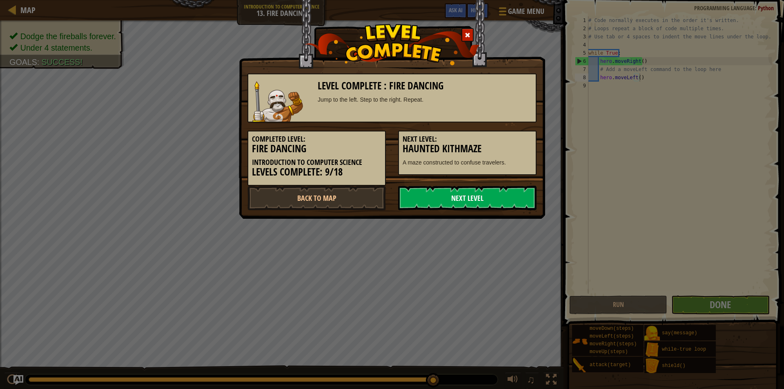
click at [415, 199] on link "Next Level" at bounding box center [467, 198] width 138 height 24
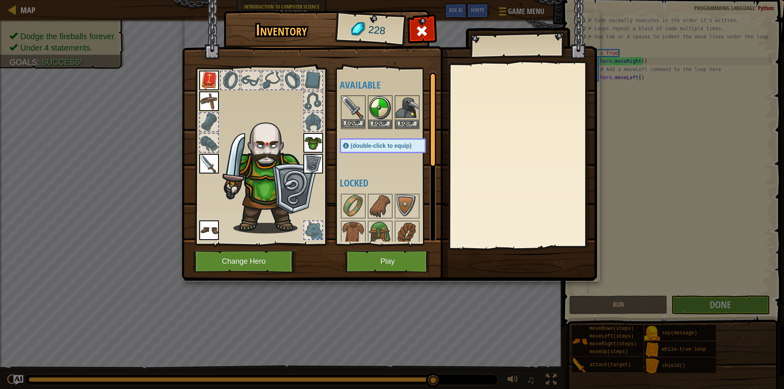
click at [352, 105] on img at bounding box center [353, 107] width 23 height 23
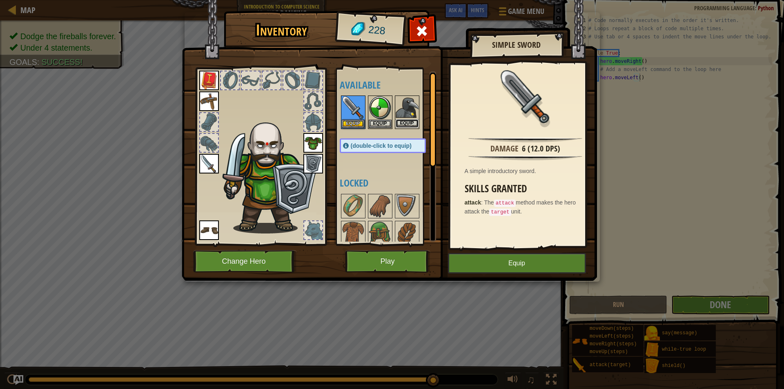
click at [399, 121] on button "Equip" at bounding box center [407, 123] width 23 height 9
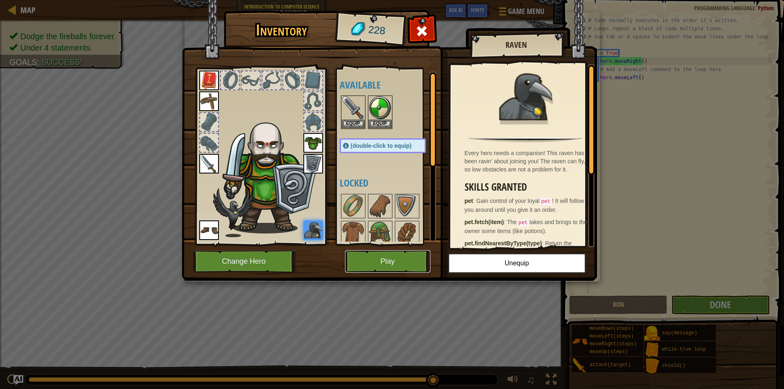
click at [403, 259] on button "Play" at bounding box center [387, 261] width 85 height 22
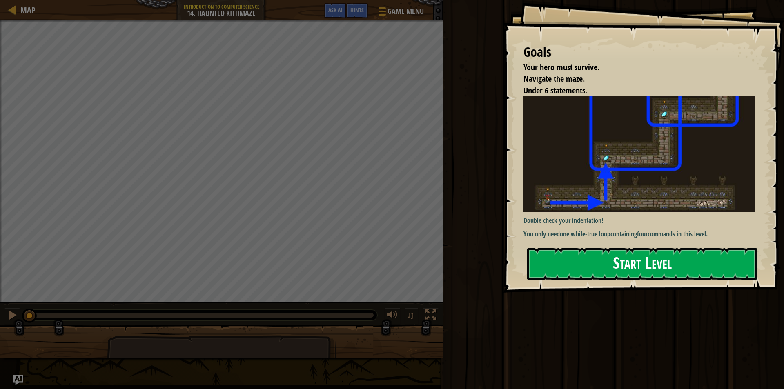
click at [594, 269] on button "Start Level" at bounding box center [642, 264] width 230 height 32
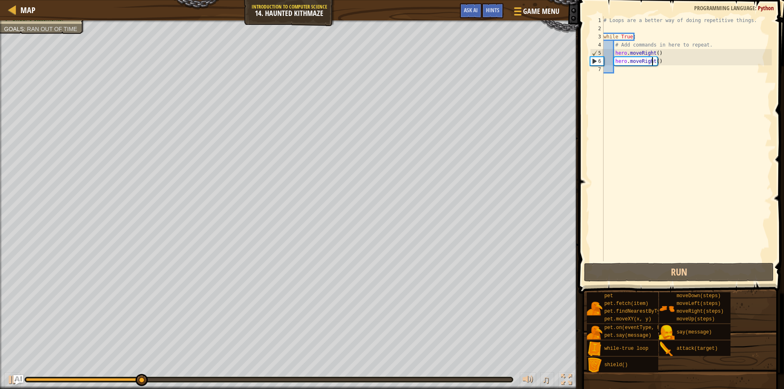
click at [652, 65] on div "# Loops are a better way of doing repetitive things. while True : # Add command…" at bounding box center [687, 146] width 170 height 261
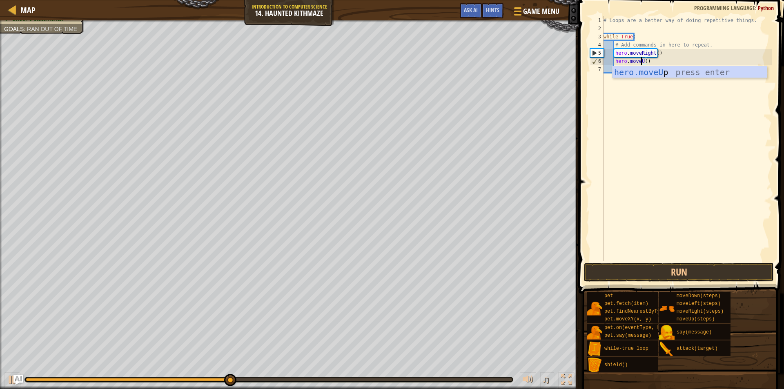
scroll to position [4, 3]
click at [611, 268] on button "Run" at bounding box center [679, 272] width 190 height 19
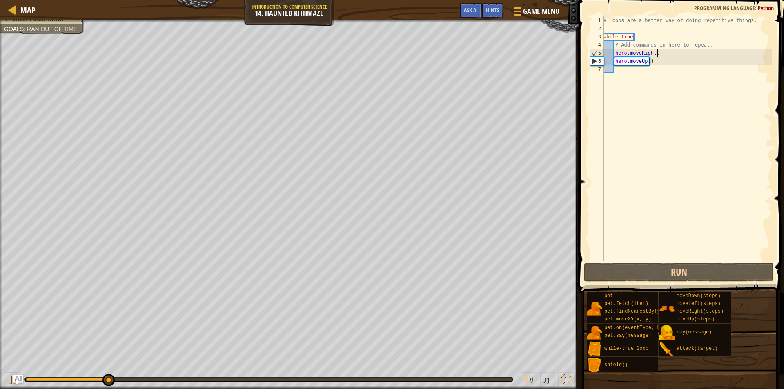
click at [656, 54] on div "# Loops are a better way of doing repetitive things. while True : # Add command…" at bounding box center [687, 146] width 170 height 261
click at [654, 54] on div "# Loops are a better way of doing repetitive things. while True : # Add command…" at bounding box center [687, 146] width 170 height 261
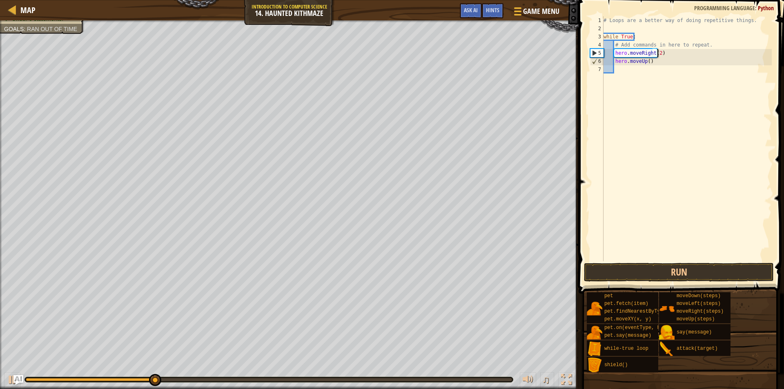
scroll to position [4, 4]
click at [641, 272] on button "Run" at bounding box center [679, 272] width 190 height 19
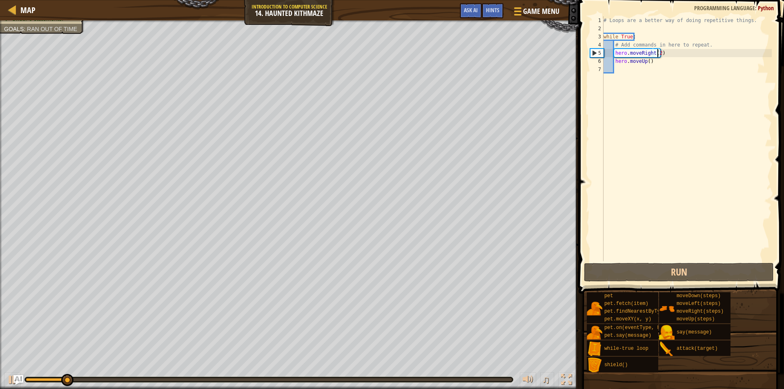
click at [646, 60] on div "# Loops are a better way of doing repetitive things. while True : # Add command…" at bounding box center [687, 146] width 170 height 261
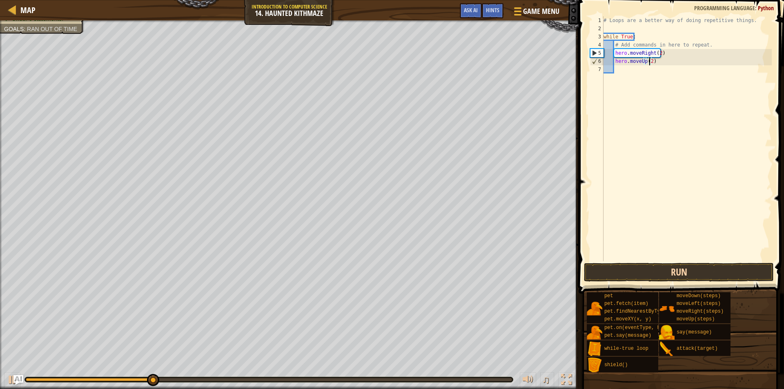
type textarea "hero.moveUp(2)"
click at [720, 271] on button "Run" at bounding box center [679, 272] width 190 height 19
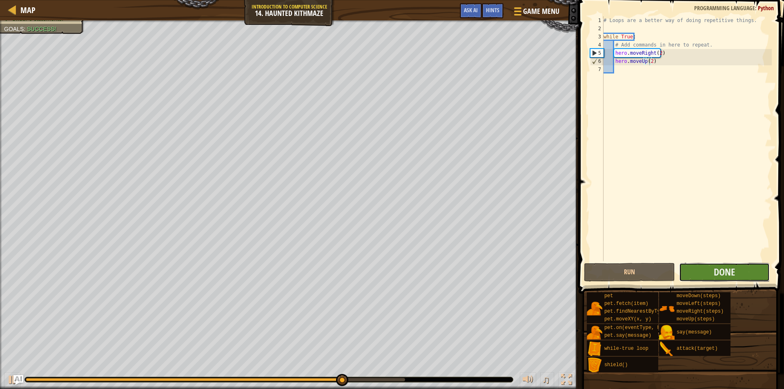
click at [710, 273] on button "Done" at bounding box center [724, 272] width 91 height 19
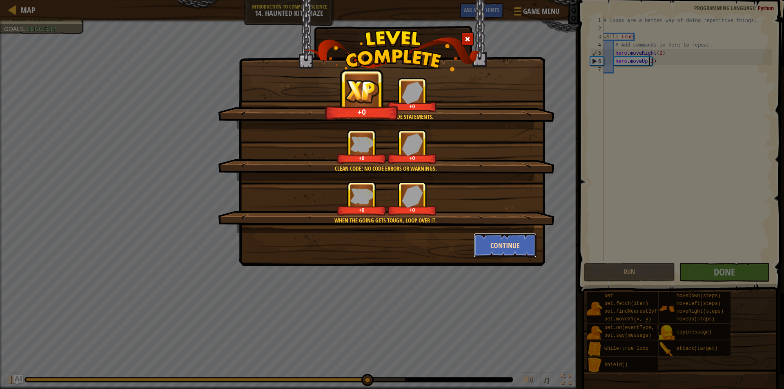
click at [481, 249] on button "Continue" at bounding box center [505, 245] width 63 height 24
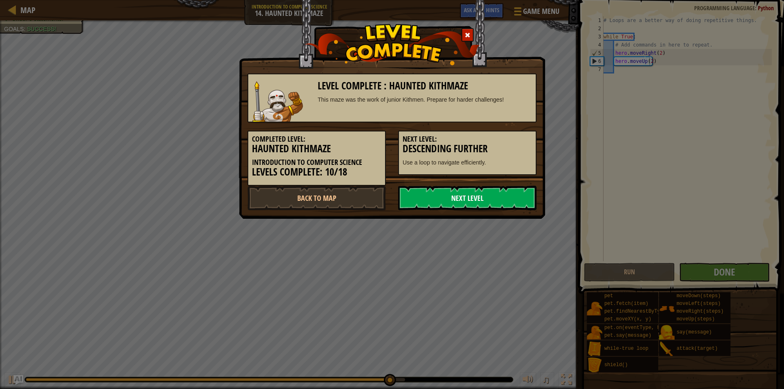
click at [442, 194] on link "Next Level" at bounding box center [467, 198] width 138 height 24
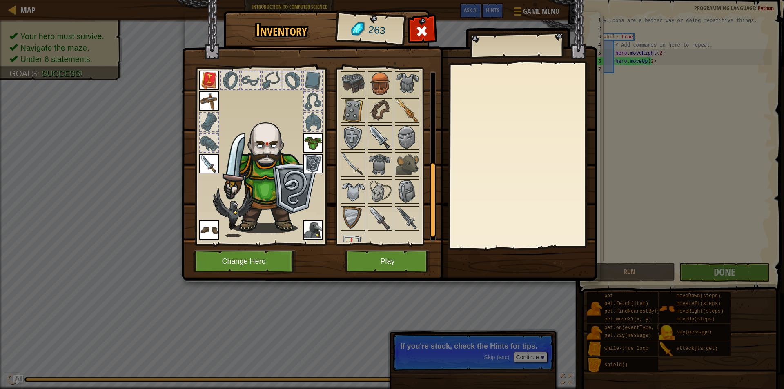
scroll to position [220, 0]
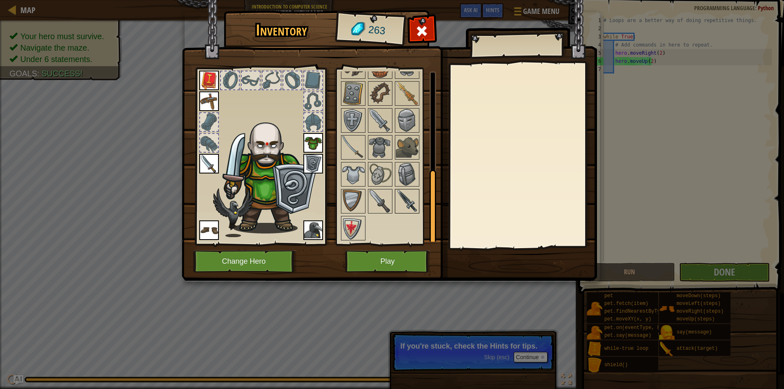
click at [406, 200] on img at bounding box center [407, 201] width 23 height 23
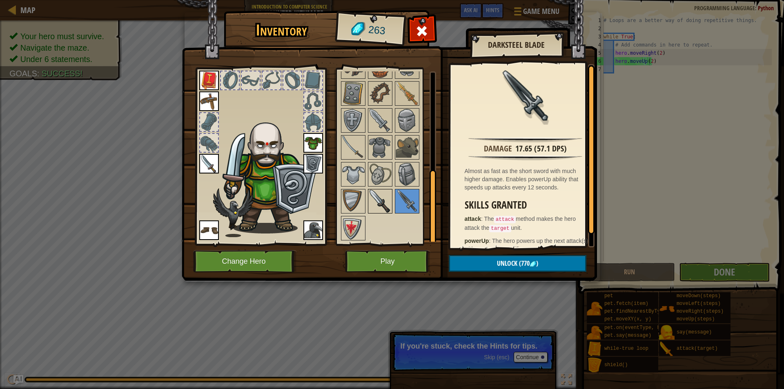
drag, startPoint x: 386, startPoint y: 205, endPoint x: 380, endPoint y: 199, distance: 8.7
click at [380, 199] on img at bounding box center [380, 201] width 23 height 23
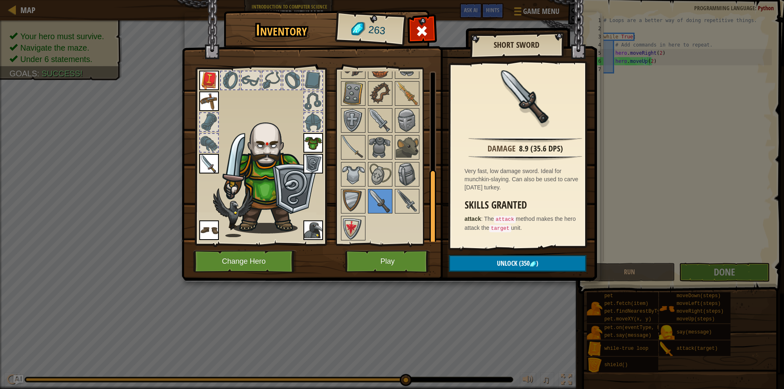
click at [212, 167] on img at bounding box center [209, 164] width 20 height 20
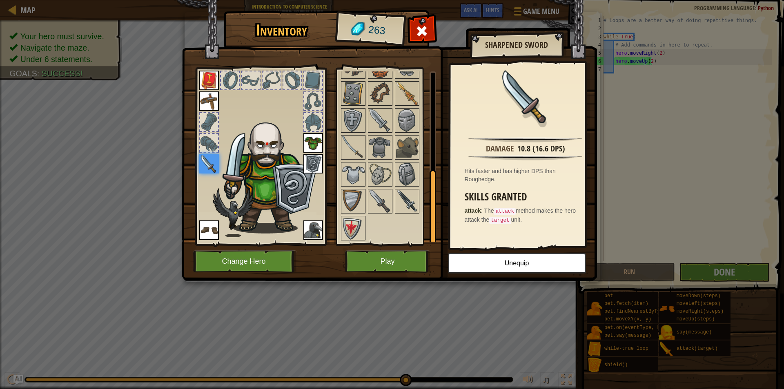
click at [409, 200] on img at bounding box center [407, 201] width 23 height 23
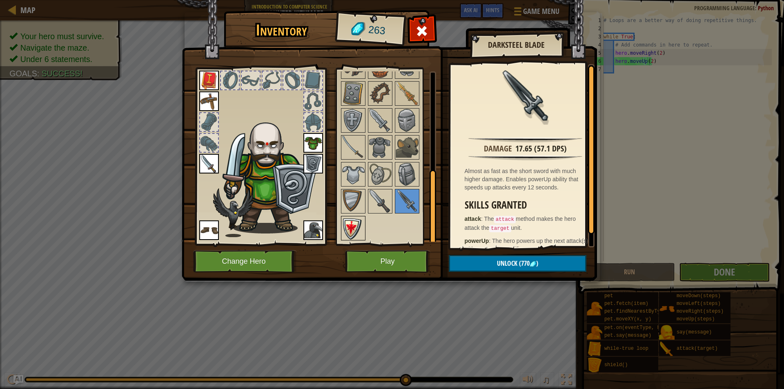
click at [354, 224] on img at bounding box center [353, 228] width 23 height 23
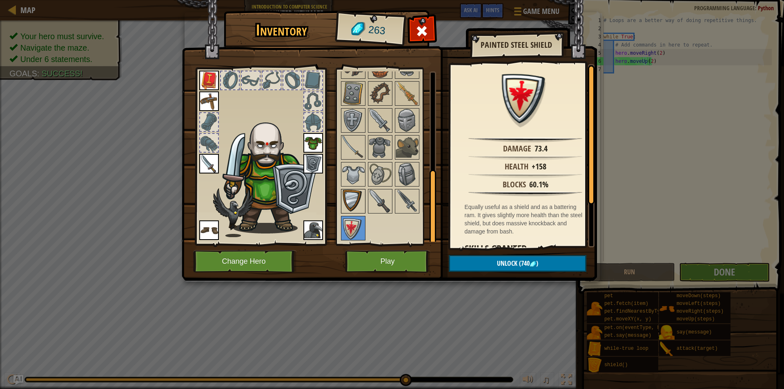
drag, startPoint x: 353, startPoint y: 196, endPoint x: 366, endPoint y: 228, distance: 34.3
click at [353, 196] on img at bounding box center [353, 201] width 23 height 23
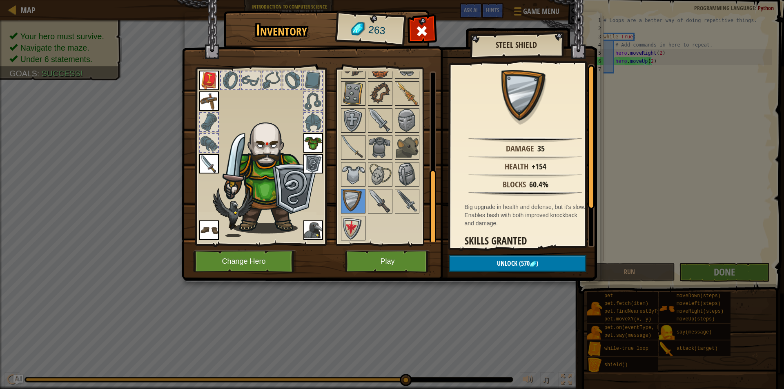
click at [389, 229] on div at bounding box center [391, 106] width 102 height 269
click at [383, 260] on button "Play" at bounding box center [387, 261] width 85 height 22
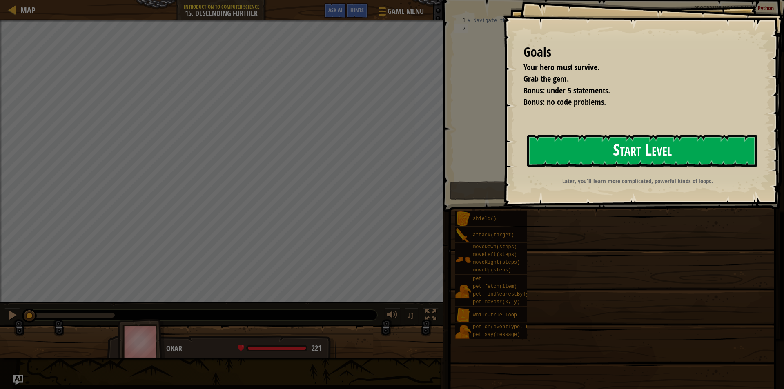
click at [601, 154] on button "Start Level" at bounding box center [642, 151] width 230 height 32
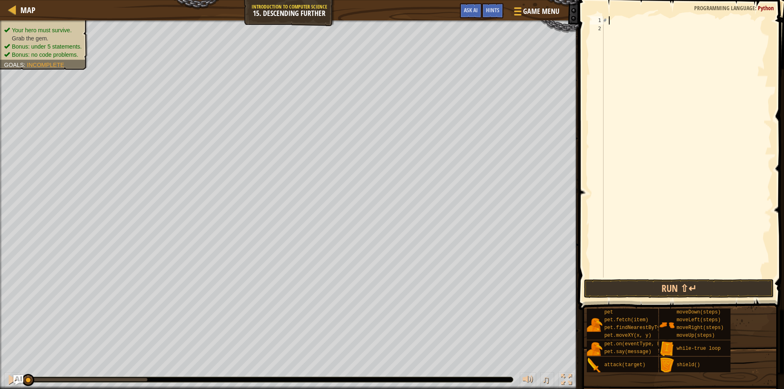
type textarea "#"
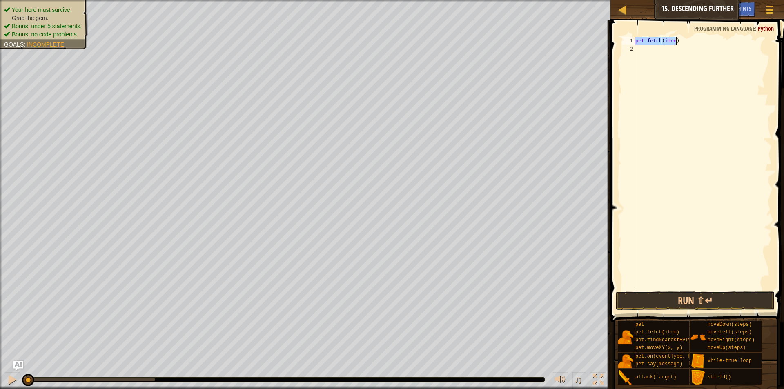
click at [669, 39] on div "pet . fetch ( item )" at bounding box center [703, 163] width 138 height 253
click at [669, 39] on div "pet . fetch ( item )" at bounding box center [703, 171] width 138 height 269
click at [676, 302] on button "Run ⇧↵" at bounding box center [695, 300] width 159 height 19
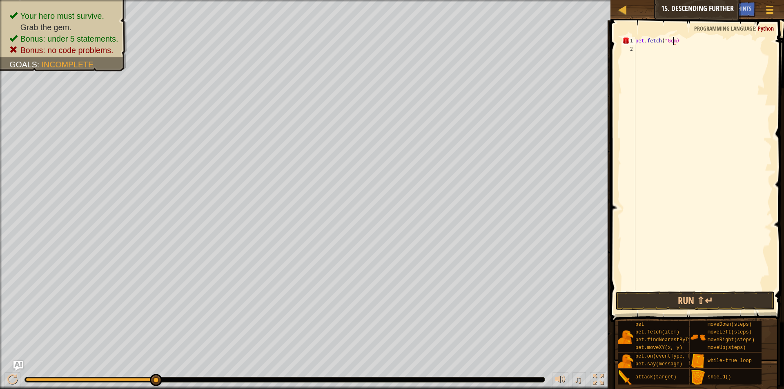
scroll to position [4, 3]
click at [662, 296] on button "Run ⇧↵" at bounding box center [695, 300] width 159 height 19
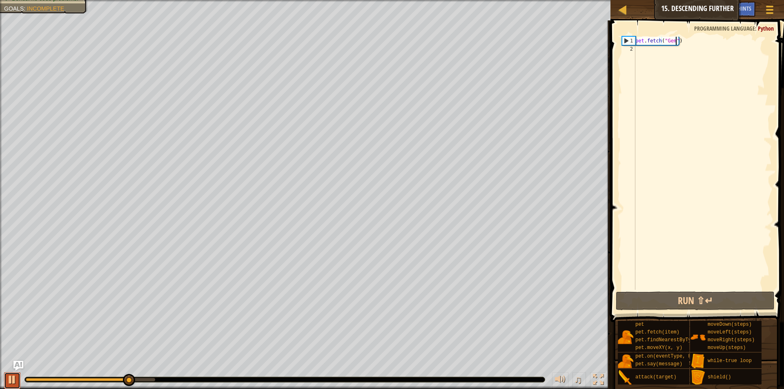
click at [6, 381] on button at bounding box center [12, 380] width 16 height 17
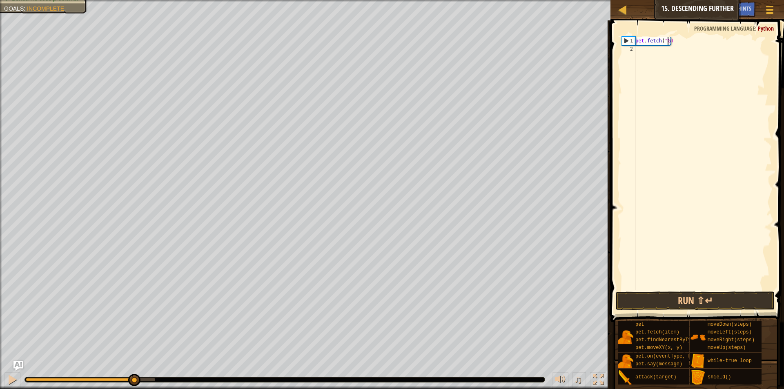
scroll to position [4, 1]
type textarea ")"
click at [649, 37] on div ")" at bounding box center [703, 171] width 138 height 269
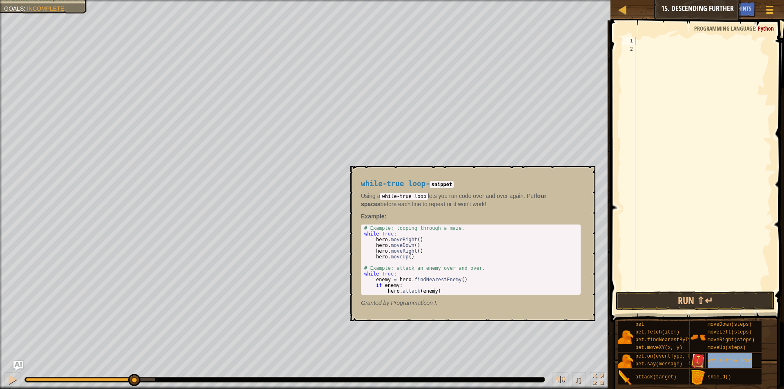
type textarea "while-true loop"
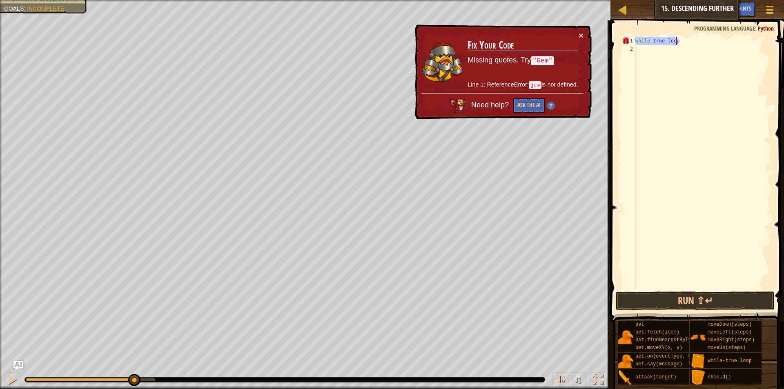
click at [637, 51] on div "while - true loop" at bounding box center [703, 171] width 138 height 269
click at [637, 40] on div "while - true loop" at bounding box center [703, 171] width 138 height 269
click at [656, 41] on div "while - true loop" at bounding box center [703, 171] width 138 height 269
drag, startPoint x: 676, startPoint y: 40, endPoint x: 639, endPoint y: 38, distance: 37.2
click at [639, 38] on div "while - true loop" at bounding box center [703, 171] width 138 height 269
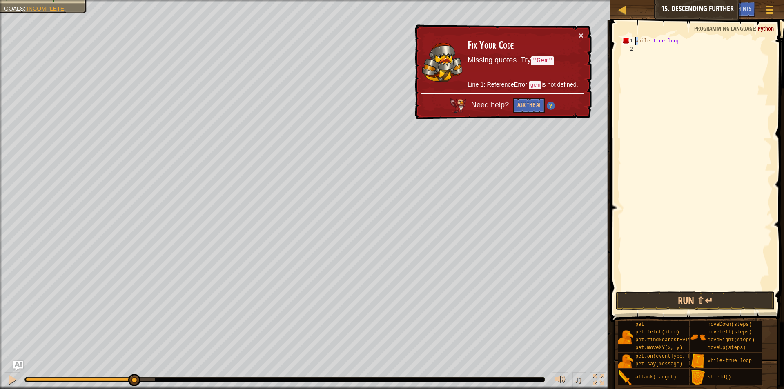
drag, startPoint x: 639, startPoint y: 39, endPoint x: 628, endPoint y: 41, distance: 10.8
click at [628, 41] on div "while-true loop 1 2 while - true loop ההההההההההההההההההההההההההההההההההההההההה…" at bounding box center [695, 163] width 151 height 253
click at [580, 34] on button "×" at bounding box center [580, 35] width 5 height 9
click at [685, 42] on div "while - true loop" at bounding box center [703, 171] width 138 height 269
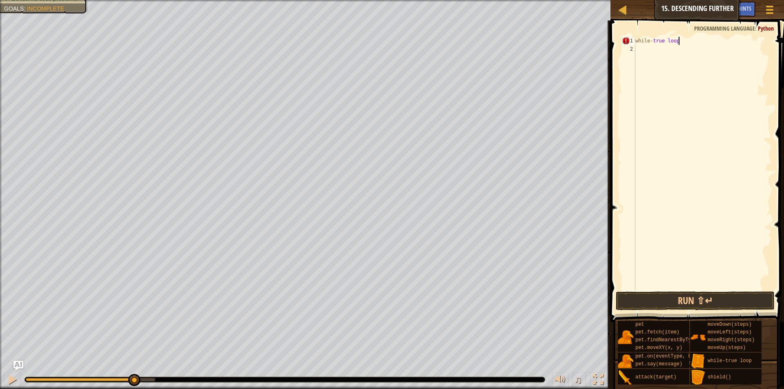
scroll to position [4, 3]
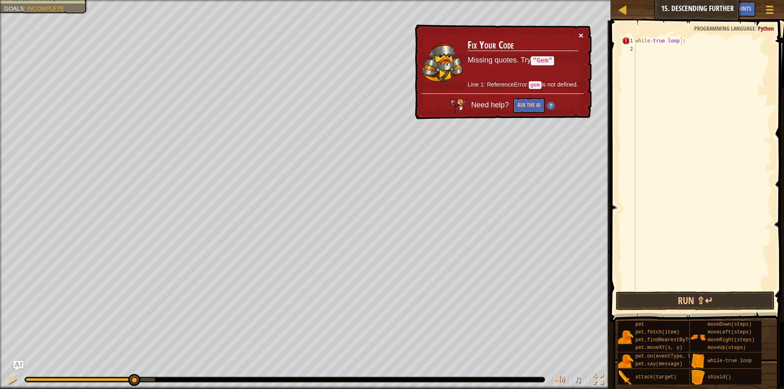
click at [579, 36] on button "×" at bounding box center [581, 36] width 5 height 9
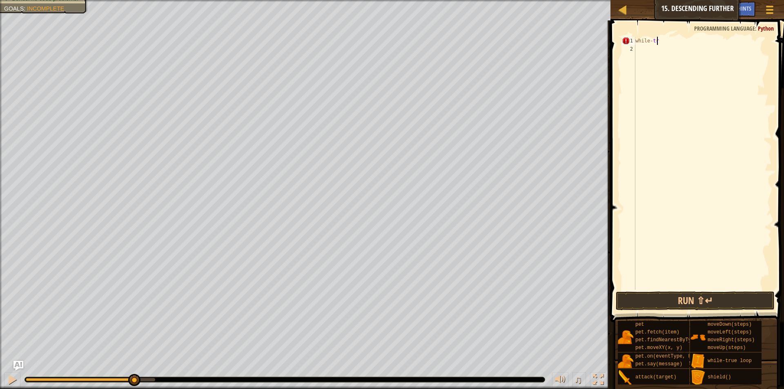
scroll to position [4, 0]
type textarea "w"
click at [679, 39] on div "while - true loop" at bounding box center [703, 163] width 138 height 253
type textarea "while-True:"
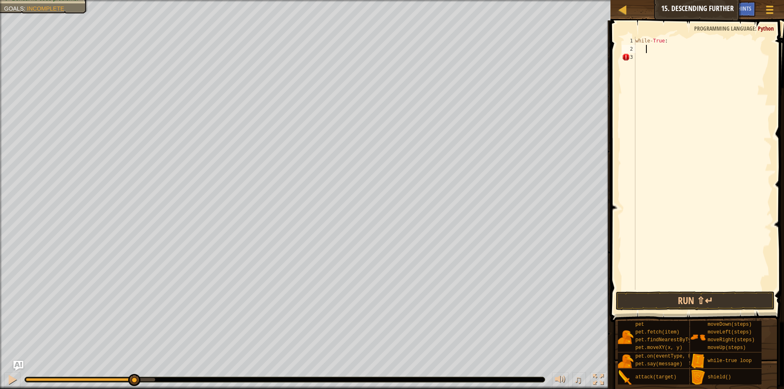
scroll to position [4, 0]
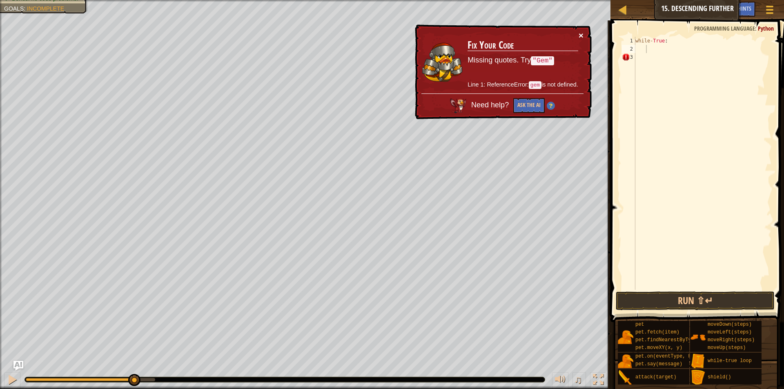
click at [581, 31] on button "×" at bounding box center [580, 35] width 5 height 9
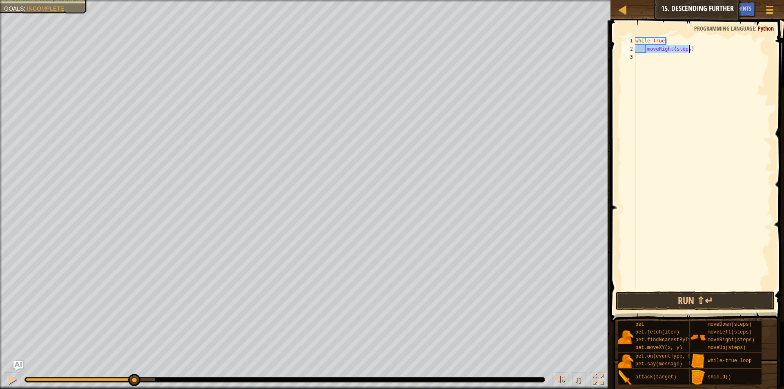
click at [647, 48] on div "while - True : moveRight ( steps )" at bounding box center [703, 163] width 138 height 253
click at [645, 50] on div "while - True : moveRight ( steps )" at bounding box center [703, 171] width 138 height 269
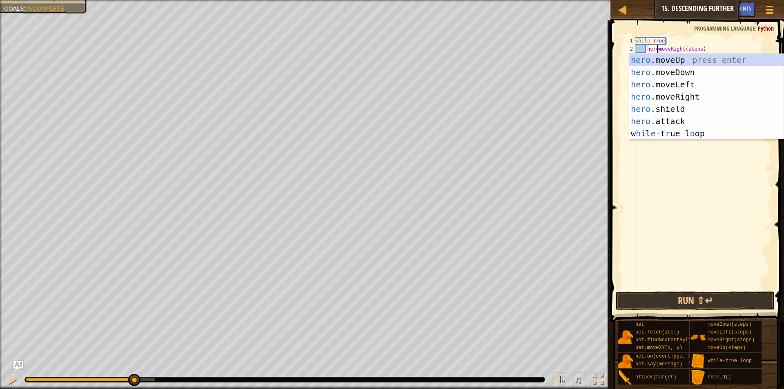
scroll to position [4, 2]
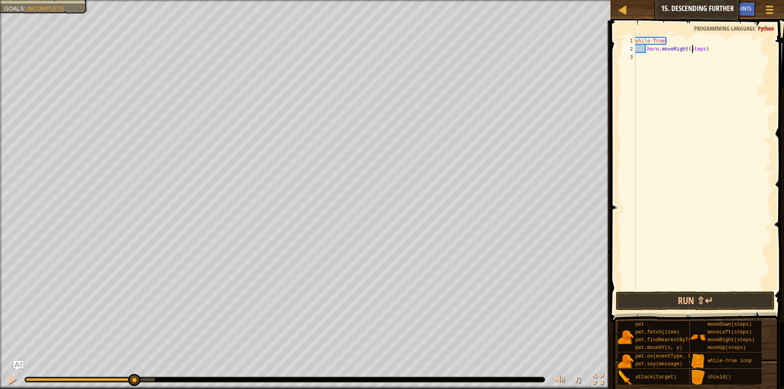
click at [691, 51] on div "while - True : hero . moveRight ( steps )" at bounding box center [703, 171] width 138 height 269
click at [692, 51] on div "while - True : hero . moveRight ( steps )" at bounding box center [703, 171] width 138 height 269
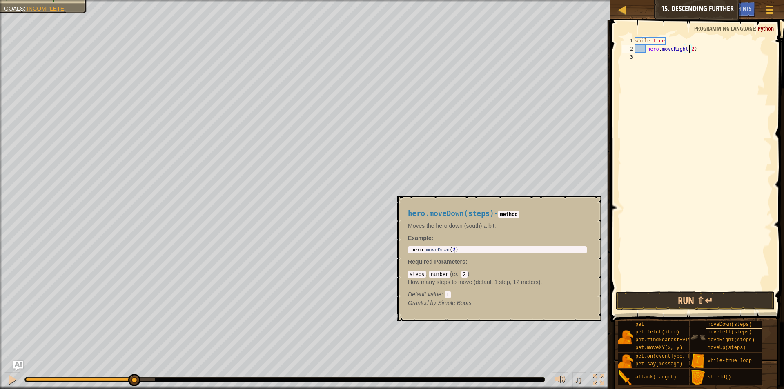
type textarea "hero.moveRight(2)"
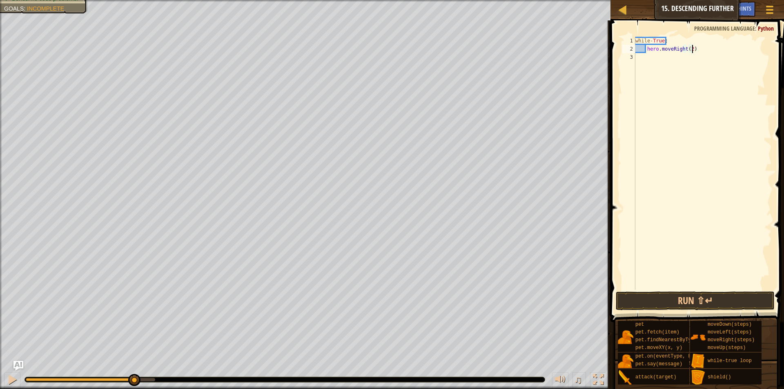
click at [702, 49] on div "while - True : hero . moveRight ( 2 )" at bounding box center [703, 171] width 138 height 269
click at [645, 59] on div "while - True : hero . moveRight ( 2 ) moveDown ( steps )" at bounding box center [703, 163] width 138 height 253
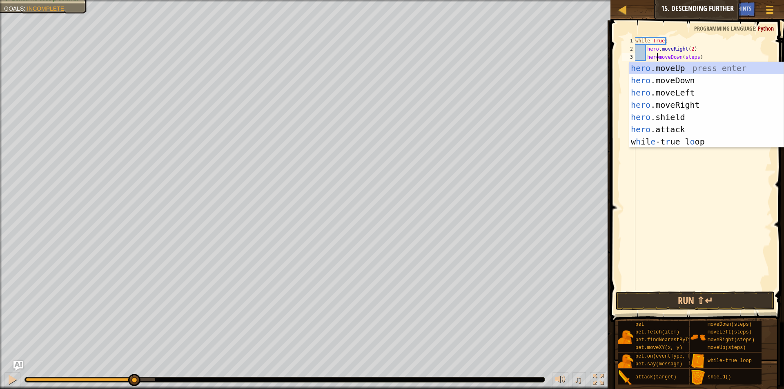
scroll to position [4, 2]
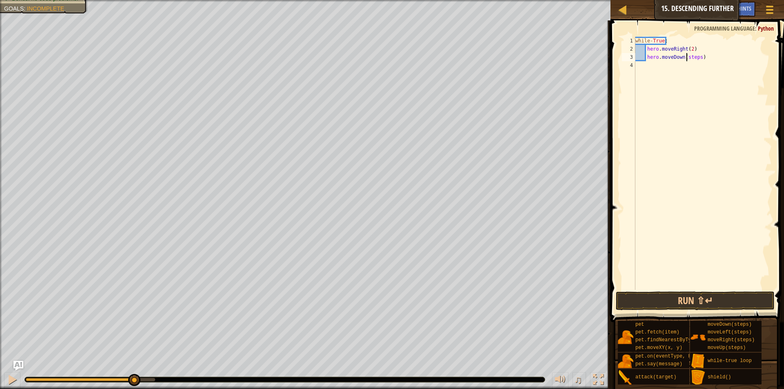
click at [686, 57] on div "while - True : hero . moveRight ( 2 ) hero . moveDown ( steps )" at bounding box center [703, 171] width 138 height 269
click at [689, 58] on div "while - True : hero . moveRight ( 2 ) hero . moveDown ( steps )" at bounding box center [703, 171] width 138 height 269
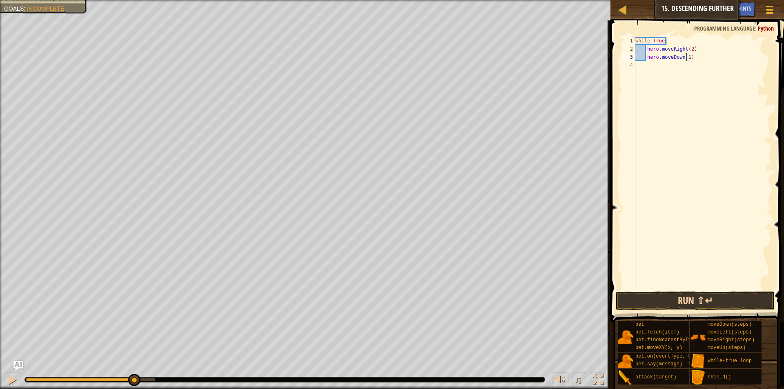
type textarea "hero.moveDown(1)"
click at [706, 299] on button "Run ⇧↵" at bounding box center [695, 300] width 159 height 19
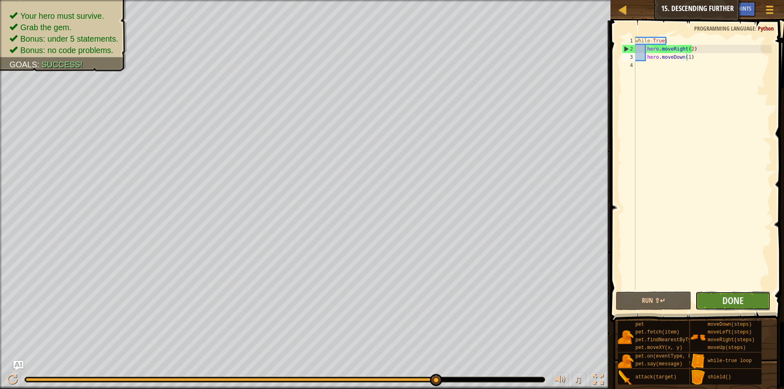
click at [712, 299] on button "Done" at bounding box center [732, 300] width 75 height 19
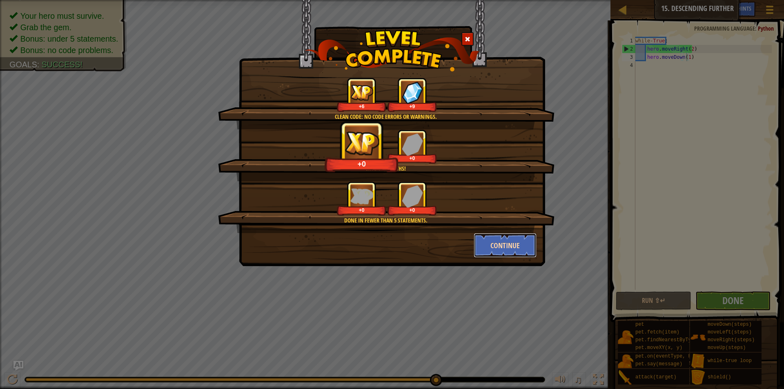
click at [487, 240] on button "Continue" at bounding box center [505, 245] width 63 height 24
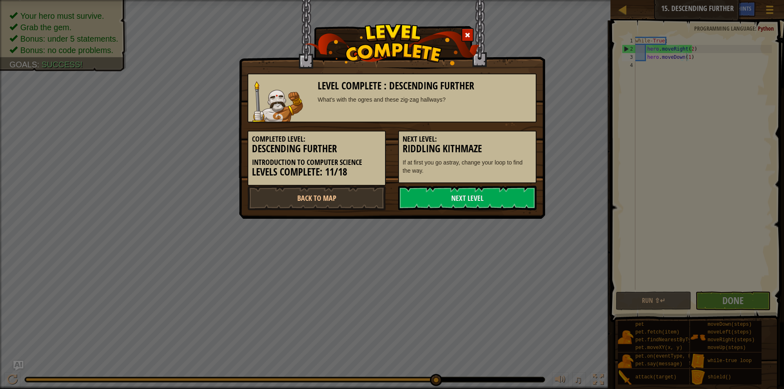
click at [490, 247] on div "Level Complete : Descending Further What's with the ogres and these zig-zag hal…" at bounding box center [392, 194] width 784 height 389
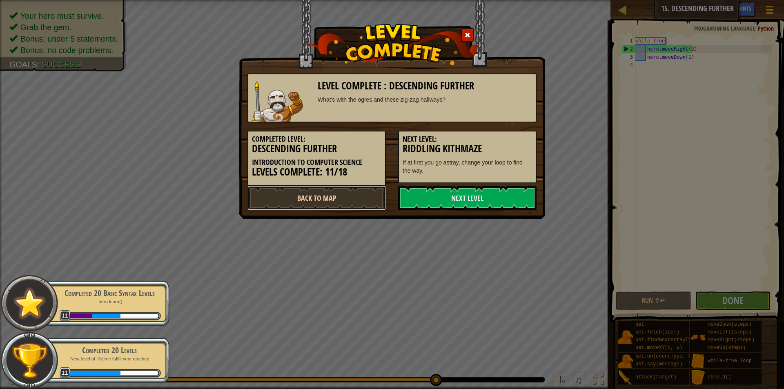
click at [371, 194] on link "Back to Map" at bounding box center [316, 198] width 138 height 24
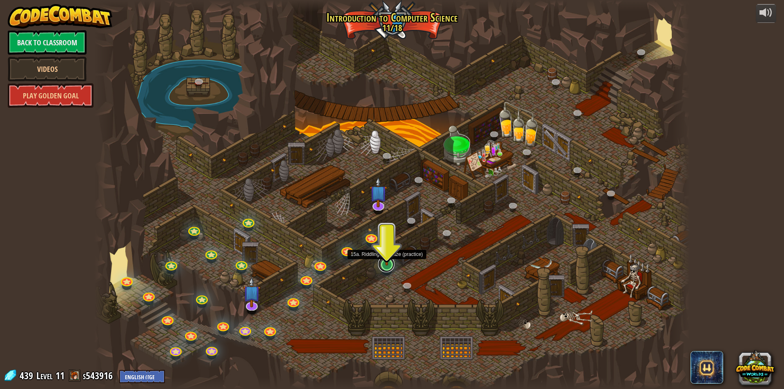
click at [384, 267] on link at bounding box center [386, 264] width 16 height 16
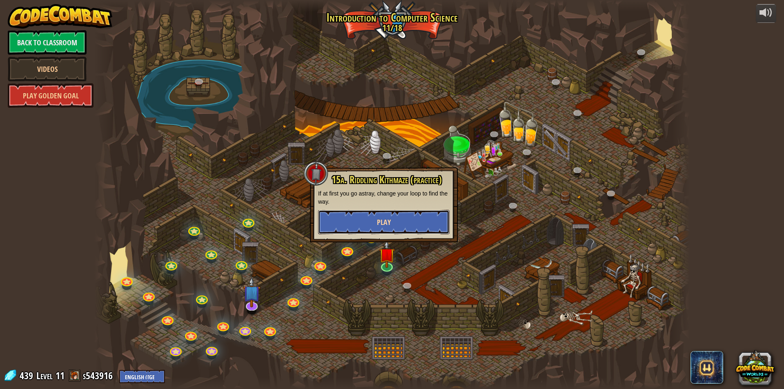
click at [371, 220] on button "Play" at bounding box center [383, 222] width 131 height 24
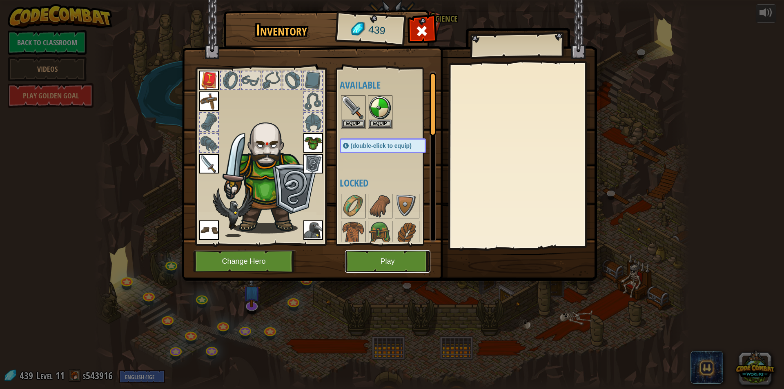
click at [380, 259] on button "Play" at bounding box center [387, 261] width 85 height 22
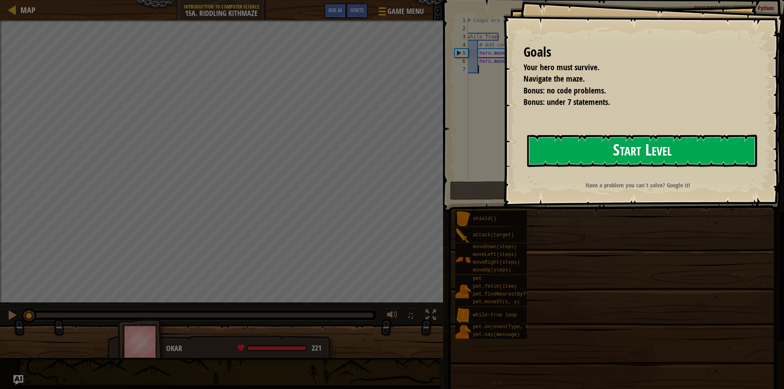
click at [579, 150] on button "Start Level" at bounding box center [642, 151] width 230 height 32
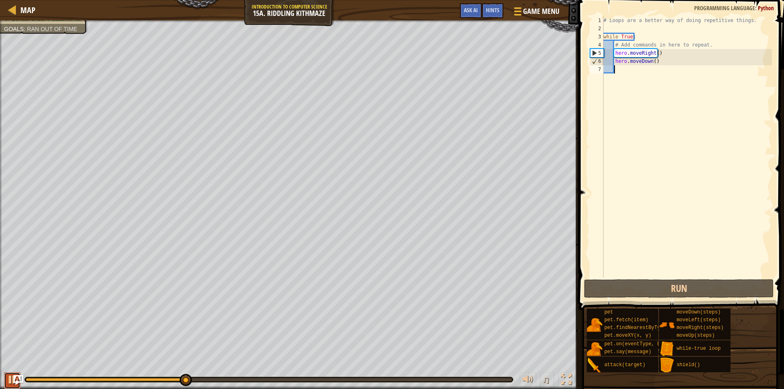
click at [7, 379] on div at bounding box center [12, 379] width 11 height 11
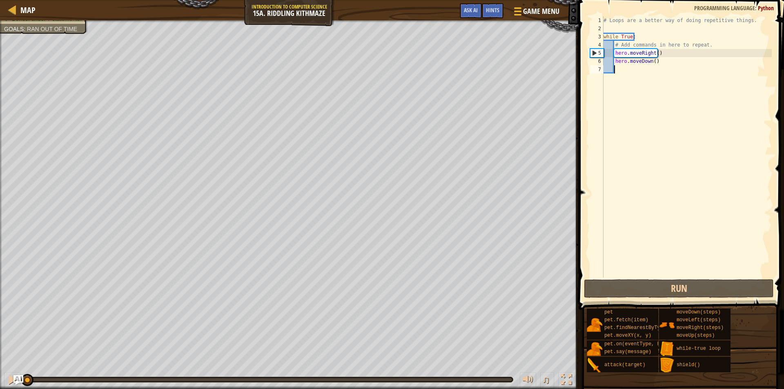
drag, startPoint x: 184, startPoint y: 377, endPoint x: 0, endPoint y: 347, distance: 186.6
click at [0, 349] on div "Your hero must survive. Navigate the maze. Bonus: no code problems. Bonus: unde…" at bounding box center [392, 204] width 784 height 369
click at [654, 56] on div "# Loops are a better way of doing repetitive things. while True : # Add command…" at bounding box center [687, 155] width 170 height 278
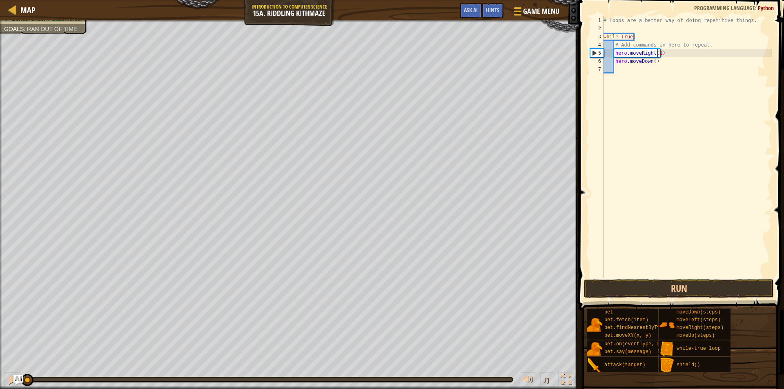
click at [651, 62] on div "# Loops are a better way of doing repetitive things. while True : # Add command…" at bounding box center [687, 155] width 170 height 278
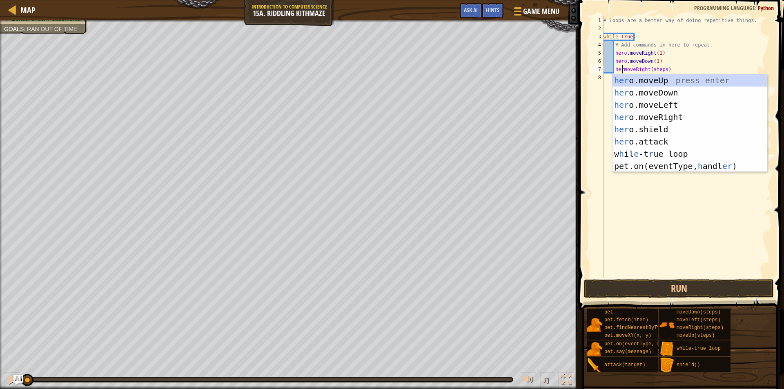
scroll to position [4, 2]
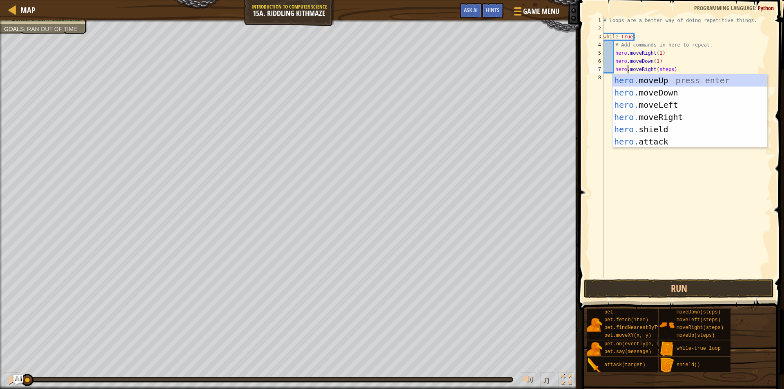
click at [661, 69] on div "# Loops are a better way of doing repetitive things. while True : # Add command…" at bounding box center [687, 155] width 170 height 278
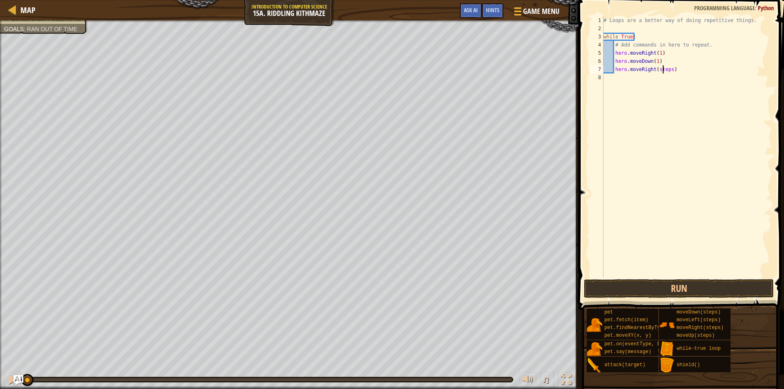
click at [661, 69] on div "# Loops are a better way of doing repetitive things. while True : # Add command…" at bounding box center [687, 155] width 170 height 278
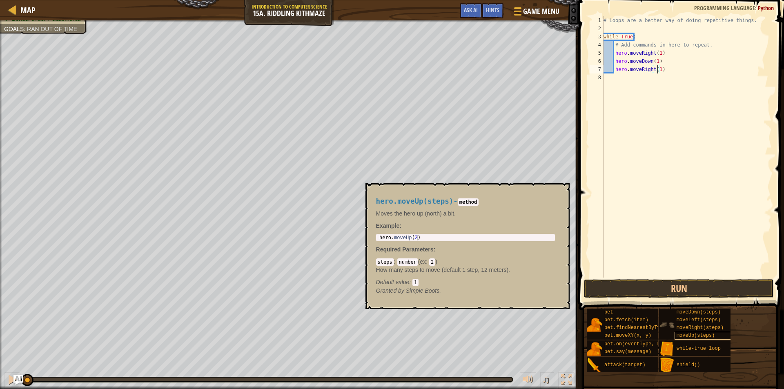
type textarea "hero.moveRight(1)"
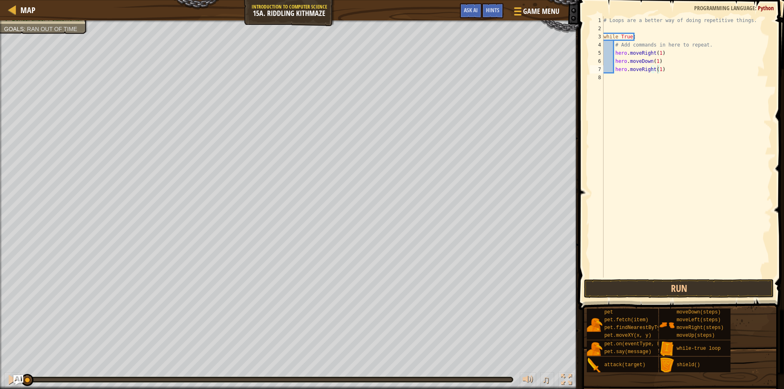
click at [670, 78] on div "# Loops are a better way of doing repetitive things. while True : # Add command…" at bounding box center [687, 155] width 170 height 278
click at [664, 74] on div "# Loops are a better way of doing repetitive things. while True : # Add command…" at bounding box center [687, 155] width 170 height 278
click at [663, 67] on div "# Loops are a better way of doing repetitive things. while True : # Add command…" at bounding box center [687, 155] width 170 height 278
type textarea "hero.moveRight(1)"
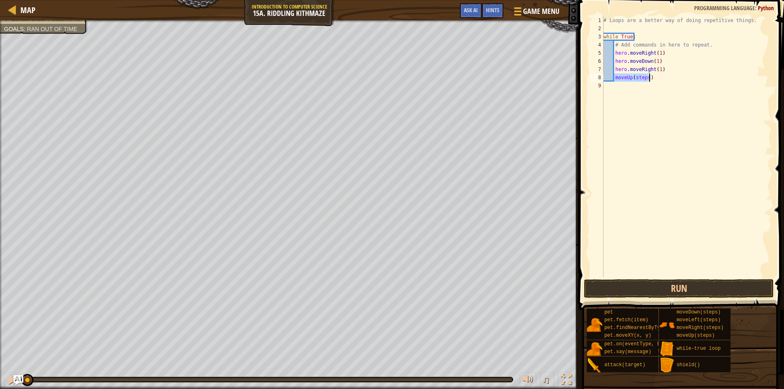
click at [637, 74] on div "# Loops are a better way of doing repetitive things. while True : # Add command…" at bounding box center [687, 146] width 170 height 261
click at [637, 74] on div "# Loops are a better way of doing repetitive things. while True : # Add command…" at bounding box center [687, 155] width 170 height 278
click at [614, 78] on div "# Loops are a better way of doing repetitive things. while True : # Add command…" at bounding box center [687, 155] width 170 height 278
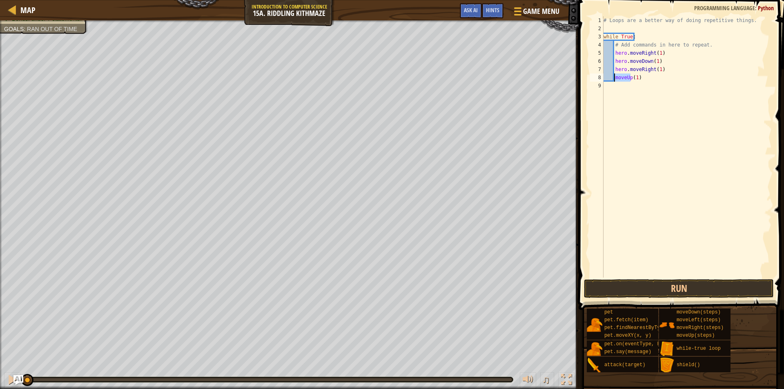
click at [614, 78] on div "# Loops are a better way of doing repetitive things. while True : # Add command…" at bounding box center [687, 146] width 170 height 261
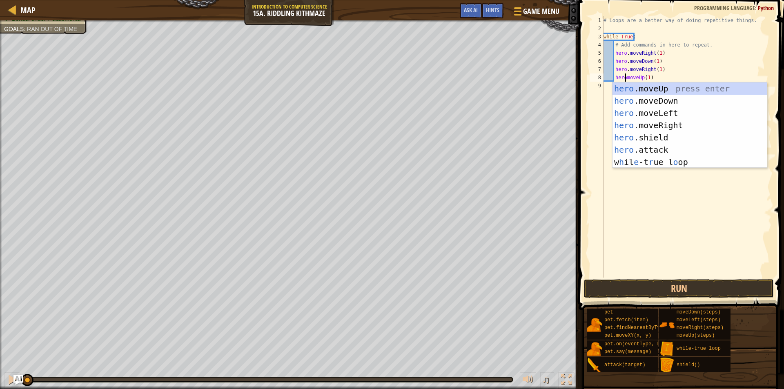
scroll to position [4, 2]
click at [618, 284] on button "Run" at bounding box center [679, 288] width 190 height 19
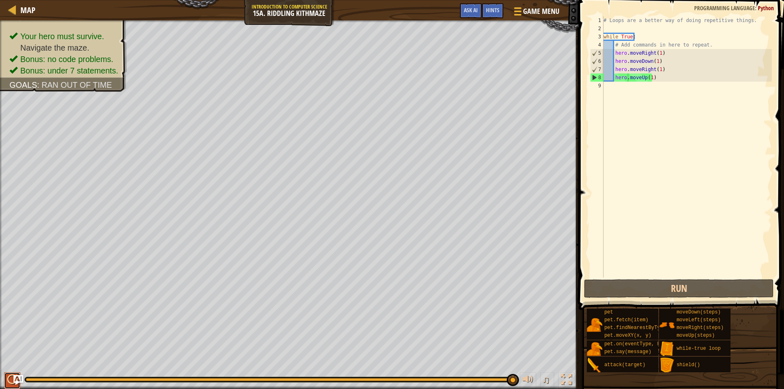
click at [7, 382] on div at bounding box center [12, 379] width 11 height 11
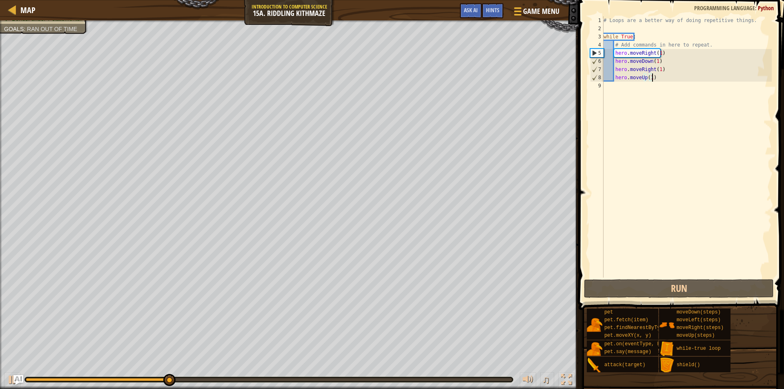
click at [663, 80] on div "# Loops are a better way of doing repetitive things. while True : # Add command…" at bounding box center [687, 155] width 170 height 278
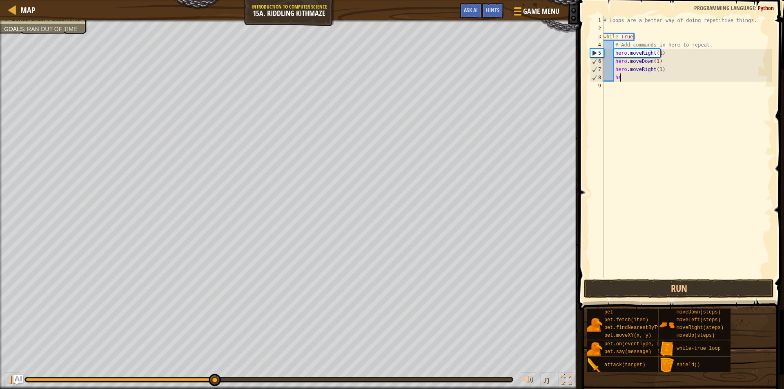
type textarea "h"
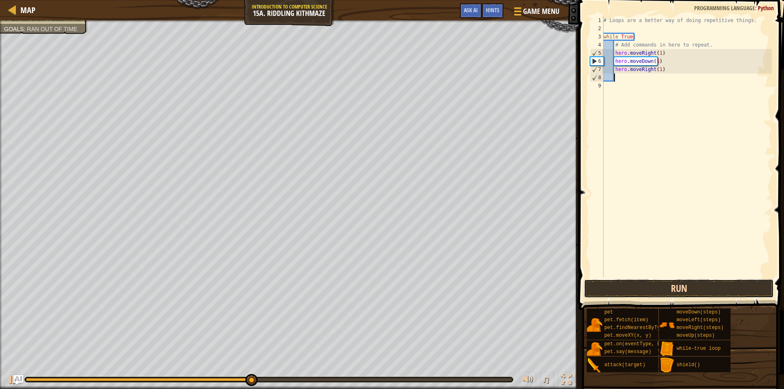
click at [632, 280] on button "Run" at bounding box center [679, 288] width 190 height 19
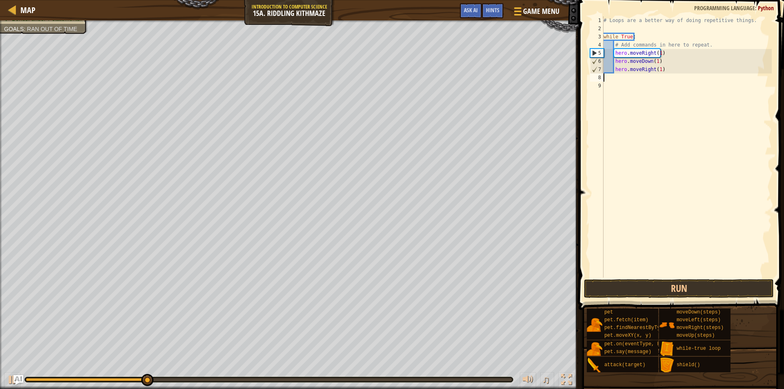
scroll to position [4, 0]
click at [701, 70] on div "# Loops are a better way of doing repetitive things. while True : # Add command…" at bounding box center [687, 155] width 170 height 278
type textarea "h"
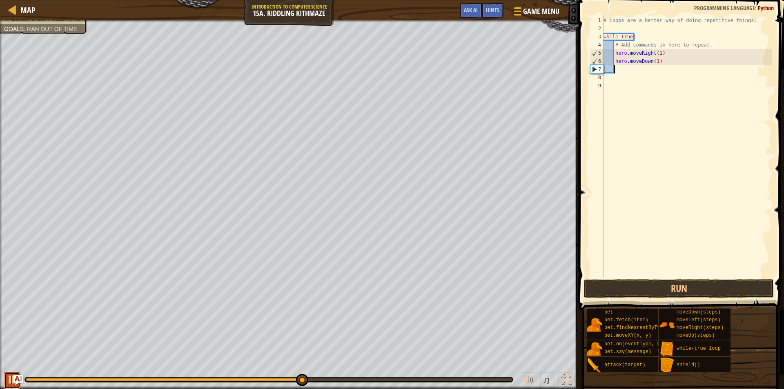
click at [5, 374] on button at bounding box center [12, 380] width 16 height 17
click at [607, 284] on button "Run" at bounding box center [679, 288] width 190 height 19
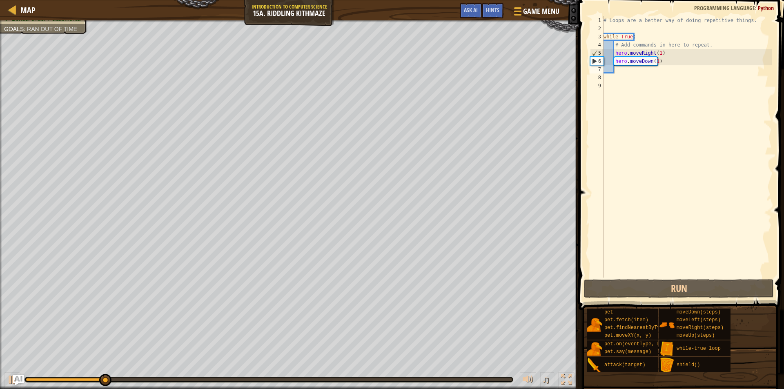
click at [19, 379] on img "Ask AI" at bounding box center [18, 380] width 11 height 11
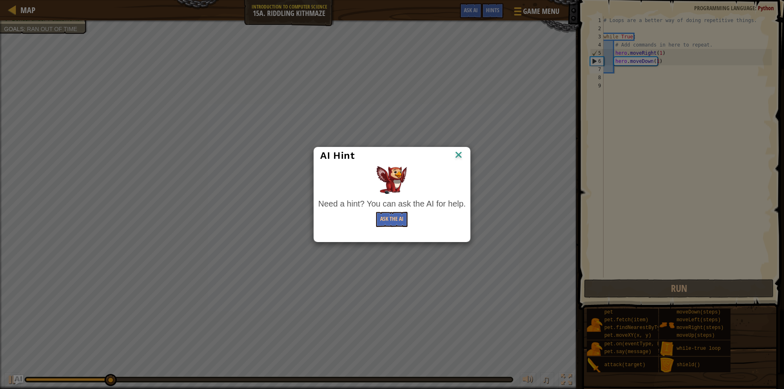
click at [8, 379] on div "AI Hint Need a hint? You can ask the AI for help. Ask the AI" at bounding box center [392, 194] width 784 height 389
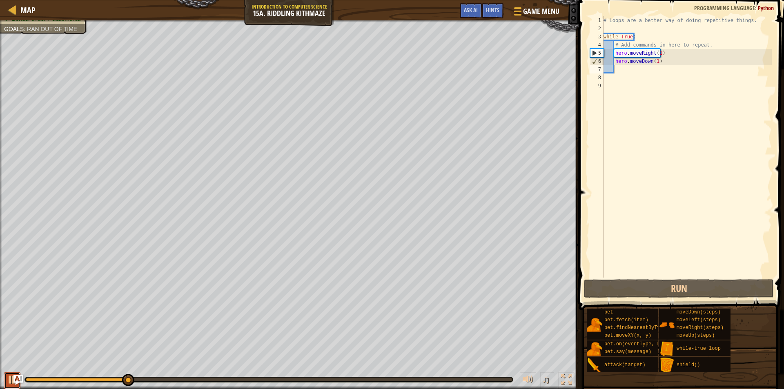
click at [8, 381] on div at bounding box center [12, 379] width 11 height 11
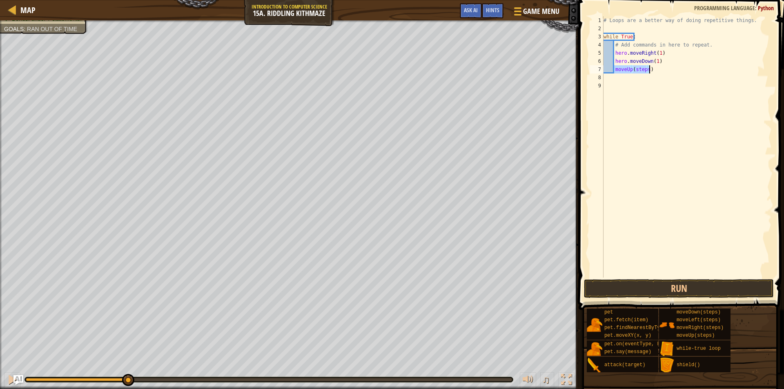
click at [614, 69] on div "# Loops are a better way of doing repetitive things. while True : # Add command…" at bounding box center [687, 146] width 170 height 261
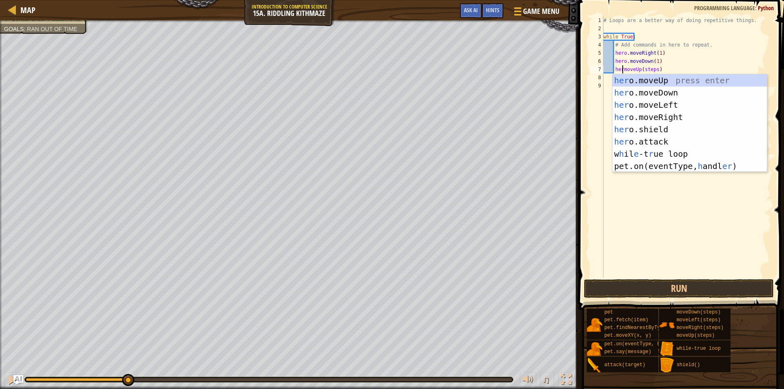
scroll to position [4, 2]
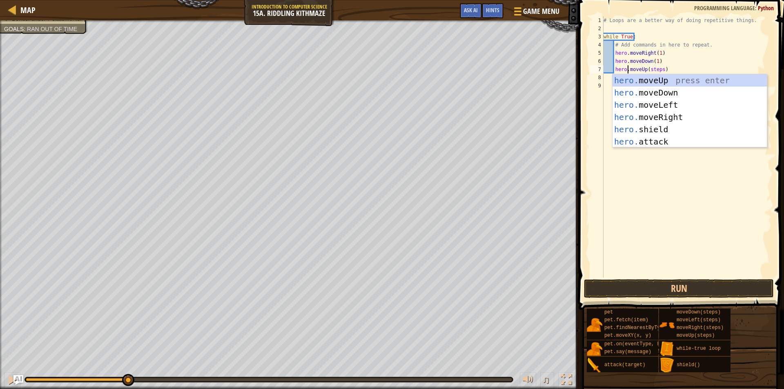
click at [652, 71] on div "# Loops are a better way of doing repetitive things. while True : # Add command…" at bounding box center [687, 155] width 170 height 278
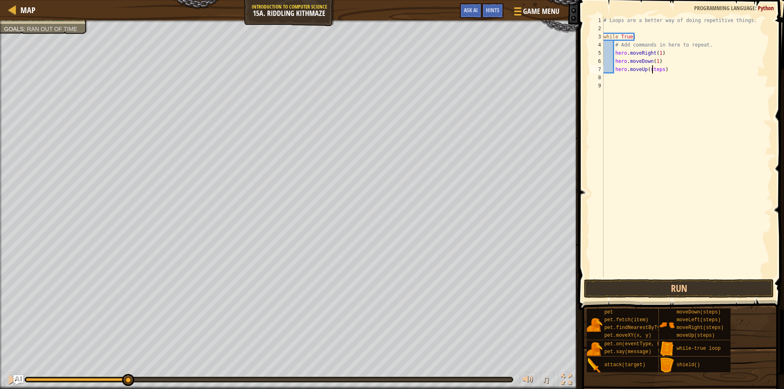
click at [652, 71] on div "# Loops are a better way of doing repetitive things. while True : # Add command…" at bounding box center [687, 155] width 170 height 278
click at [624, 291] on button "Run" at bounding box center [679, 288] width 190 height 19
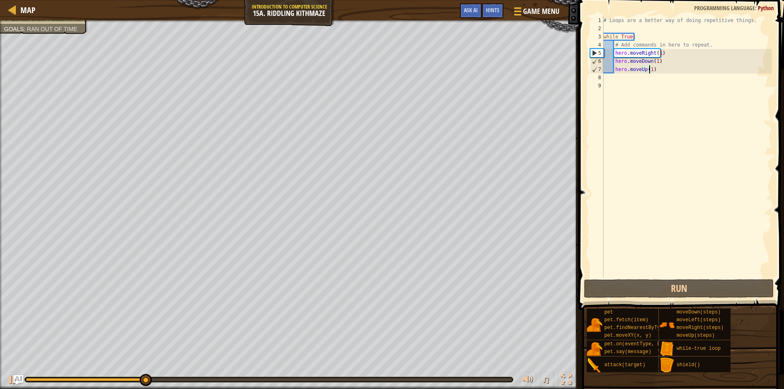
click at [659, 73] on div "# Loops are a better way of doing repetitive things. while True : # Add command…" at bounding box center [687, 155] width 170 height 278
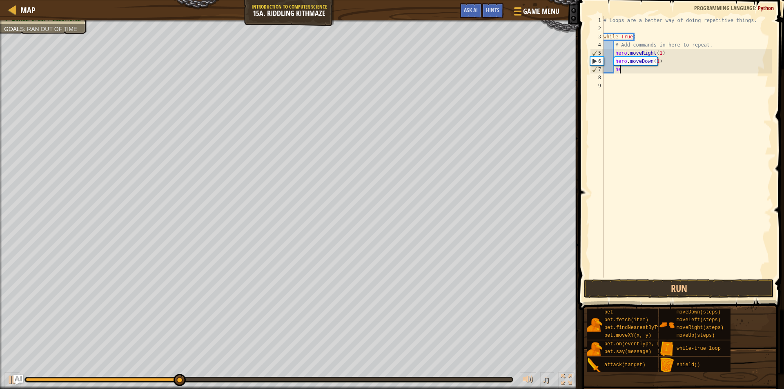
type textarea "h"
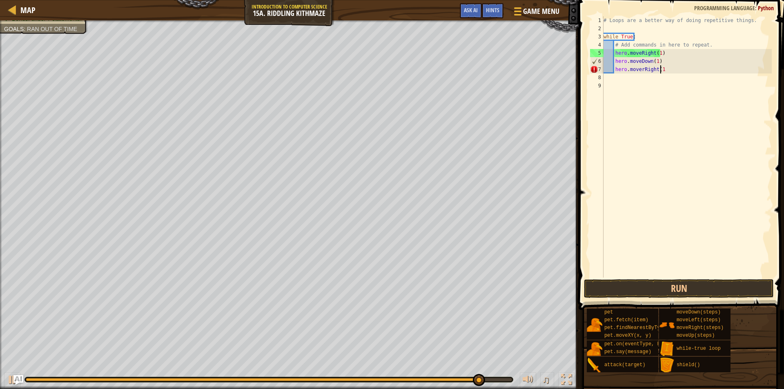
scroll to position [4, 4]
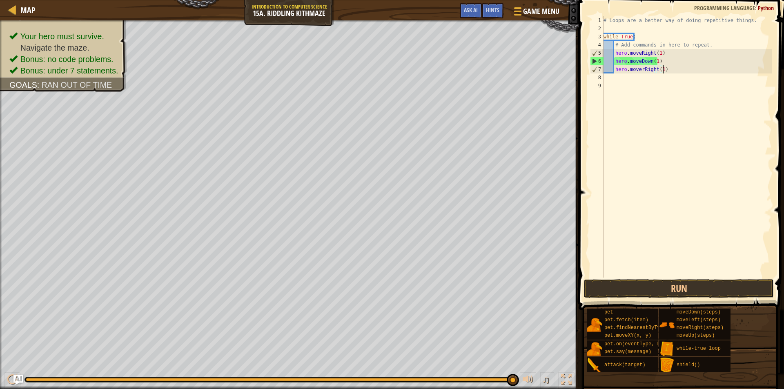
type textarea "hero.moverRight(1)"
drag, startPoint x: 609, startPoint y: 303, endPoint x: 603, endPoint y: 303, distance: 5.3
drag, startPoint x: 597, startPoint y: 311, endPoint x: 605, endPoint y: 275, distance: 37.1
click at [598, 308] on div "pet pet.fetch(item) pet.findNearestByType(type) pet.moveXY(x, y) pet.on(eventTy…" at bounding box center [682, 340] width 192 height 64
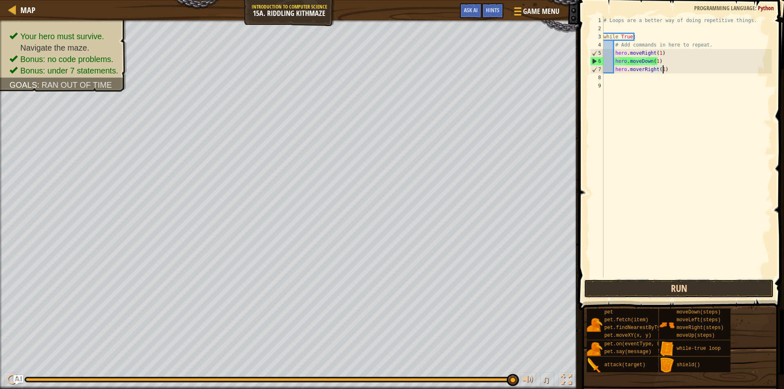
click at [598, 293] on button "Run" at bounding box center [679, 288] width 190 height 19
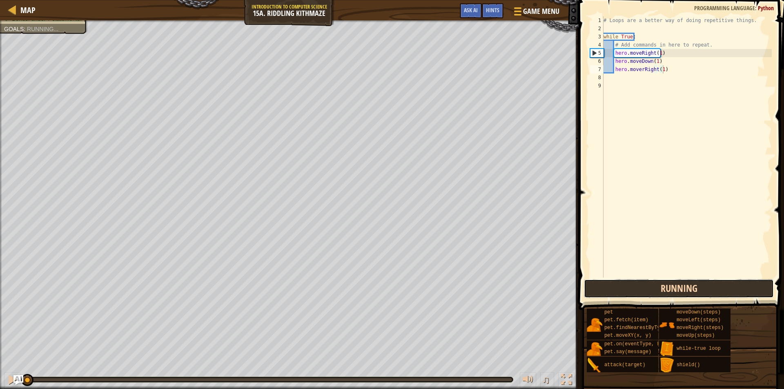
click at [598, 293] on button "Running" at bounding box center [679, 288] width 190 height 19
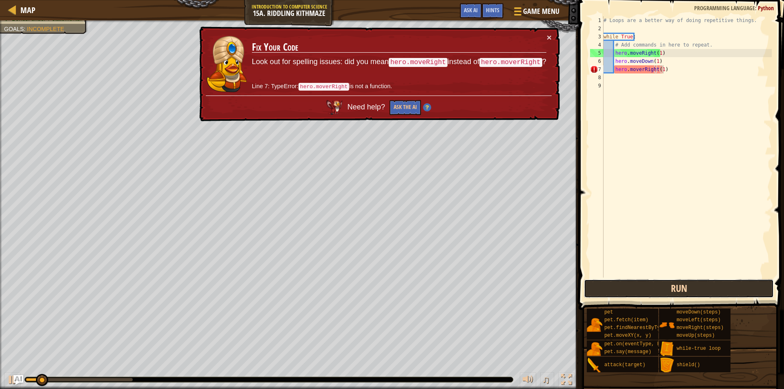
click at [606, 291] on button "Run" at bounding box center [679, 288] width 190 height 19
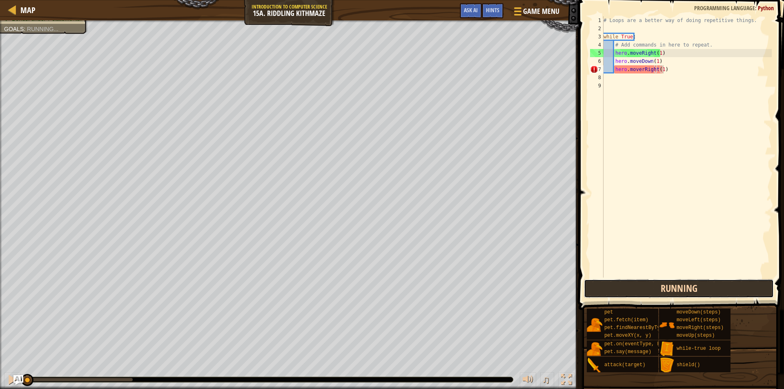
click at [606, 291] on button "Running" at bounding box center [679, 288] width 190 height 19
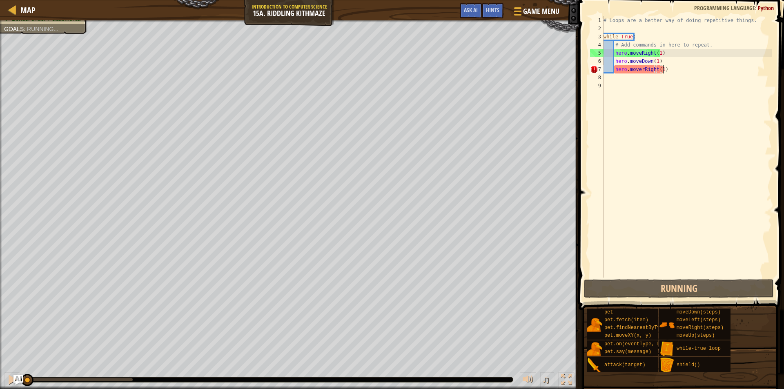
click at [663, 88] on div "# Loops are a better way of doing repetitive things. while True : # Add command…" at bounding box center [687, 155] width 170 height 278
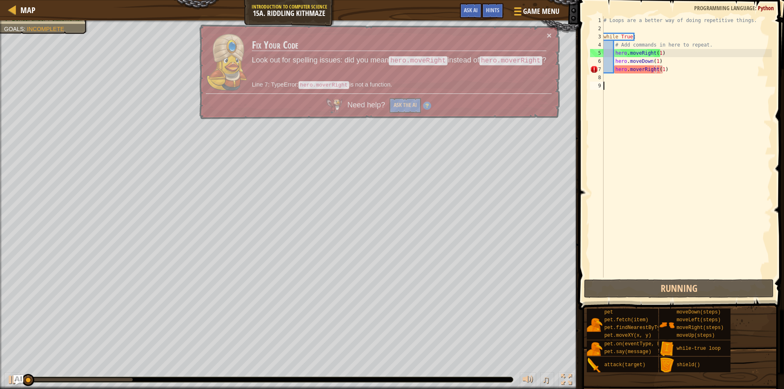
scroll to position [4, 0]
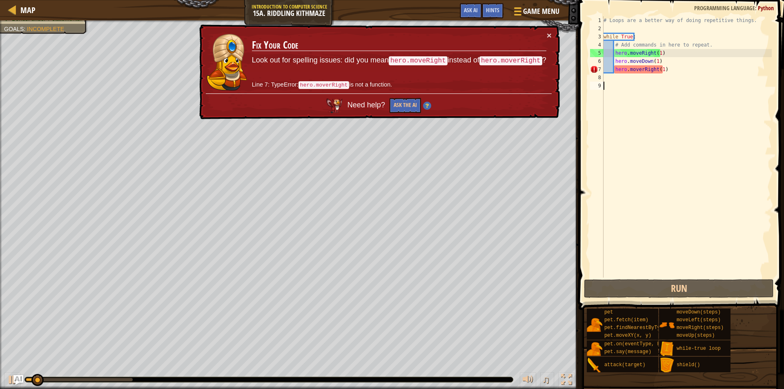
click at [639, 70] on div "# Loops are a better way of doing repetitive things. while True : # Add command…" at bounding box center [687, 155] width 170 height 278
click at [642, 71] on div "# Loops are a better way of doing repetitive things. while True : # Add command…" at bounding box center [687, 155] width 170 height 278
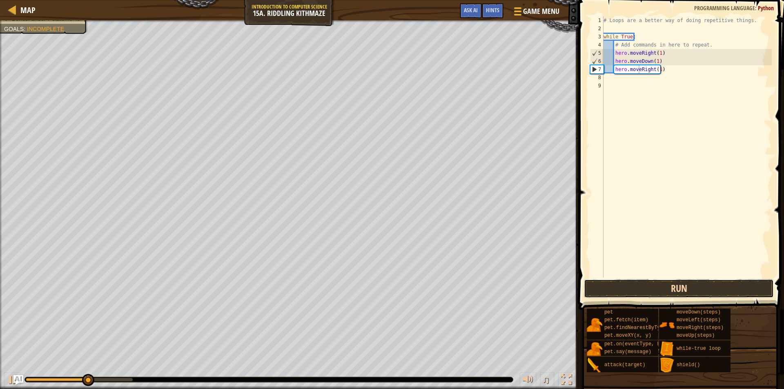
click at [607, 285] on button "Run" at bounding box center [679, 288] width 190 height 19
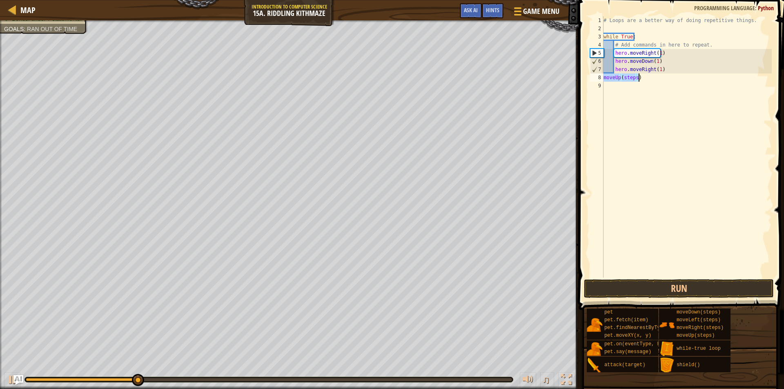
click at [603, 77] on div "8" at bounding box center [596, 77] width 13 height 8
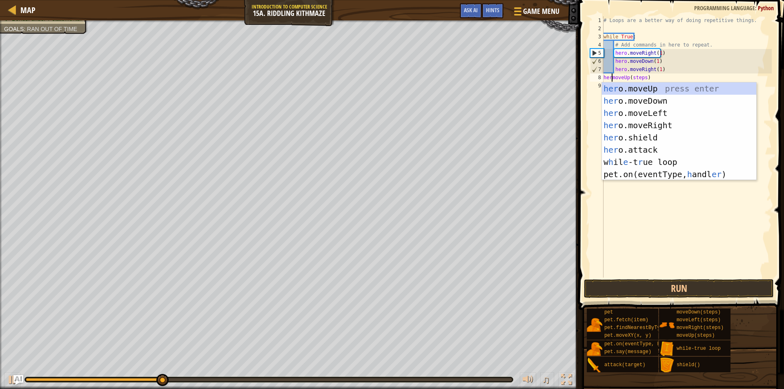
scroll to position [4, 1]
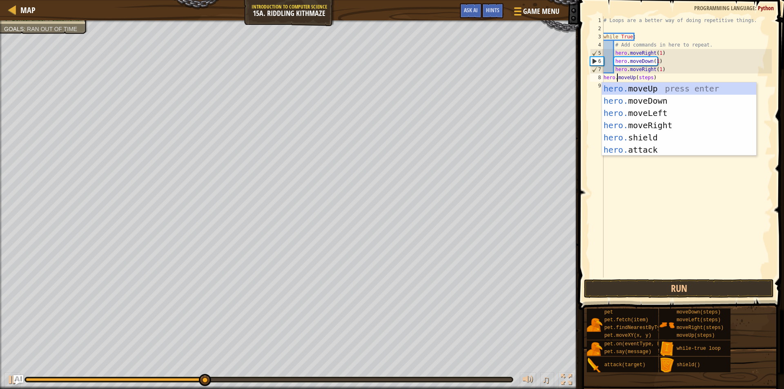
click at [644, 77] on div "# Loops are a better way of doing repetitive things. while True : # Add command…" at bounding box center [687, 155] width 170 height 278
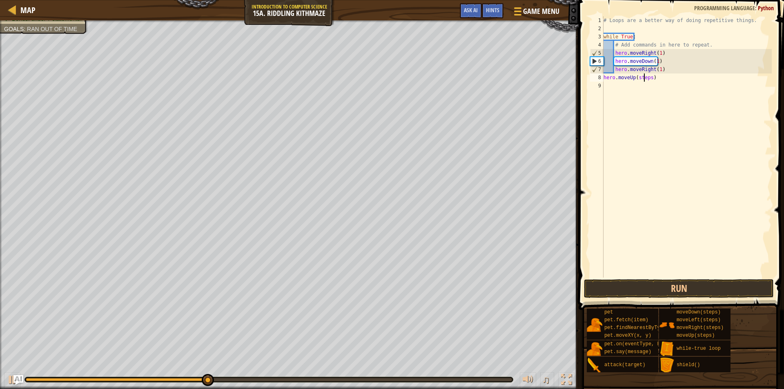
click at [644, 77] on div "# Loops are a better way of doing repetitive things. while True : # Add command…" at bounding box center [687, 155] width 170 height 278
type textarea "hero.moveUp(1)"
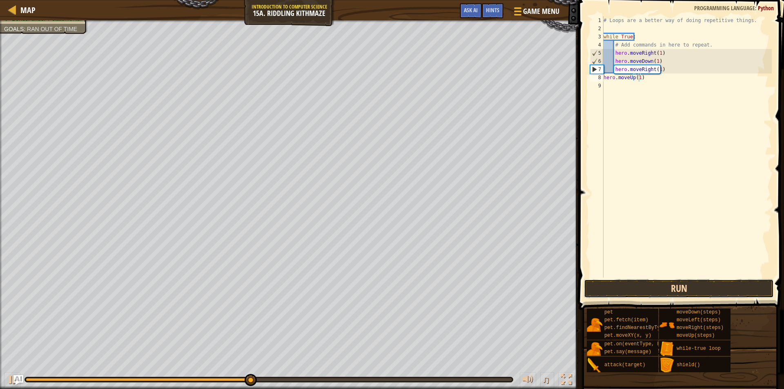
click at [640, 288] on button "Run" at bounding box center [679, 288] width 190 height 19
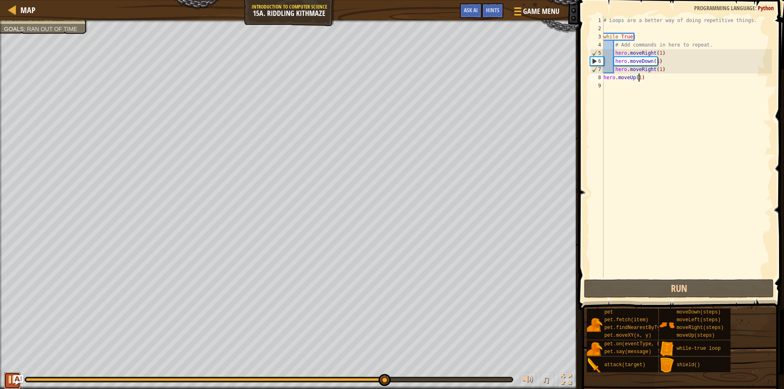
click at [7, 379] on div at bounding box center [12, 379] width 11 height 11
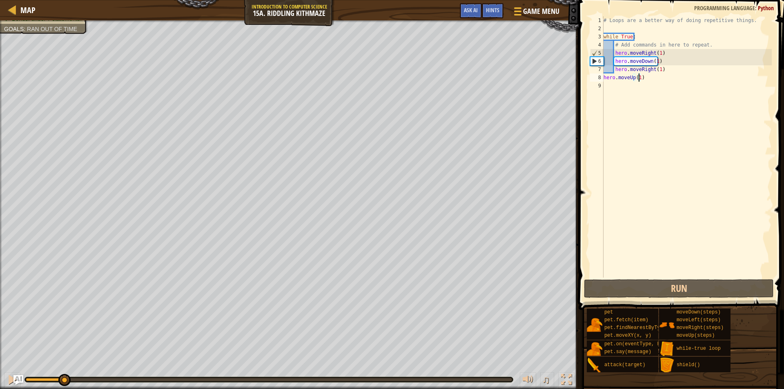
click at [64, 328] on div "Your hero must survive. Navigate the maze. Bonus: no code problems. Bonus: unde…" at bounding box center [392, 204] width 784 height 369
click at [649, 82] on div "# Loops are a better way of doing repetitive things. while True : # Add command…" at bounding box center [687, 155] width 170 height 278
click at [651, 79] on div "# Loops are a better way of doing repetitive things. while True : # Add command…" at bounding box center [687, 155] width 170 height 278
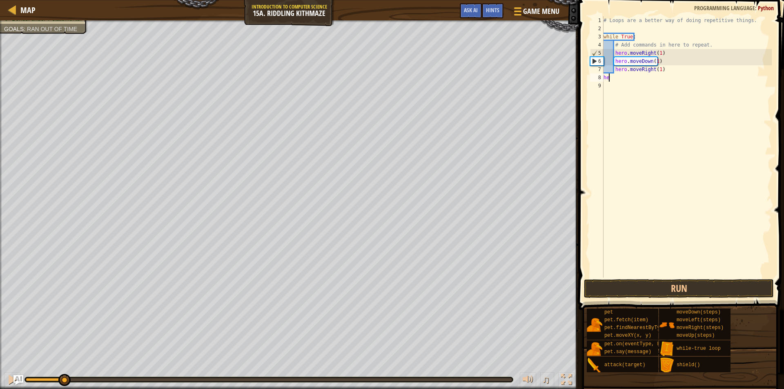
type textarea "h"
click at [656, 69] on div "# Loops are a better way of doing repetitive things. while True : # Add command…" at bounding box center [687, 155] width 170 height 278
click at [657, 69] on div "# Loops are a better way of doing repetitive things. while True : # Add command…" at bounding box center [687, 155] width 170 height 278
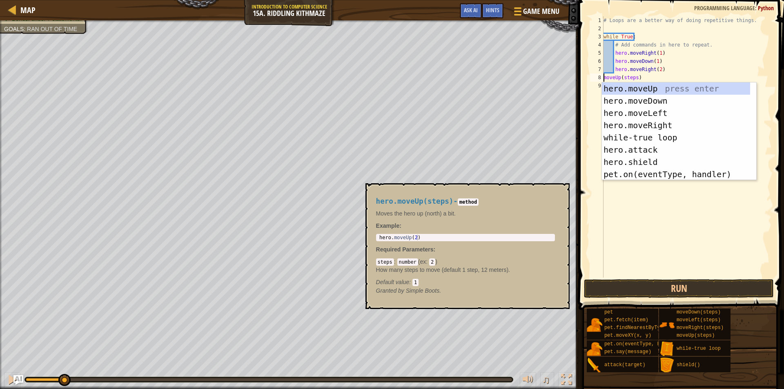
scroll to position [4, 2]
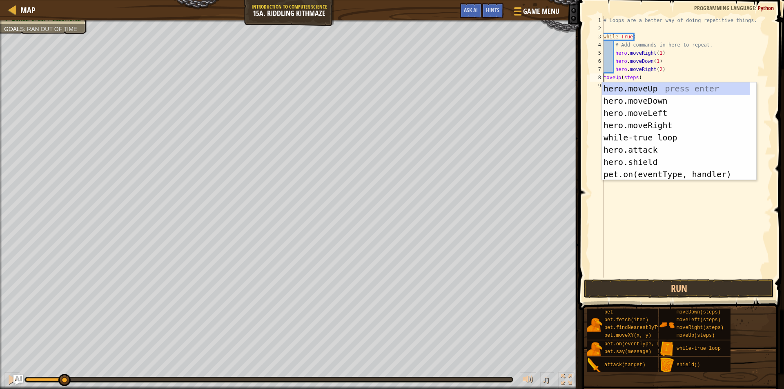
click at [655, 77] on div "# Loops are a better way of doing repetitive things. while True : # Add command…" at bounding box center [687, 155] width 170 height 278
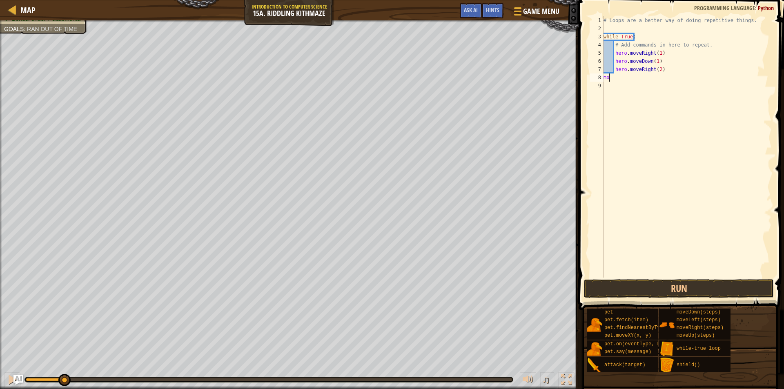
scroll to position [4, 0]
type textarea "m"
type textarea "hero.moveRight(2)"
click at [614, 78] on div "# Loops are a better way of doing repetitive things. while True : # Add command…" at bounding box center [687, 146] width 170 height 261
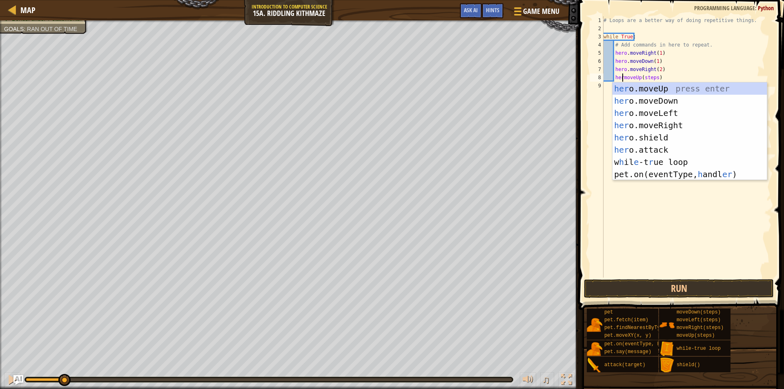
scroll to position [4, 2]
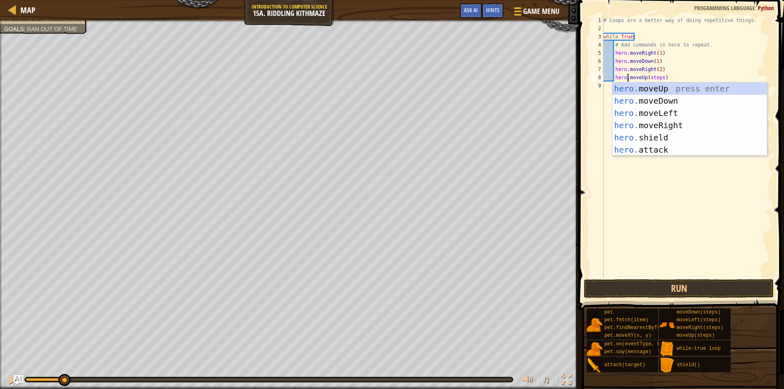
click at [656, 79] on div "# Loops are a better way of doing repetitive things. while True : # Add command…" at bounding box center [687, 155] width 170 height 278
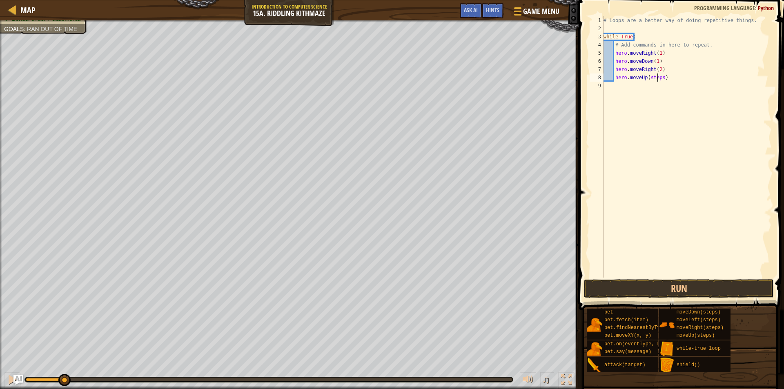
click at [656, 79] on div "# Loops are a better way of doing repetitive things. while True : # Add command…" at bounding box center [687, 155] width 170 height 278
type textarea "hero.moveUp(1)"
click at [620, 281] on button "Run" at bounding box center [679, 288] width 190 height 19
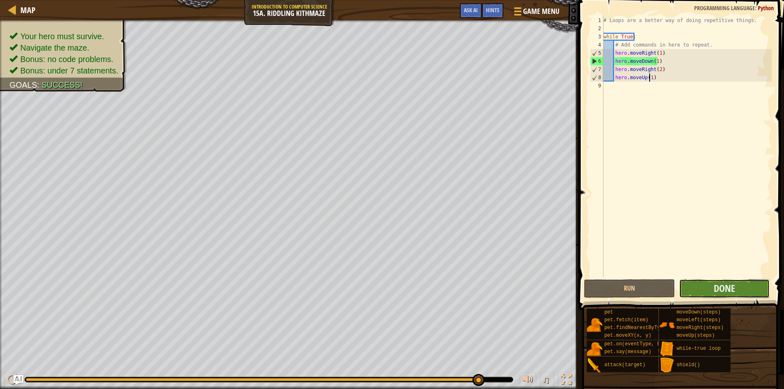
click at [689, 293] on button "Done" at bounding box center [724, 288] width 91 height 19
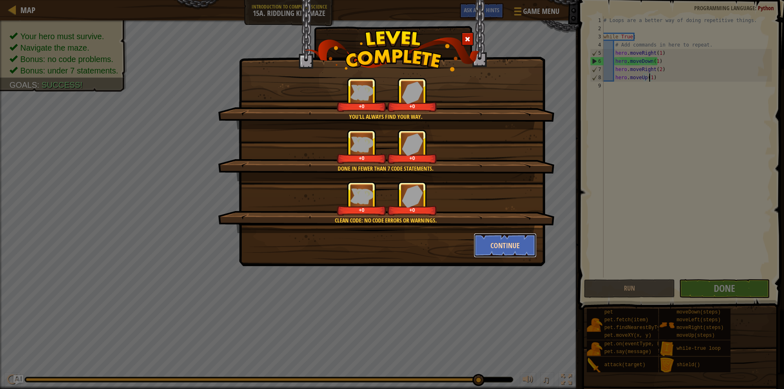
click at [508, 243] on button "Continue" at bounding box center [505, 245] width 63 height 24
click at [506, 244] on div "You'll always find your way. +0 +0 Done in fewer than 7 code statements. +0 +0 …" at bounding box center [392, 194] width 784 height 389
click at [499, 240] on div "You'll always find your way. +0 +0 Done in fewer than 7 code statements. +0 +0 …" at bounding box center [392, 194] width 784 height 389
click at [471, 253] on div "You'll always find your way. +0 +0 Done in fewer than 7 code statements. +0 +0 …" at bounding box center [392, 194] width 784 height 389
click at [500, 241] on div "You'll always find your way. +0 +0 Done in fewer than 7 code statements. +0 +0 …" at bounding box center [392, 194] width 784 height 389
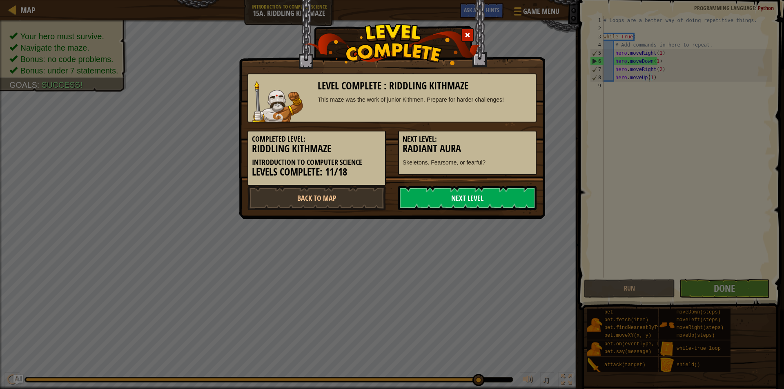
click at [416, 200] on link "Next Level" at bounding box center [467, 198] width 138 height 24
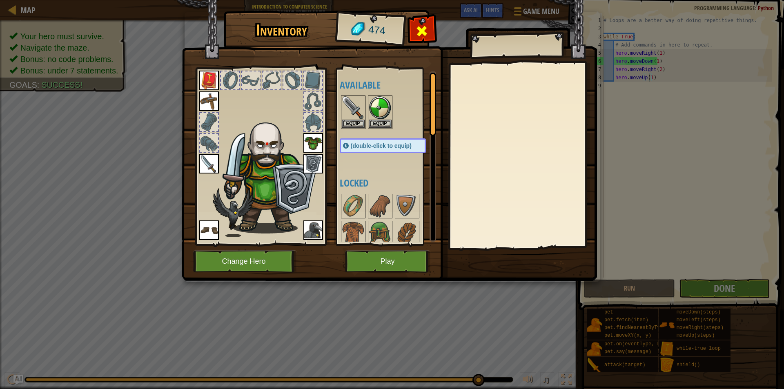
click at [413, 32] on div at bounding box center [422, 33] width 26 height 26
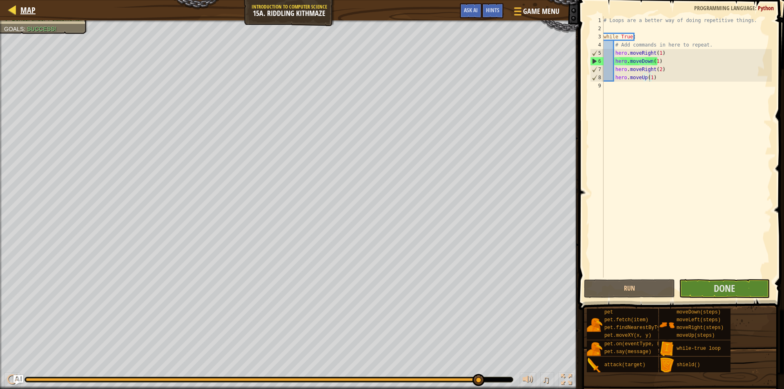
click at [22, 17] on div "Map" at bounding box center [25, 10] width 19 height 20
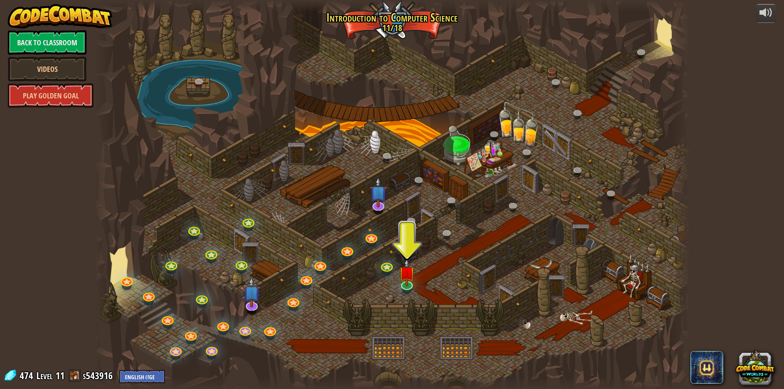
drag, startPoint x: 266, startPoint y: 231, endPoint x: 266, endPoint y: 224, distance: 6.5
click at [266, 229] on div at bounding box center [391, 194] width 595 height 389
click at [257, 200] on div at bounding box center [391, 194] width 595 height 389
drag, startPoint x: 253, startPoint y: 206, endPoint x: 207, endPoint y: 246, distance: 61.4
click at [201, 239] on div at bounding box center [391, 194] width 595 height 389
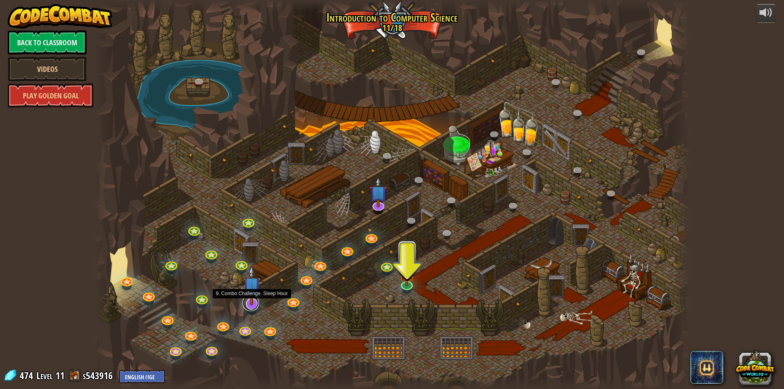
click at [245, 305] on link at bounding box center [250, 303] width 16 height 16
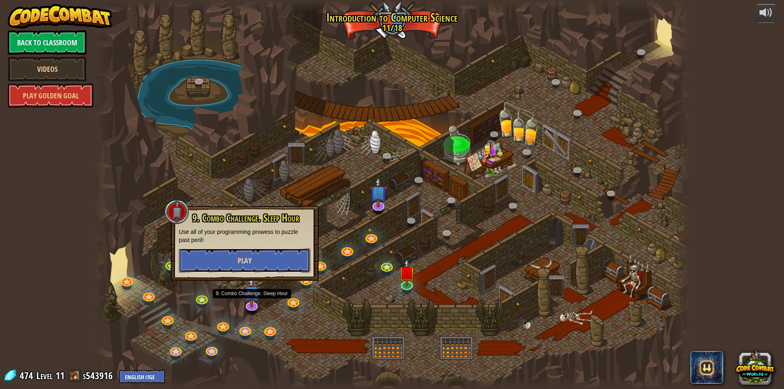
click at [234, 260] on button "Play" at bounding box center [244, 260] width 131 height 24
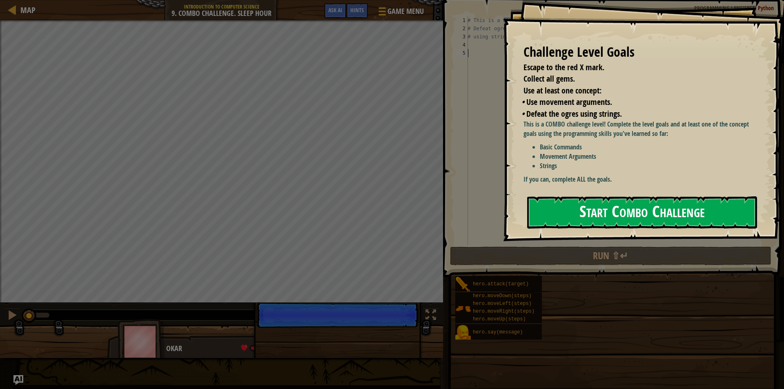
click at [560, 210] on button "Start Combo Challenge" at bounding box center [642, 212] width 230 height 32
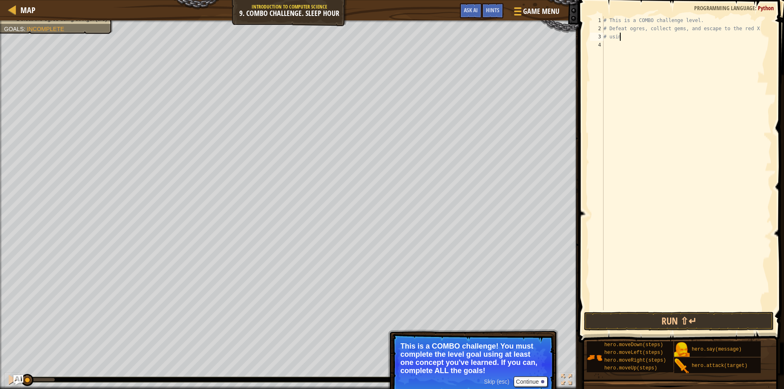
type textarea "#"
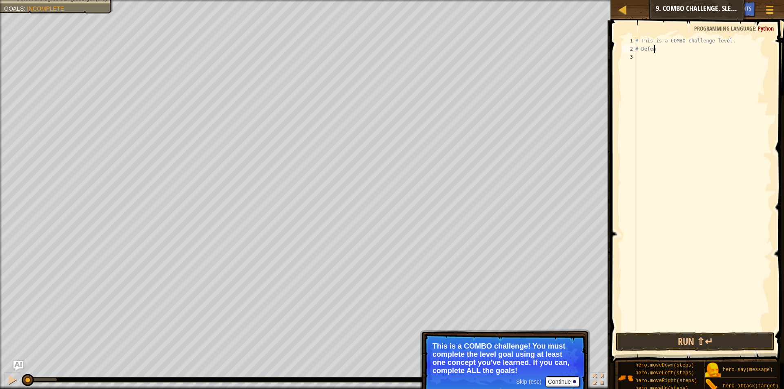
type textarea "#"
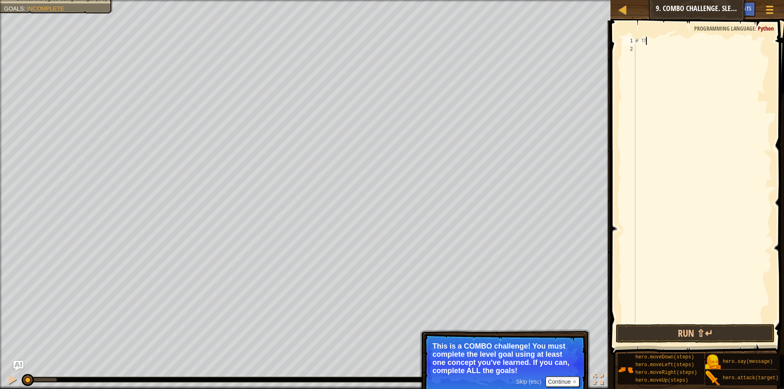
type textarea "#"
click at [569, 380] on button "Continue" at bounding box center [562, 381] width 34 height 11
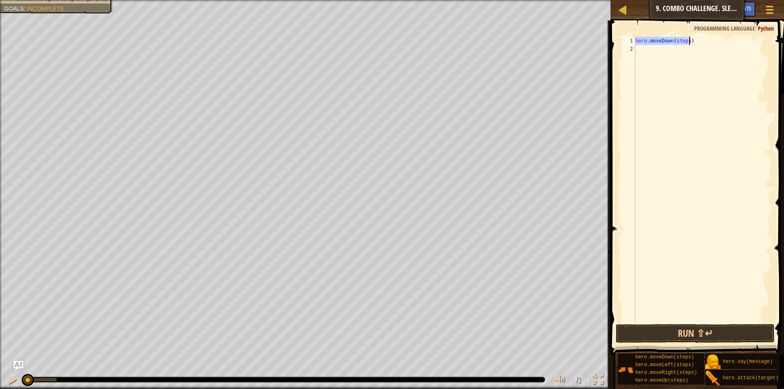
click at [684, 40] on div "hero . moveDown ( steps )" at bounding box center [703, 180] width 138 height 286
click at [684, 40] on div "hero . moveDown ( steps )" at bounding box center [703, 188] width 138 height 302
click at [686, 47] on div "hero . moveDown ( 1 ) hero . moveRight ( steps )" at bounding box center [703, 188] width 138 height 302
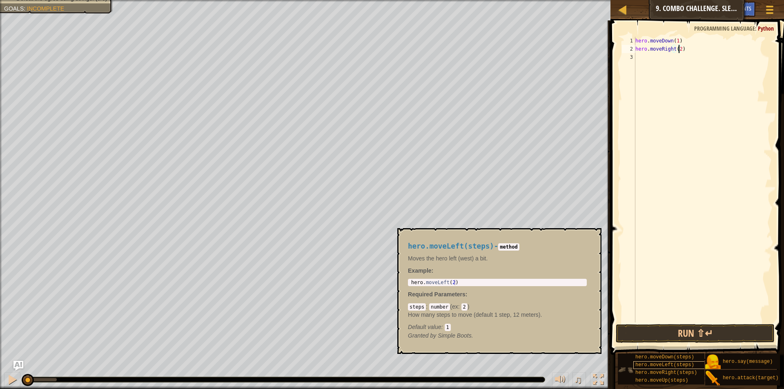
scroll to position [6, 0]
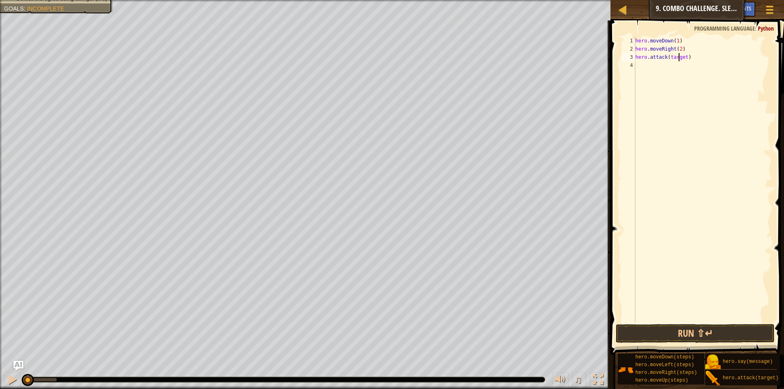
click at [677, 56] on div "hero . moveDown ( 1 ) hero . moveRight ( 2 ) hero . attack ( target )" at bounding box center [703, 188] width 138 height 302
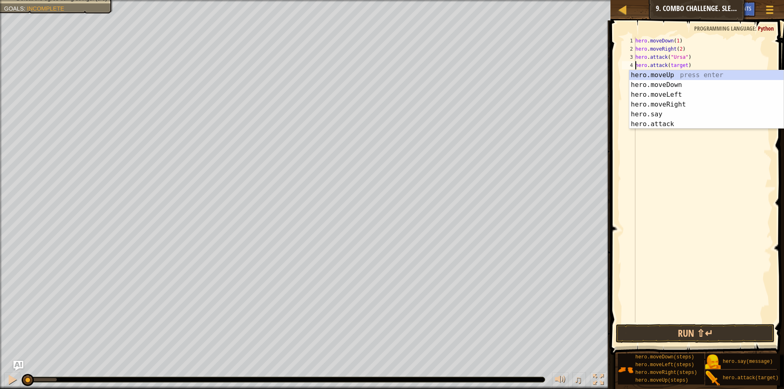
click at [672, 67] on div "hero . moveDown ( 1 ) hero . moveRight ( 2 ) hero . attack ( "Ursa" ) hero . at…" at bounding box center [703, 188] width 138 height 302
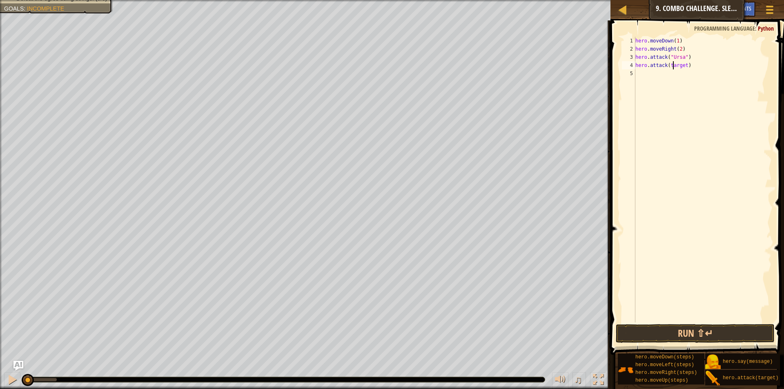
click at [672, 67] on div "hero . moveDown ( 1 ) hero . moveRight ( 2 ) hero . attack ( "Ursa" ) hero . at…" at bounding box center [703, 188] width 138 height 302
click at [663, 332] on button "Run ⇧↵" at bounding box center [695, 333] width 159 height 19
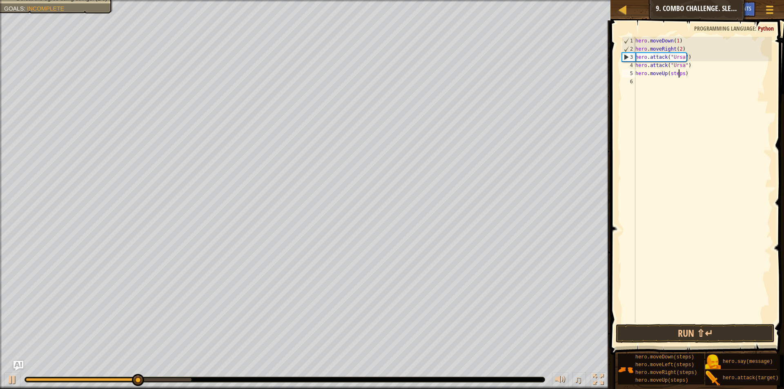
click at [678, 73] on div "hero . moveDown ( 1 ) hero . moveRight ( 2 ) hero . attack ( "Ursa" ) hero . at…" at bounding box center [703, 188] width 138 height 302
type textarea "hero.moveUp(2)"
click at [638, 322] on div "hero . moveDown ( 1 ) hero . moveRight ( 2 ) hero . attack ( "Ursa" ) hero . at…" at bounding box center [703, 188] width 138 height 302
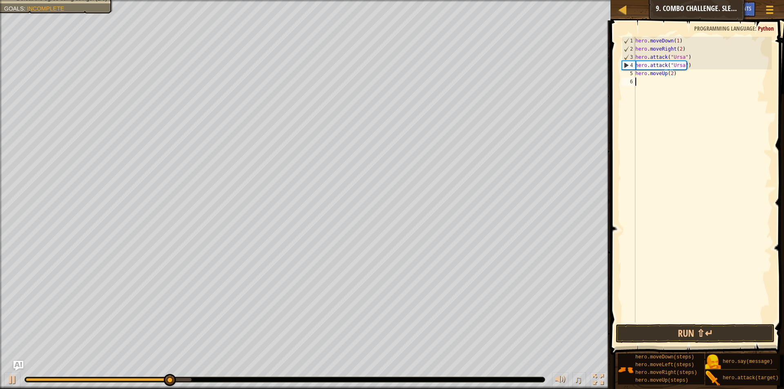
scroll to position [4, 0]
click at [637, 330] on button "Run ⇧↵" at bounding box center [695, 333] width 159 height 19
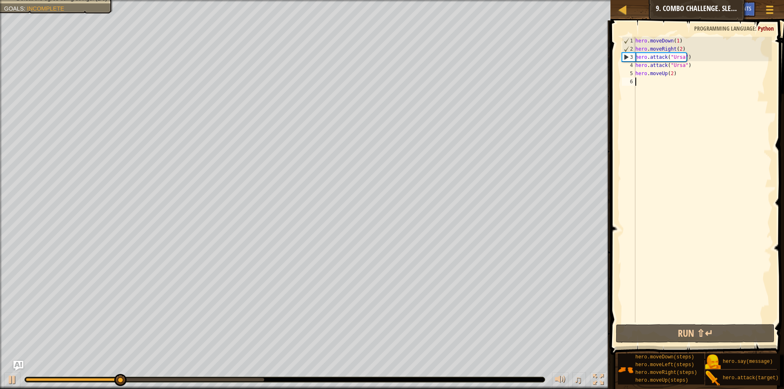
click at [669, 76] on div "hero . moveDown ( 1 ) hero . moveRight ( 2 ) hero . attack ( "Ursa" ) hero . at…" at bounding box center [703, 188] width 138 height 302
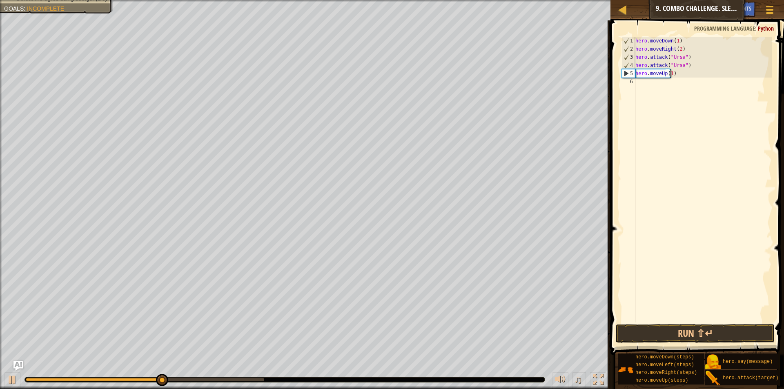
scroll to position [4, 3]
click at [658, 335] on button "Run ⇧↵" at bounding box center [695, 333] width 159 height 19
click at [652, 333] on button "Run ⇧↵" at bounding box center [695, 333] width 159 height 19
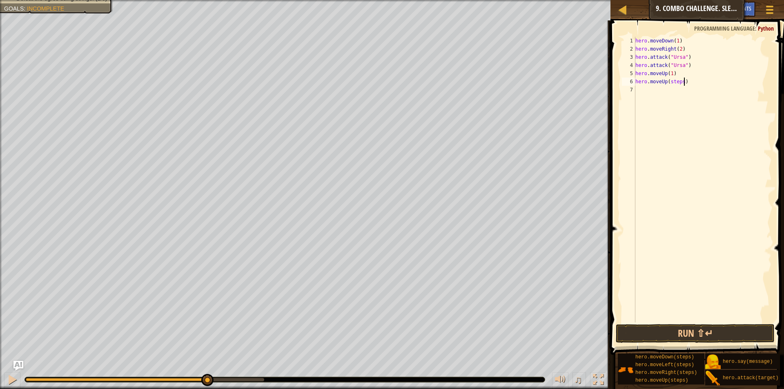
click at [693, 82] on div "hero . moveDown ( 1 ) hero . moveRight ( 2 ) hero . attack ( "Ursa" ) hero . at…" at bounding box center [703, 188] width 138 height 302
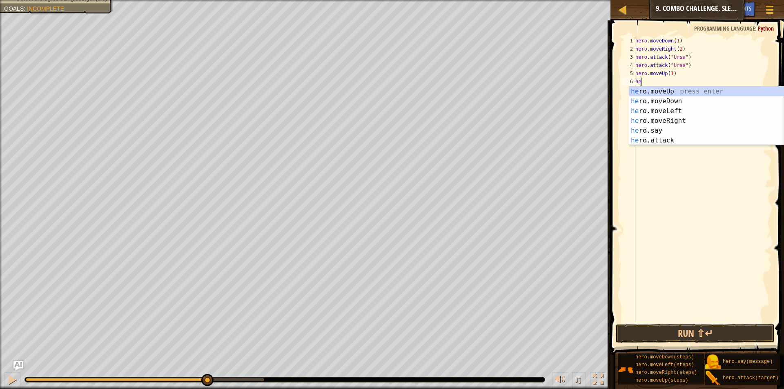
scroll to position [4, 0]
type textarea "h"
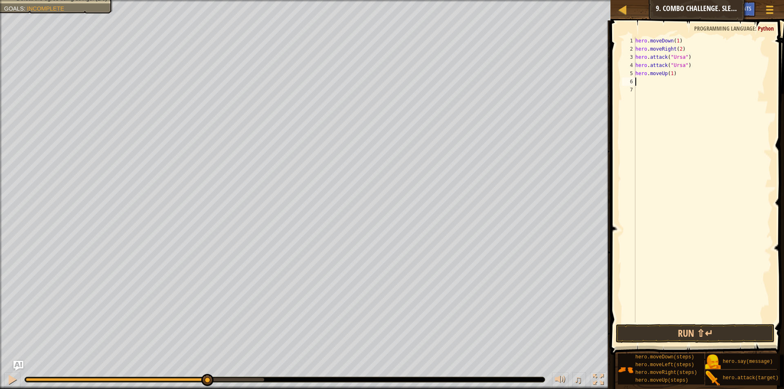
type textarea "hero.moveUp(1)"
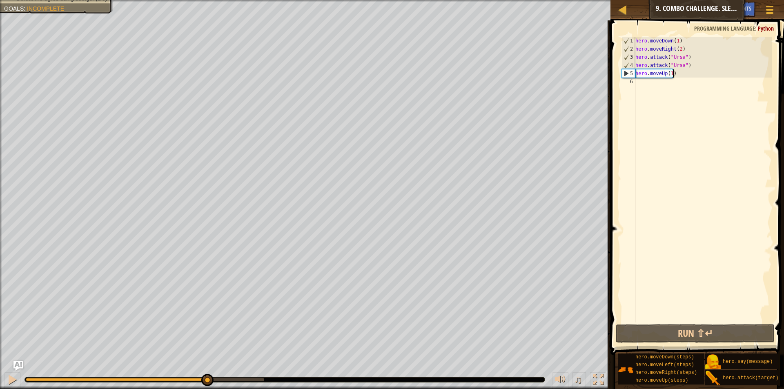
click at [669, 78] on div "hero . moveDown ( 1 ) hero . moveRight ( 2 ) hero . attack ( "Ursa" ) hero . at…" at bounding box center [703, 188] width 138 height 302
click at [669, 75] on div "hero . moveDown ( 1 ) hero . moveRight ( 2 ) hero . attack ( "Ursa" ) hero . at…" at bounding box center [703, 188] width 138 height 302
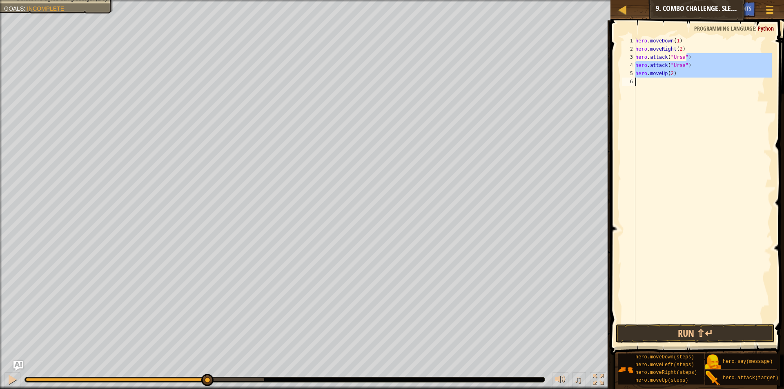
drag, startPoint x: 693, startPoint y: 268, endPoint x: 677, endPoint y: 311, distance: 45.6
click at [677, 311] on div "hero . moveDown ( 1 ) hero . moveRight ( 2 ) hero . attack ( "Ursa" ) hero . at…" at bounding box center [703, 188] width 138 height 302
type textarea "hero.moveUp(2)"
click at [675, 333] on button "Run ⇧↵" at bounding box center [695, 333] width 159 height 19
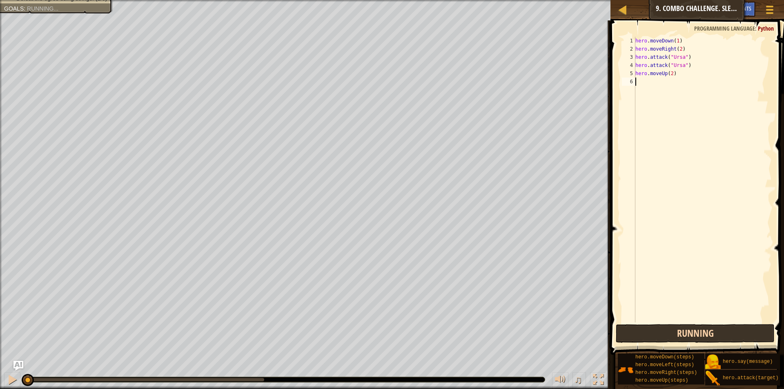
scroll to position [4, 0]
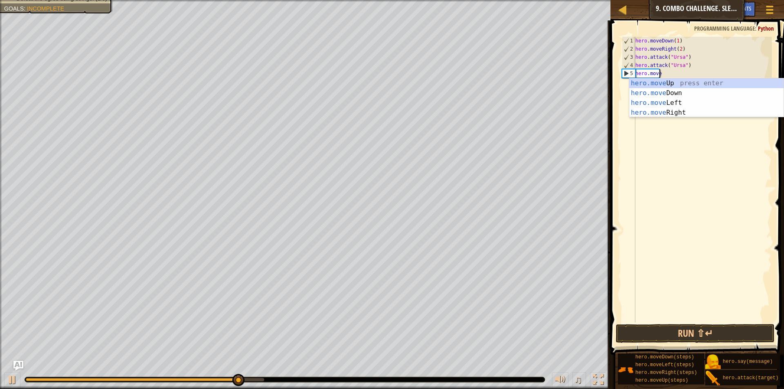
type textarea "h"
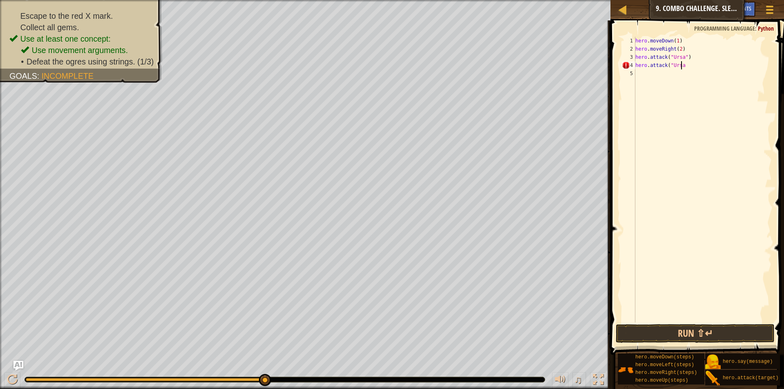
scroll to position [4, 4]
click at [683, 53] on div "hero . moveDown ( 1 ) hero . moveRight ( 2 ) hero . attack ( "Ursa" ) hero . at…" at bounding box center [703, 188] width 138 height 302
click at [683, 47] on div "hero . moveDown ( 1 ) hero . moveRight ( 2 ) hero . attack ( "Ursa" ) hero . at…" at bounding box center [703, 188] width 138 height 302
type textarea "hero.moveRight(2)"
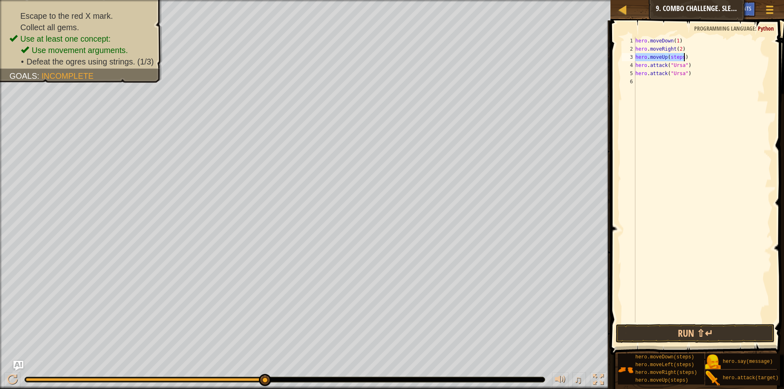
click at [677, 55] on div "hero . moveDown ( 1 ) hero . moveRight ( 2 ) hero . moveUp ( steps ) hero . att…" at bounding box center [703, 180] width 138 height 286
click at [677, 55] on div "hero . moveDown ( 1 ) hero . moveRight ( 2 ) hero . moveUp ( steps ) hero . att…" at bounding box center [703, 188] width 138 height 302
click at [660, 329] on button "Run ⇧↵" at bounding box center [695, 333] width 159 height 19
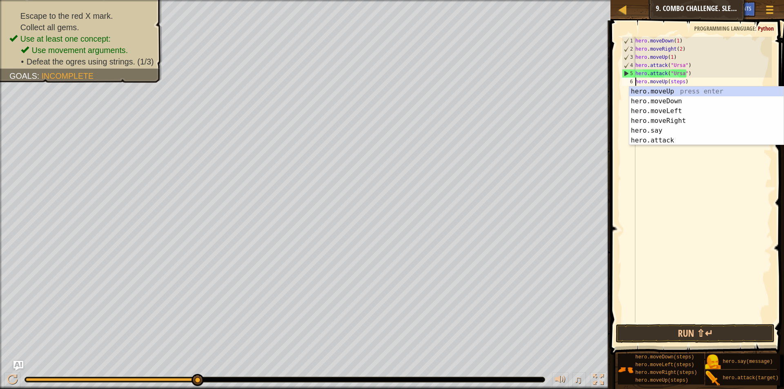
click at [680, 84] on div "hero . moveDown ( 1 ) hero . moveRight ( 2 ) hero . moveUp ( 1 ) hero . attack …" at bounding box center [703, 188] width 138 height 302
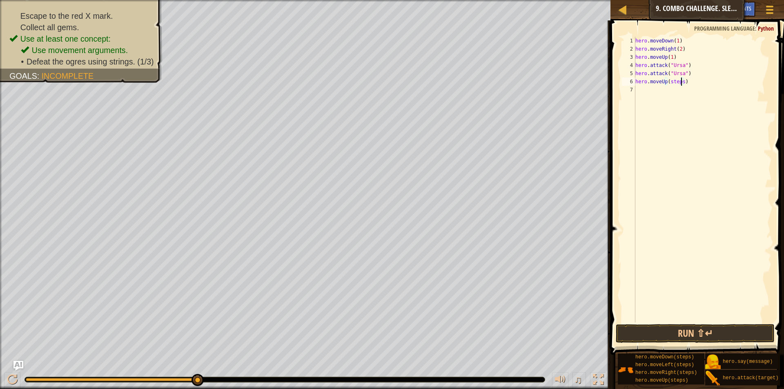
click at [676, 82] on div "hero . moveDown ( 1 ) hero . moveRight ( 2 ) hero . moveUp ( 1 ) hero . attack …" at bounding box center [703, 188] width 138 height 302
click at [674, 83] on div "hero . moveDown ( 1 ) hero . moveRight ( 2 ) hero . moveUp ( 1 ) hero . attack …" at bounding box center [703, 180] width 138 height 286
click at [674, 83] on div "hero . moveDown ( 1 ) hero . moveRight ( 2 ) hero . moveUp ( 1 ) hero . attack …" at bounding box center [703, 188] width 138 height 302
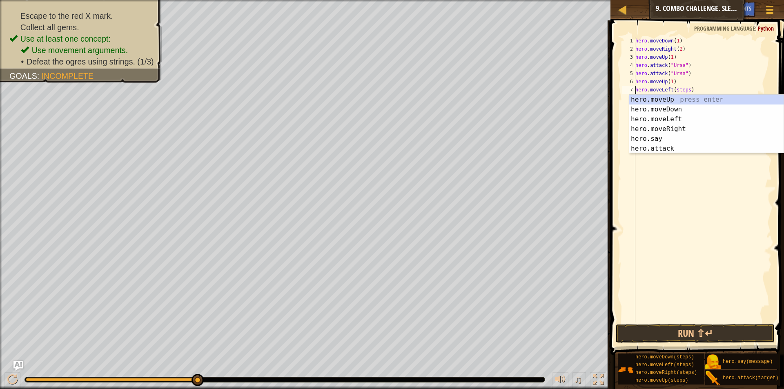
click at [682, 90] on div "hero . moveDown ( 1 ) hero . moveRight ( 2 ) hero . moveUp ( 1 ) hero . attack …" at bounding box center [703, 188] width 138 height 302
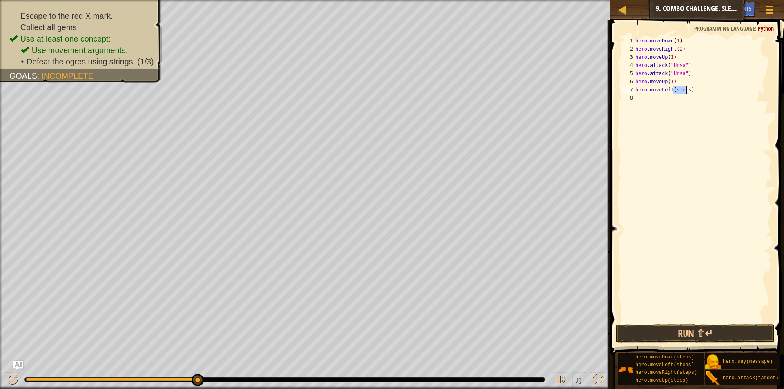
click at [682, 90] on div "hero . moveDown ( 1 ) hero . moveRight ( 2 ) hero . moveUp ( 1 ) hero . attack …" at bounding box center [703, 188] width 138 height 302
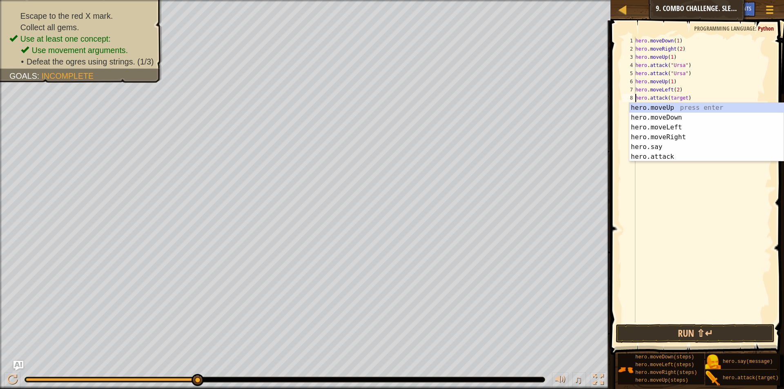
click at [678, 97] on div "hero . moveDown ( 1 ) hero . moveRight ( 2 ) hero . moveUp ( 1 ) hero . attack …" at bounding box center [703, 188] width 138 height 302
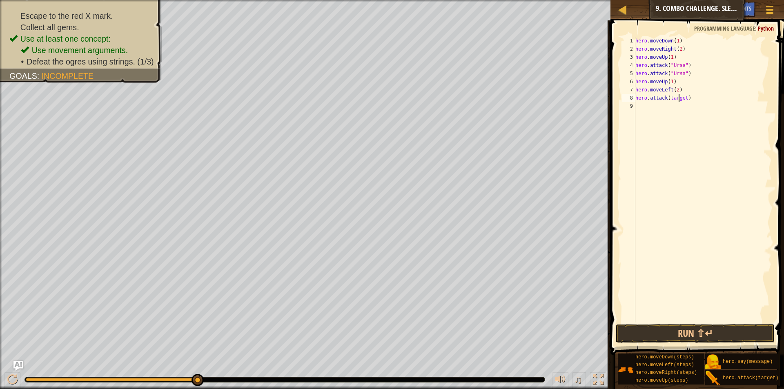
click at [678, 97] on div "hero . moveDown ( 1 ) hero . moveRight ( 2 ) hero . moveUp ( 1 ) hero . attack …" at bounding box center [703, 188] width 138 height 302
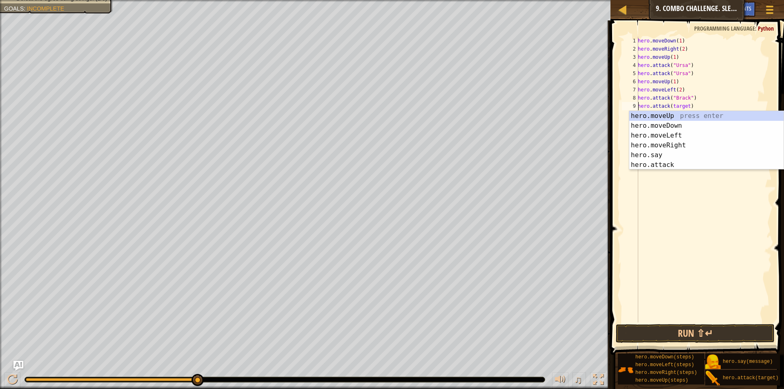
scroll to position [4, 4]
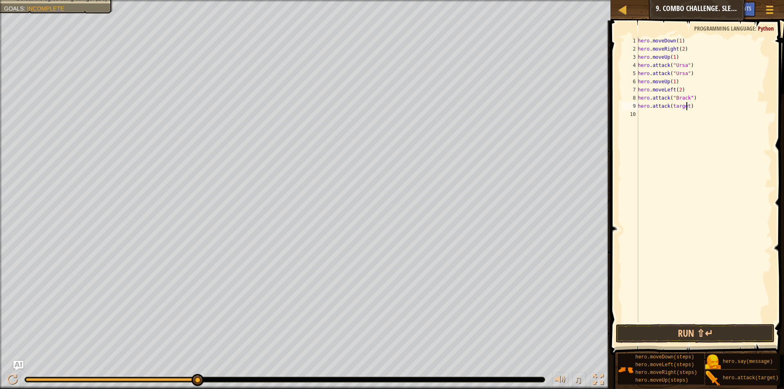
click at [686, 103] on div "hero . moveDown ( 1 ) hero . moveRight ( 2 ) hero . moveUp ( 1 ) hero . attack …" at bounding box center [704, 188] width 136 height 302
click at [686, 104] on div "hero . moveDown ( 1 ) hero . moveRight ( 2 ) hero . moveUp ( 1 ) hero . attack …" at bounding box center [704, 188] width 136 height 302
click at [685, 104] on div "hero . moveDown ( 1 ) hero . moveRight ( 2 ) hero . moveUp ( 1 ) hero . attack …" at bounding box center [704, 188] width 136 height 302
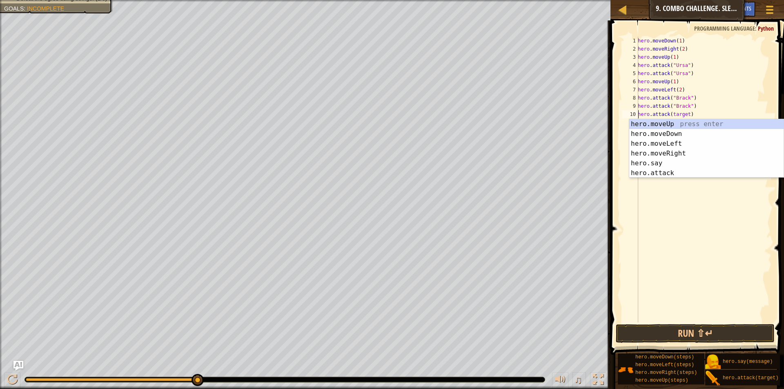
click at [680, 115] on div "hero . moveDown ( 1 ) hero . moveRight ( 2 ) hero . moveUp ( 1 ) hero . attack …" at bounding box center [704, 188] width 136 height 302
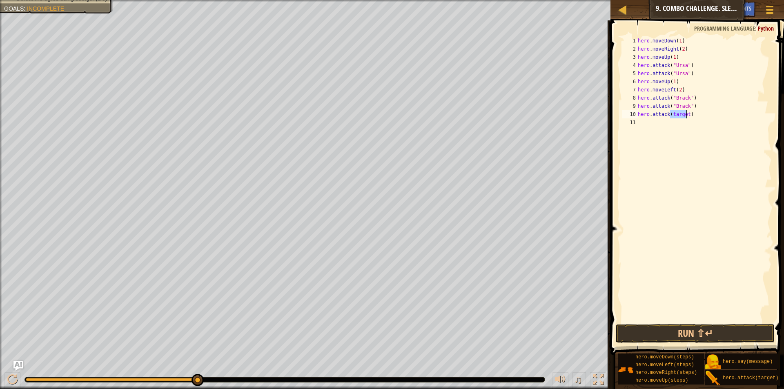
click at [680, 115] on div "hero . moveDown ( 1 ) hero . moveRight ( 2 ) hero . moveUp ( 1 ) hero . attack …" at bounding box center [704, 188] width 136 height 302
click at [675, 122] on div "hero . moveDown ( 1 ) hero . moveRight ( 2 ) hero . moveUp ( 1 ) hero . attack …" at bounding box center [704, 188] width 136 height 302
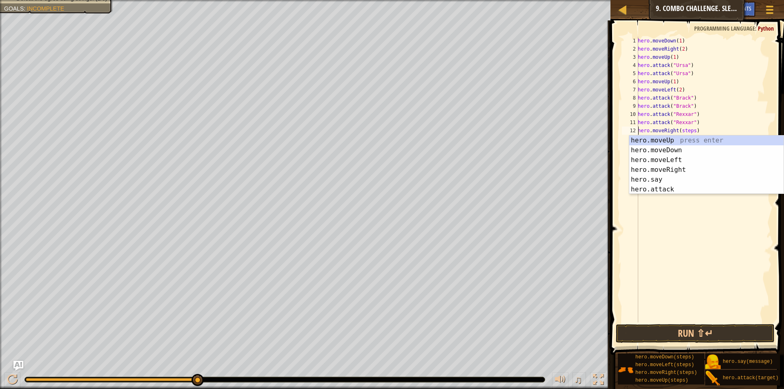
click at [688, 133] on div "hero . moveDown ( 1 ) hero . moveRight ( 2 ) hero . moveUp ( 1 ) hero . attack …" at bounding box center [704, 188] width 136 height 302
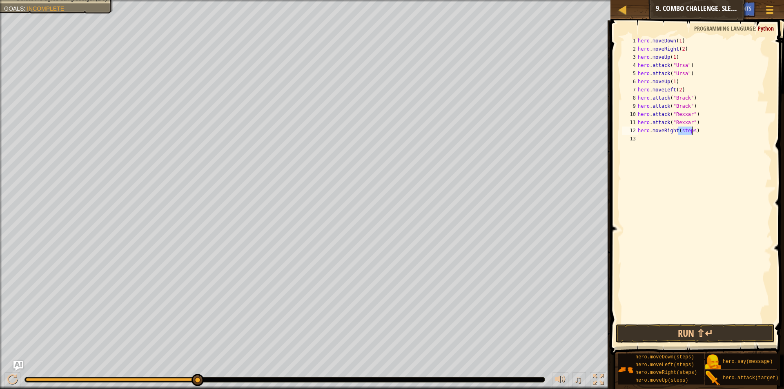
click at [688, 133] on div "hero . moveDown ( 1 ) hero . moveRight ( 2 ) hero . moveUp ( 1 ) hero . attack …" at bounding box center [704, 188] width 136 height 302
click at [710, 333] on button "Run ⇧↵" at bounding box center [695, 333] width 159 height 19
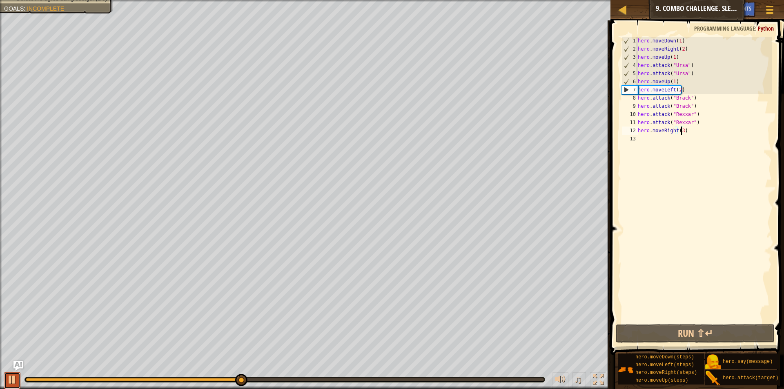
click at [8, 379] on div at bounding box center [12, 379] width 11 height 11
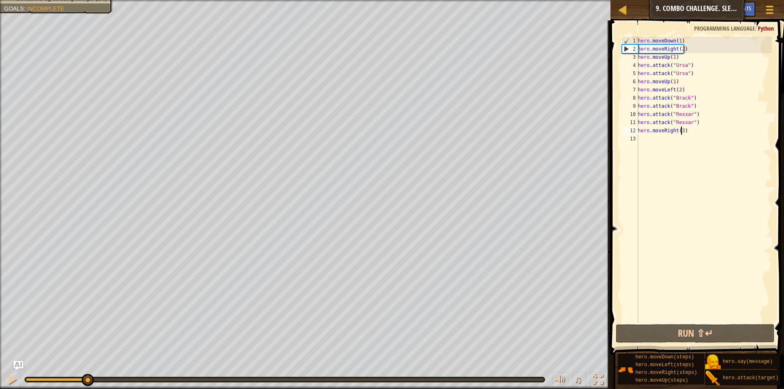
drag, startPoint x: 242, startPoint y: 380, endPoint x: 87, endPoint y: 368, distance: 156.0
click at [87, 368] on div "♫" at bounding box center [305, 377] width 610 height 24
click at [676, 84] on div "hero . moveDown ( 1 ) hero . moveRight ( 2 ) hero . moveUp ( 1 ) hero . attack …" at bounding box center [704, 188] width 136 height 302
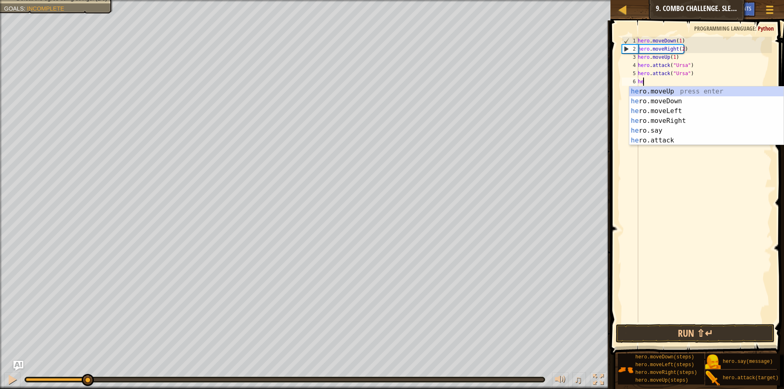
scroll to position [4, 0]
type textarea "h"
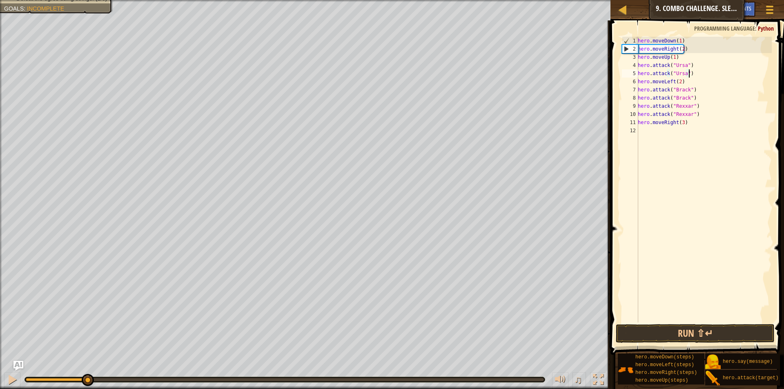
click at [687, 81] on div "hero . moveDown ( 1 ) hero . moveRight ( 2 ) hero . moveUp ( 1 ) hero . attack …" at bounding box center [704, 188] width 136 height 302
type textarea "hero.moveLeft(2)"
click at [679, 86] on div "hero . moveDown ( 1 ) hero . moveRight ( 2 ) hero . moveUp ( 1 ) hero . attack …" at bounding box center [704, 180] width 136 height 286
click at [679, 86] on div "hero . moveDown ( 1 ) hero . moveRight ( 2 ) hero . moveUp ( 1 ) hero . attack …" at bounding box center [704, 188] width 136 height 302
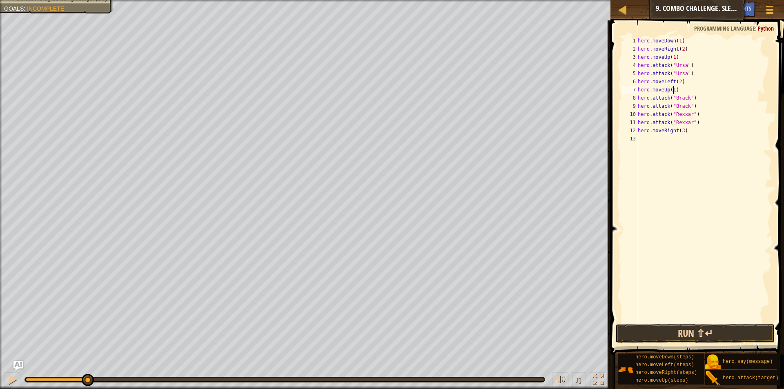
type textarea "hero.moveUp(1)"
click at [665, 332] on button "Run ⇧↵" at bounding box center [695, 333] width 159 height 19
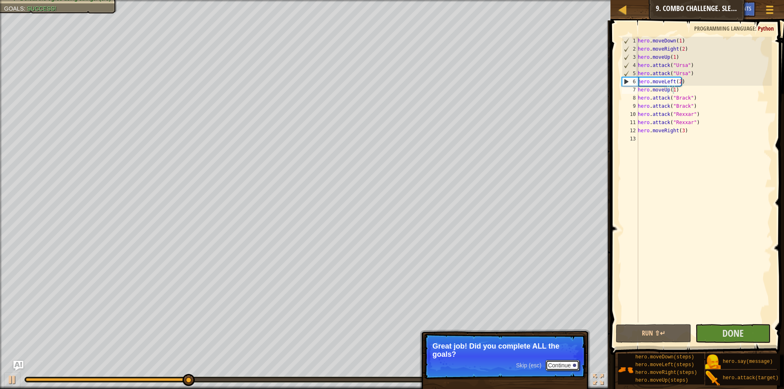
click at [555, 367] on button "Continue" at bounding box center [562, 365] width 34 height 11
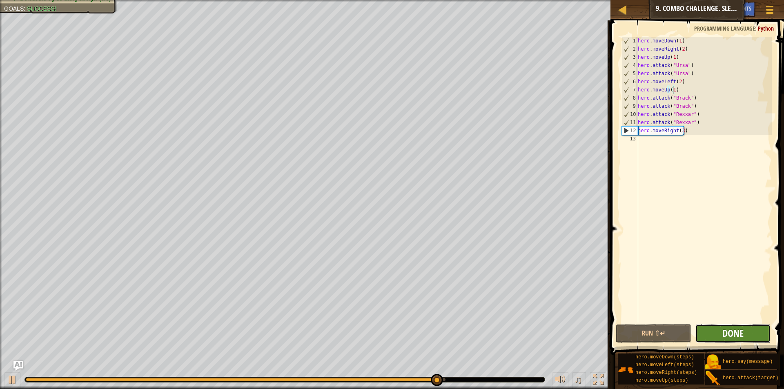
click at [742, 332] on span "Done" at bounding box center [732, 333] width 21 height 13
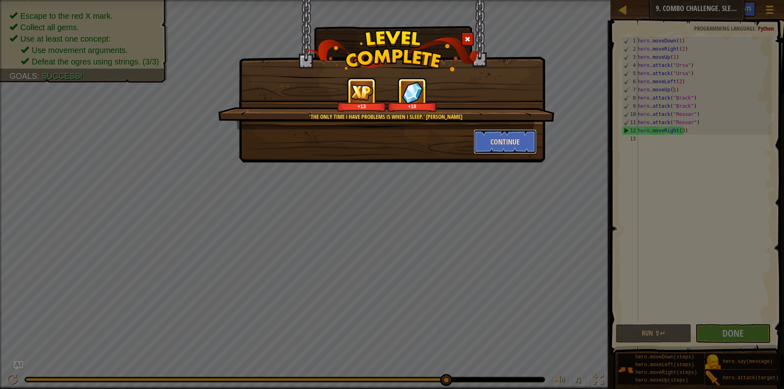
click at [494, 140] on button "Continue" at bounding box center [505, 141] width 63 height 24
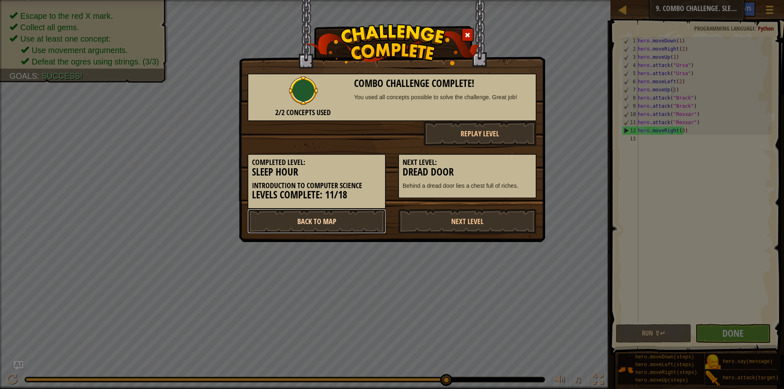
click at [358, 221] on link "Back to Map" at bounding box center [316, 221] width 138 height 24
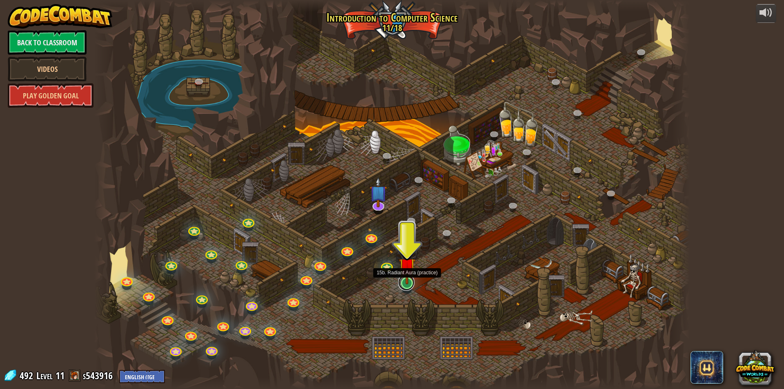
click at [399, 284] on link at bounding box center [406, 282] width 16 height 16
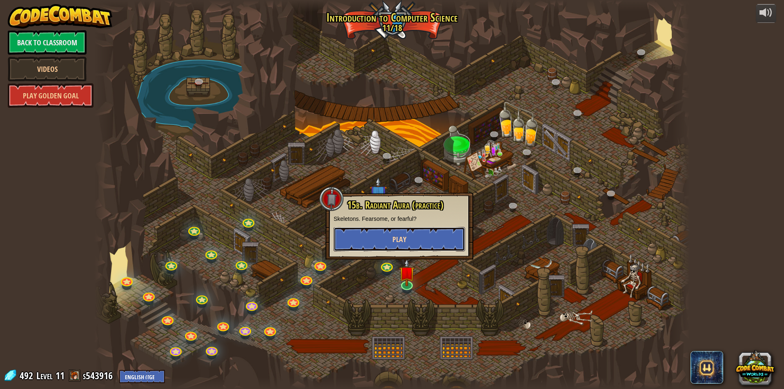
click at [393, 236] on span "Play" at bounding box center [399, 239] width 14 height 10
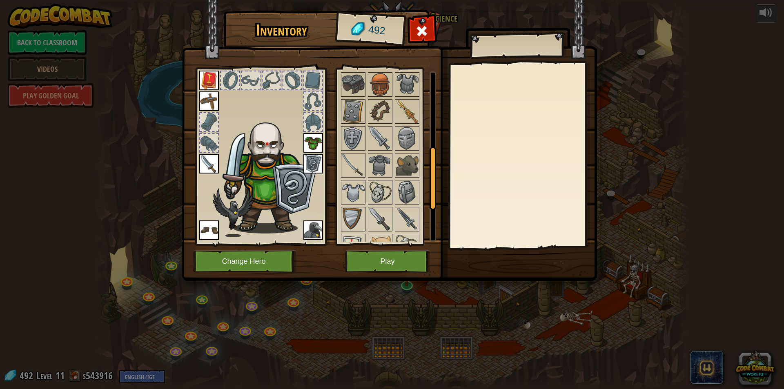
scroll to position [204, 0]
click at [379, 194] on img at bounding box center [380, 190] width 23 height 23
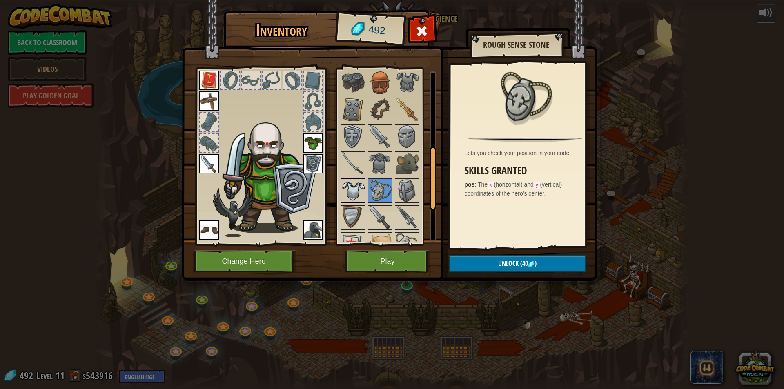
click at [342, 187] on img at bounding box center [353, 190] width 23 height 23
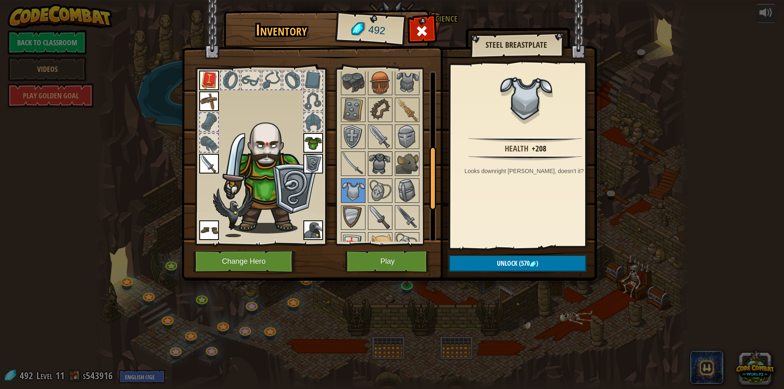
click at [385, 156] on img at bounding box center [380, 163] width 23 height 23
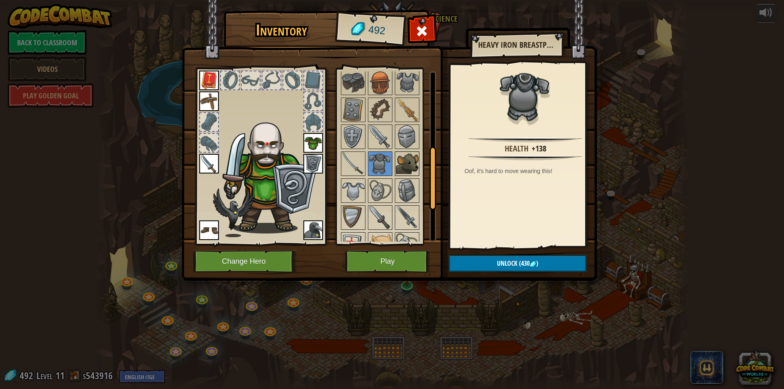
click at [413, 167] on img at bounding box center [407, 163] width 23 height 23
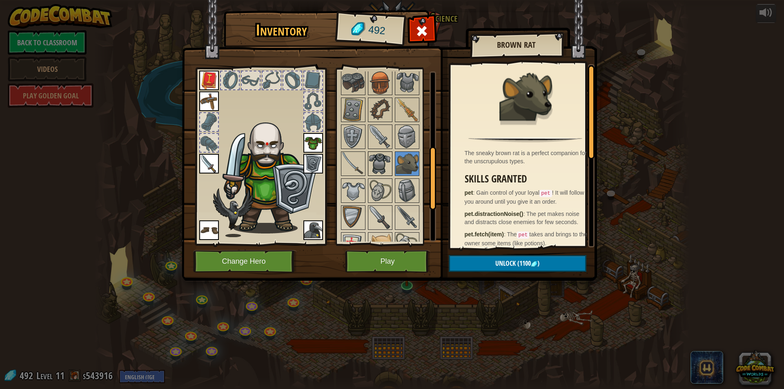
click at [383, 168] on img at bounding box center [380, 163] width 23 height 23
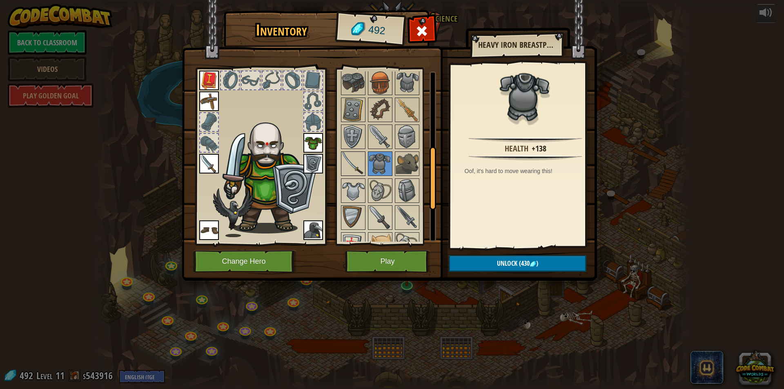
click at [354, 167] on img at bounding box center [353, 163] width 23 height 23
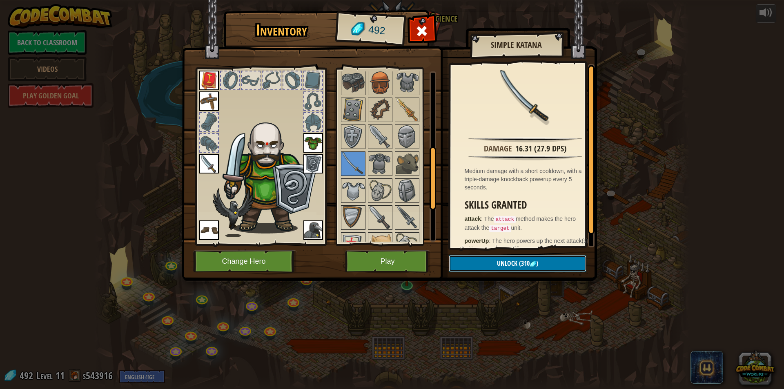
click at [504, 267] on span "Unlock" at bounding box center [507, 263] width 20 height 9
click at [471, 260] on button "Confirm" at bounding box center [518, 263] width 138 height 17
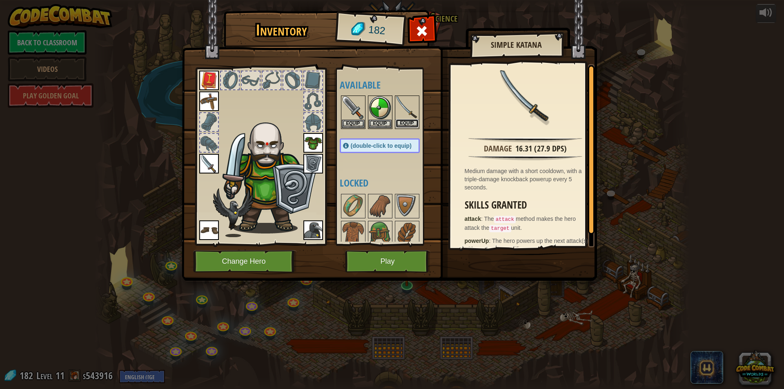
click at [409, 121] on button "Equip" at bounding box center [407, 123] width 23 height 9
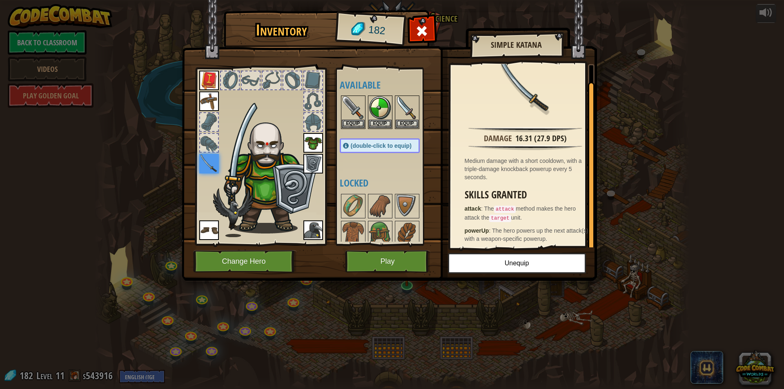
scroll to position [12, 0]
